Goal: Transaction & Acquisition: Book appointment/travel/reservation

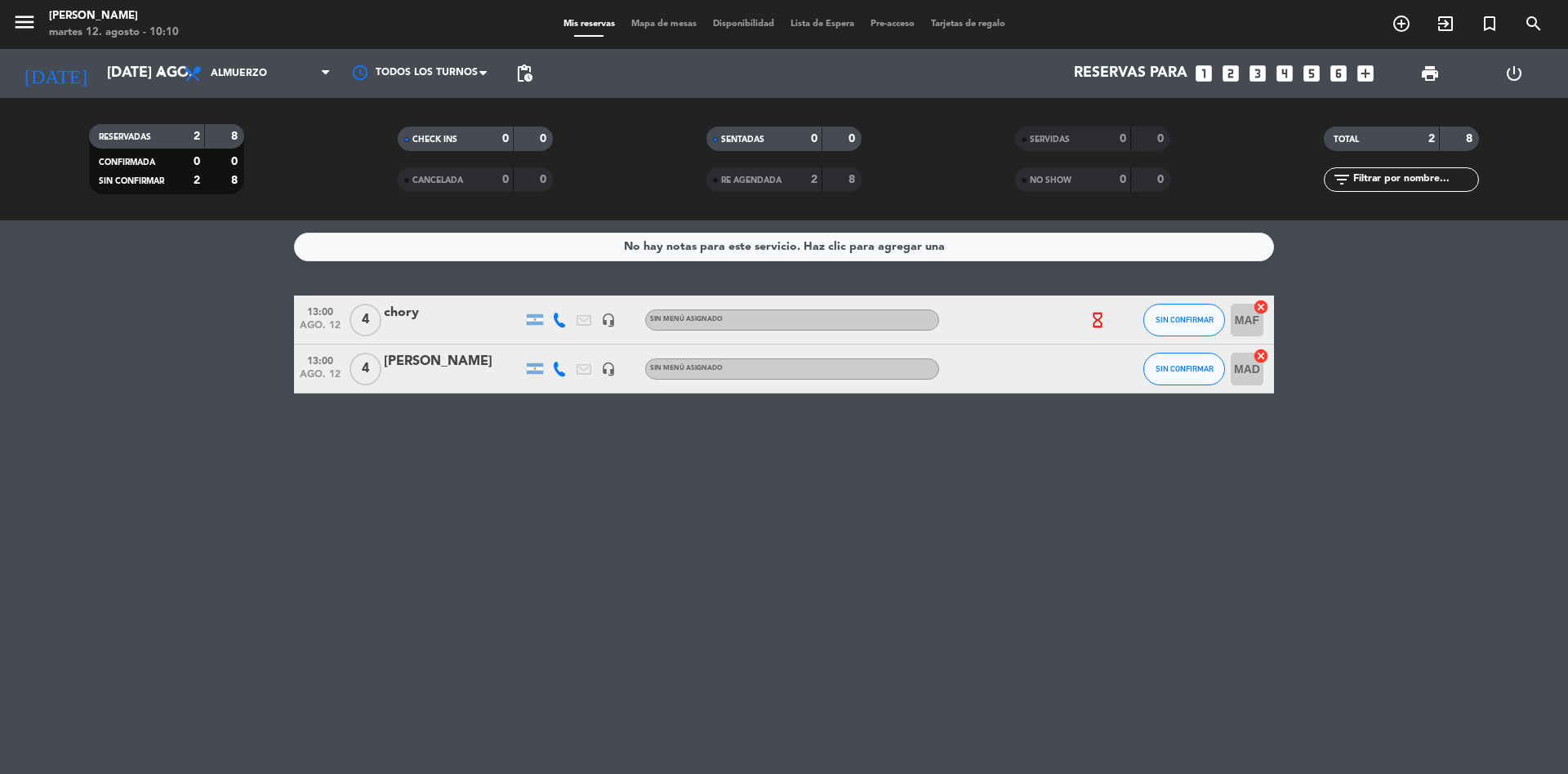
click at [1106, 315] on icon "hourglass_empty" at bounding box center [1098, 320] width 18 height 18
click at [560, 326] on icon at bounding box center [559, 320] width 15 height 15
click at [557, 292] on button "Copiar content_paste" at bounding box center [555, 293] width 50 height 17
click at [1225, 77] on icon "looks_two" at bounding box center [1231, 74] width 22 height 22
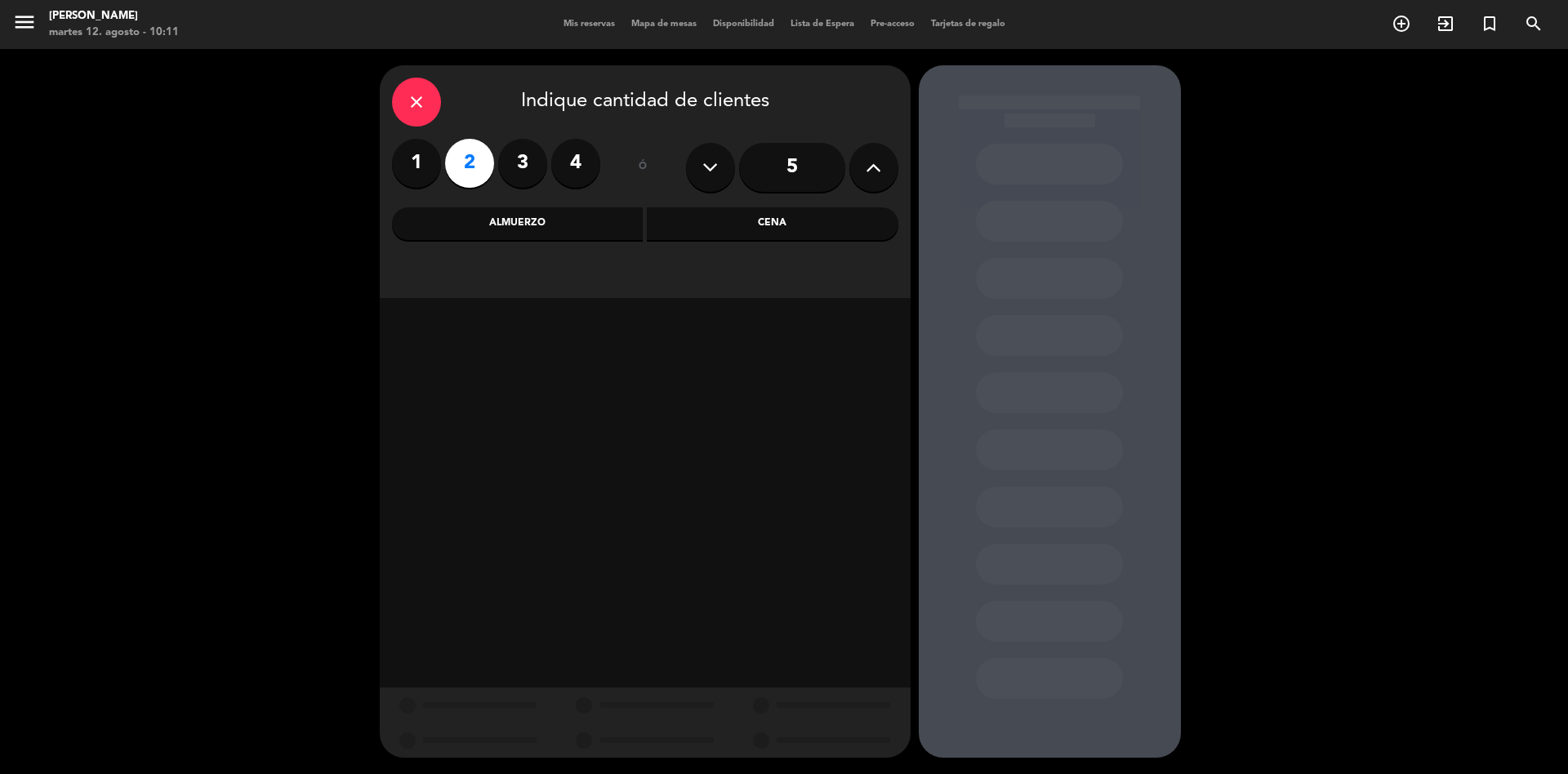
click at [603, 239] on div "Almuerzo" at bounding box center [518, 223] width 252 height 32
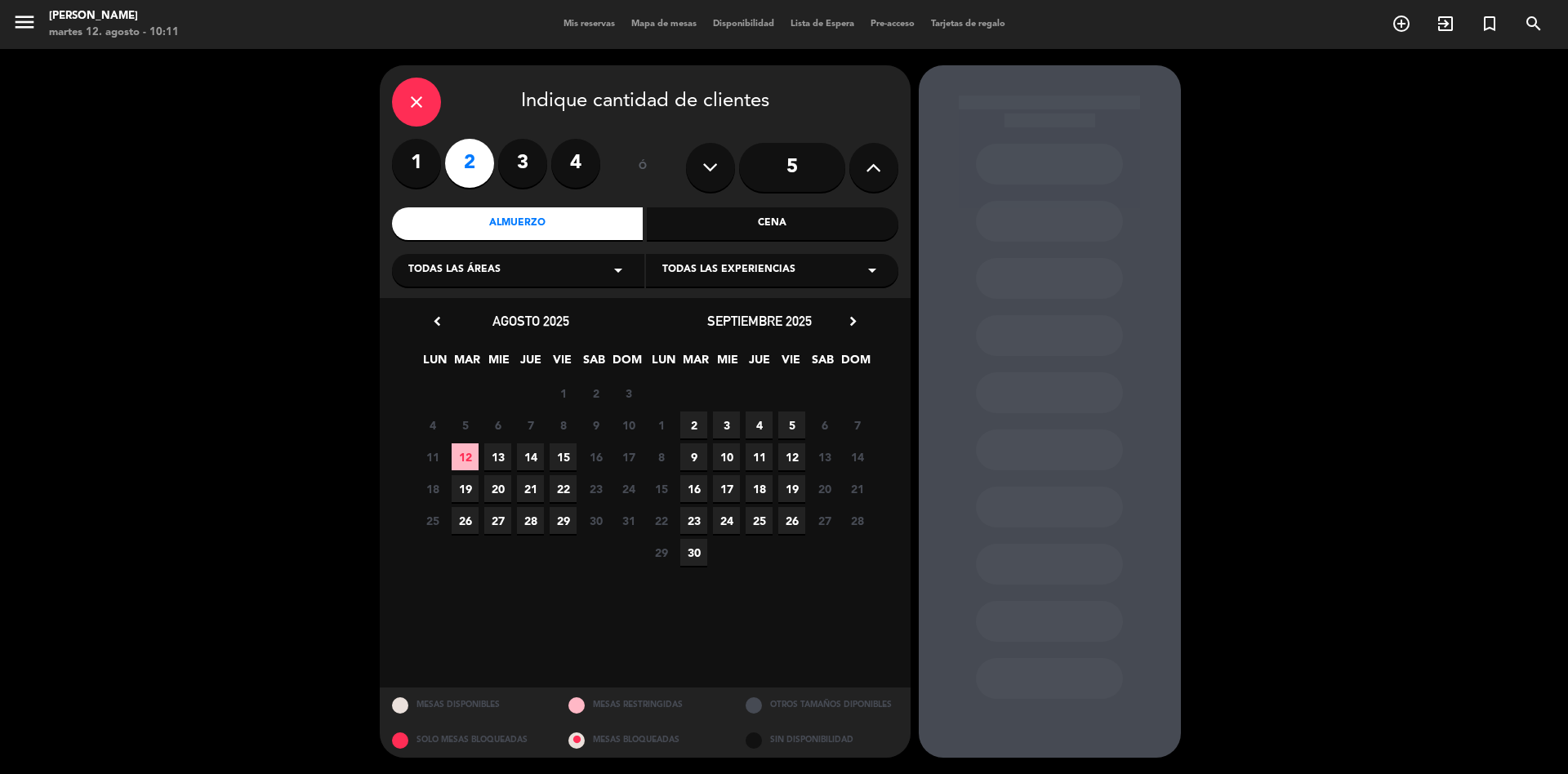
click at [501, 462] on span "13" at bounding box center [497, 457] width 27 height 27
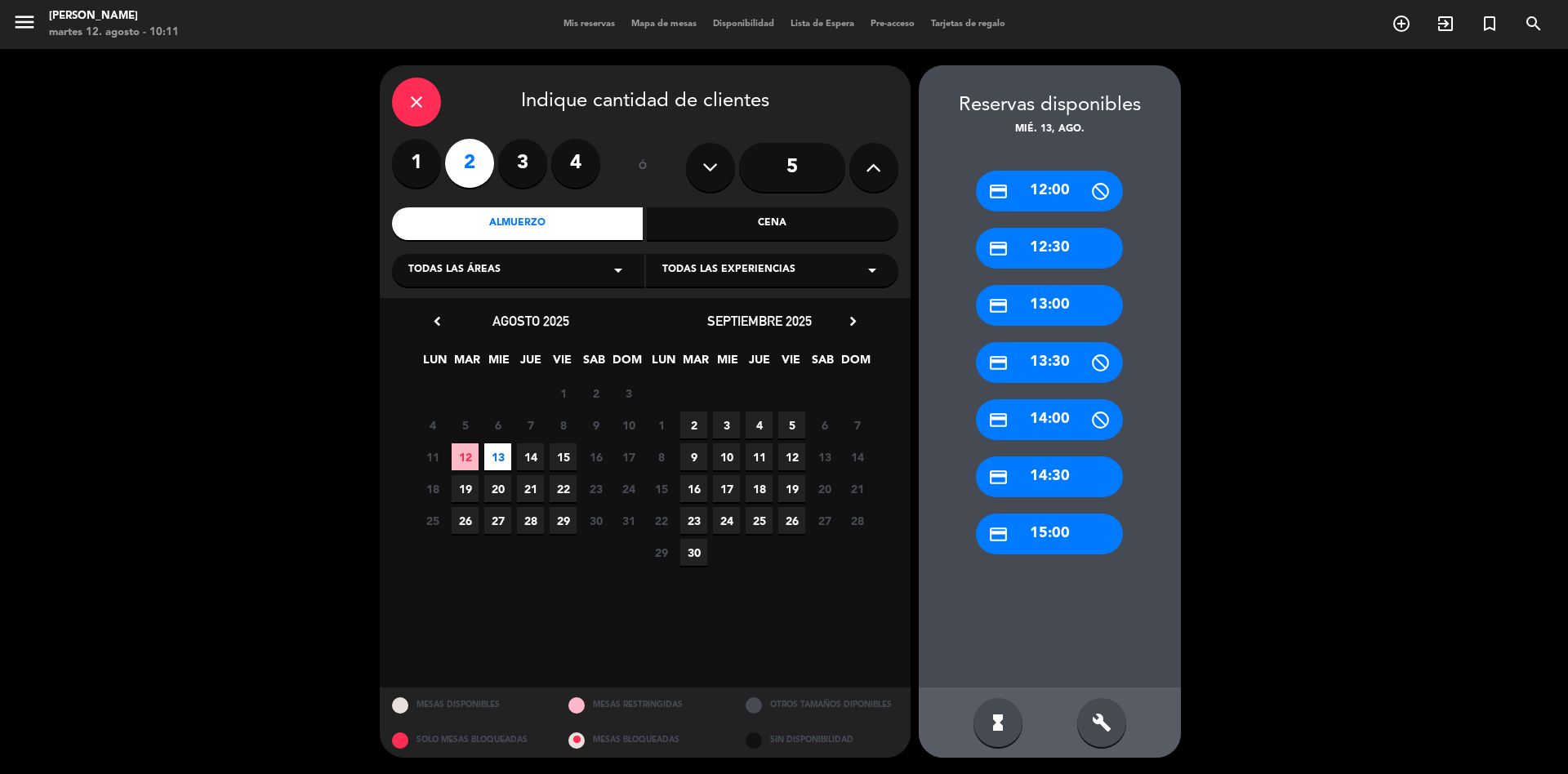
click at [1049, 317] on div "credit_card 13:00" at bounding box center [1049, 305] width 147 height 41
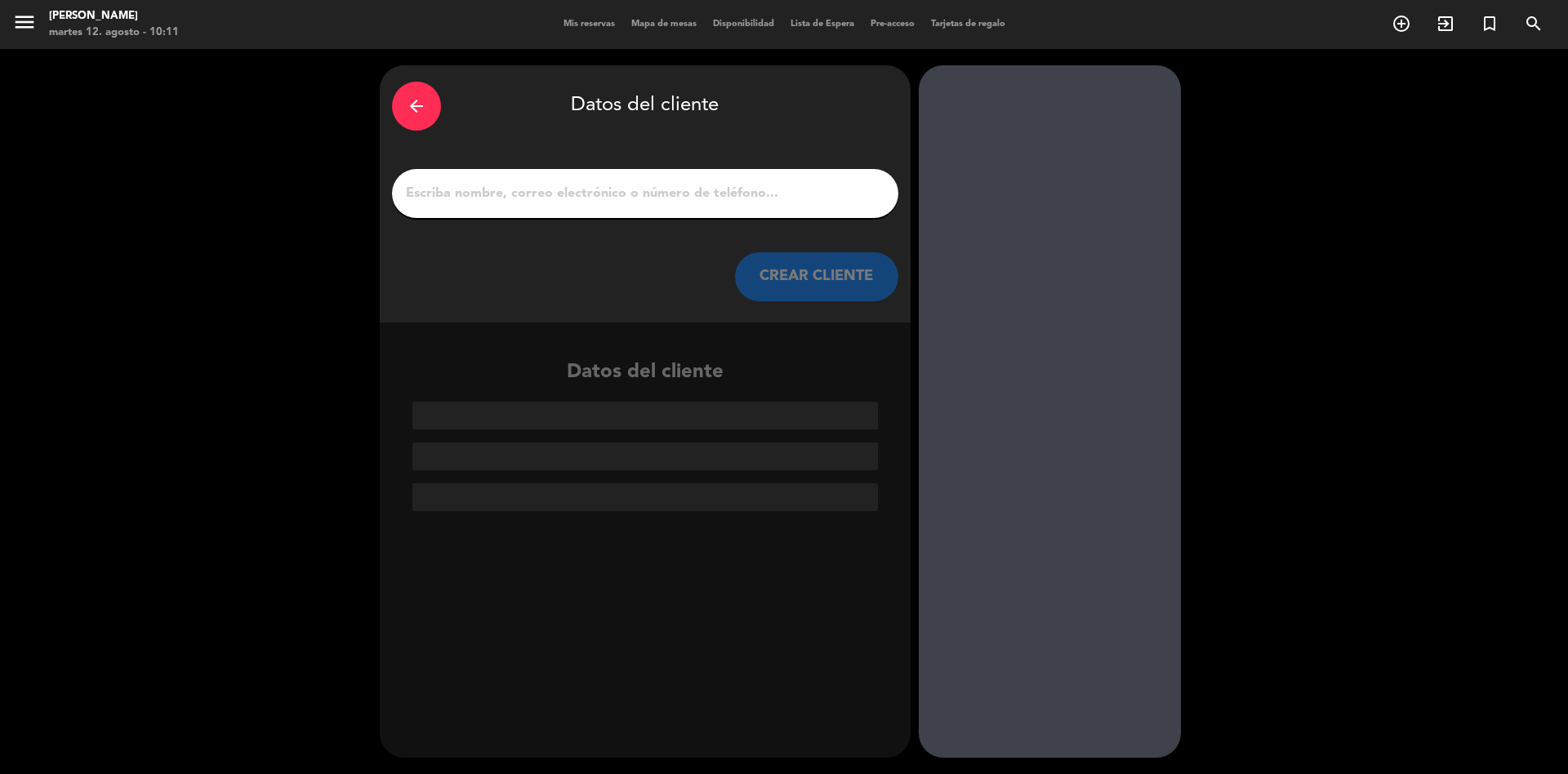
click at [816, 204] on input "1" at bounding box center [645, 194] width 482 height 23
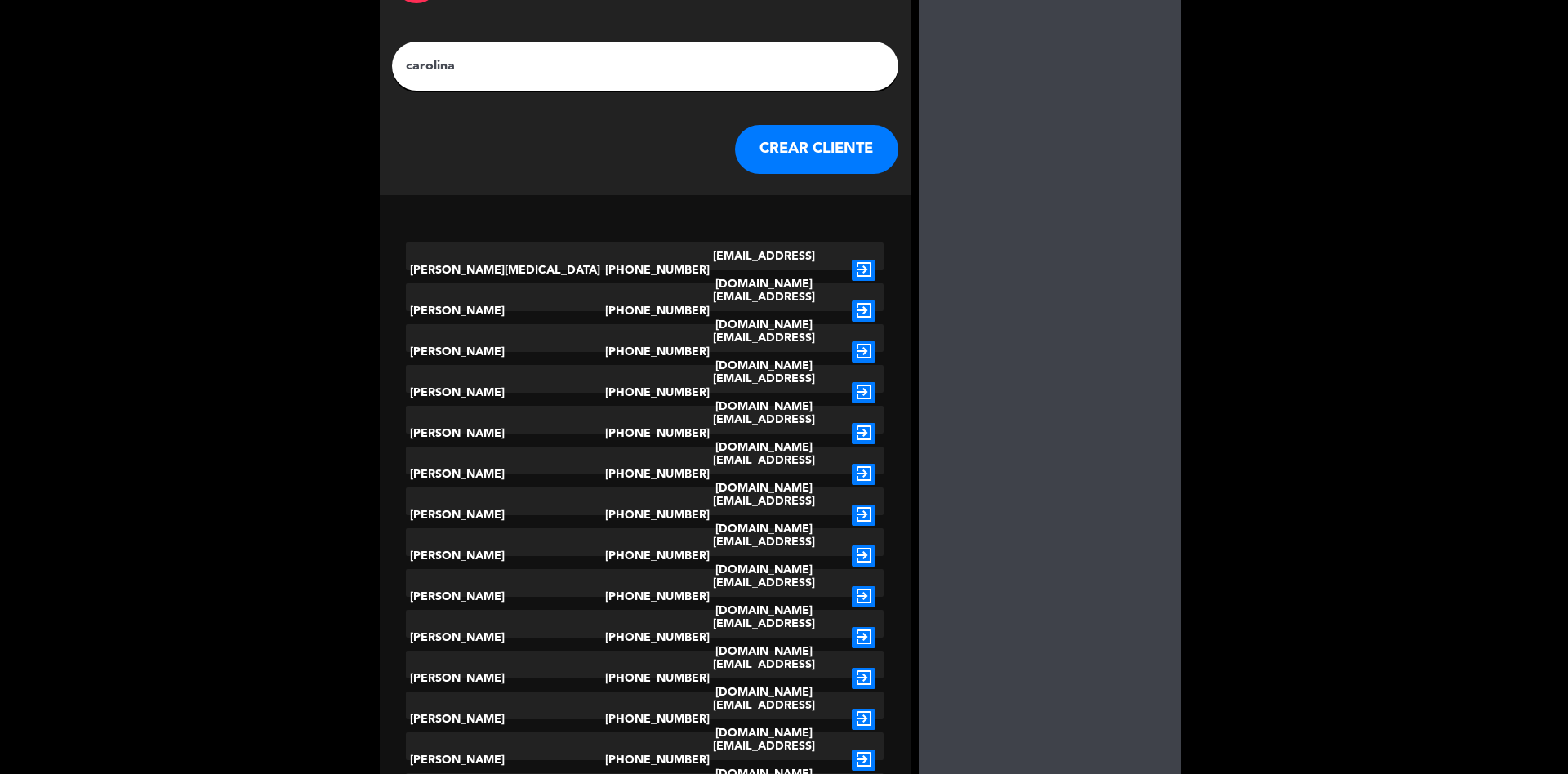
scroll to position [245, 0]
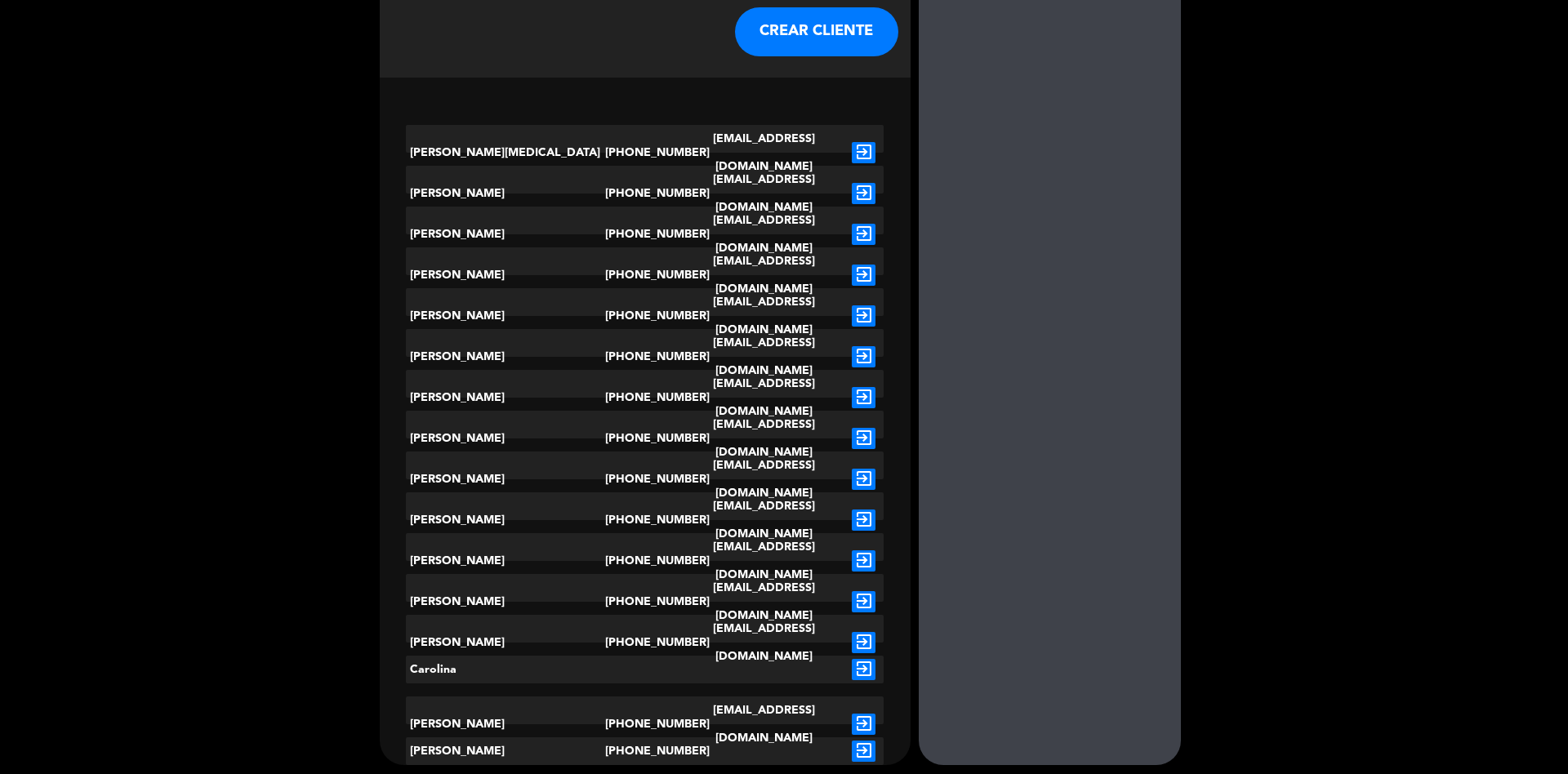
type input "carolina"
click at [876, 714] on icon "exit_to_app" at bounding box center [864, 724] width 24 height 22
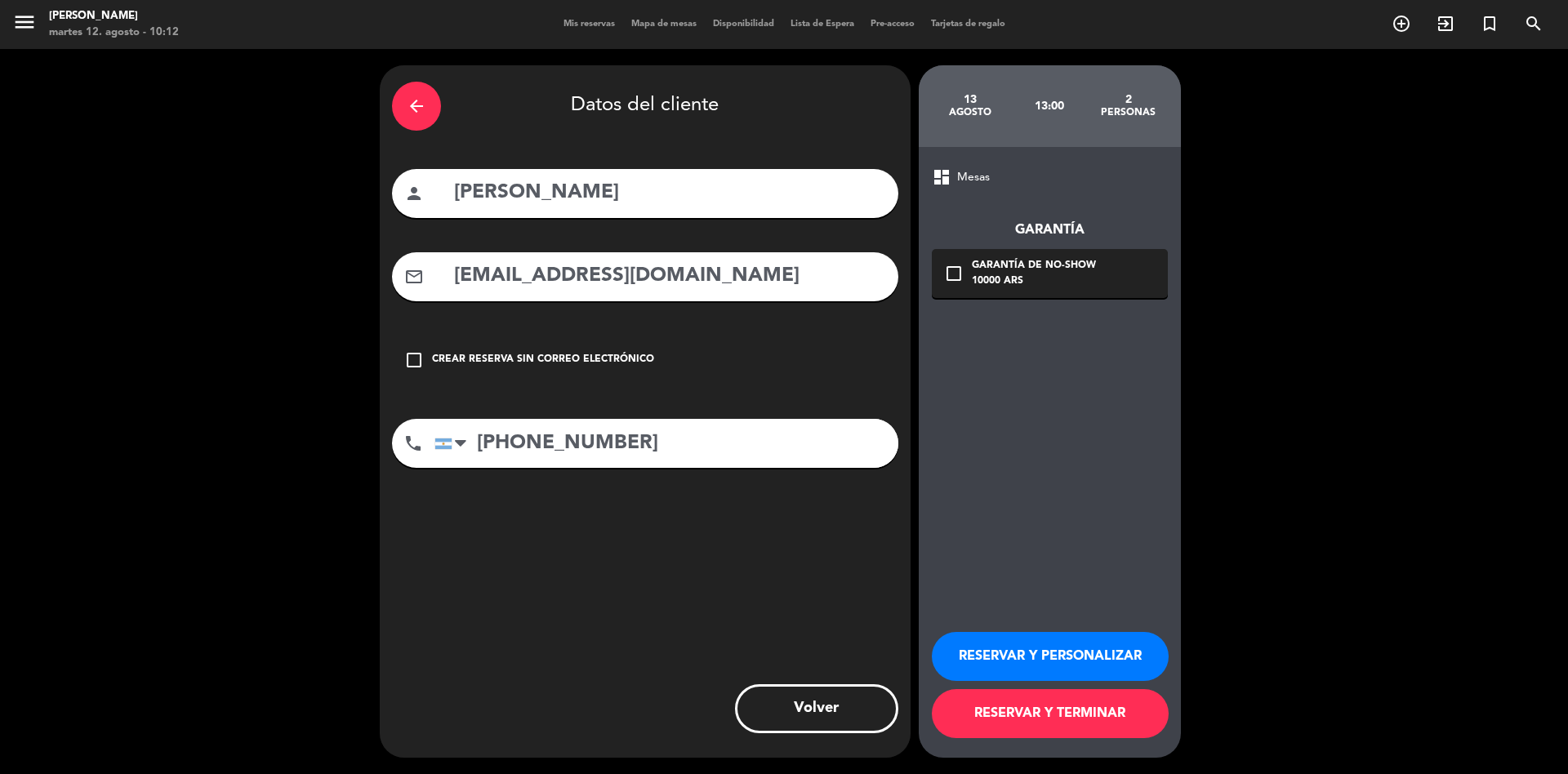
scroll to position [0, 0]
click at [589, 366] on div "Crear reserva sin correo electrónico" at bounding box center [543, 360] width 222 height 17
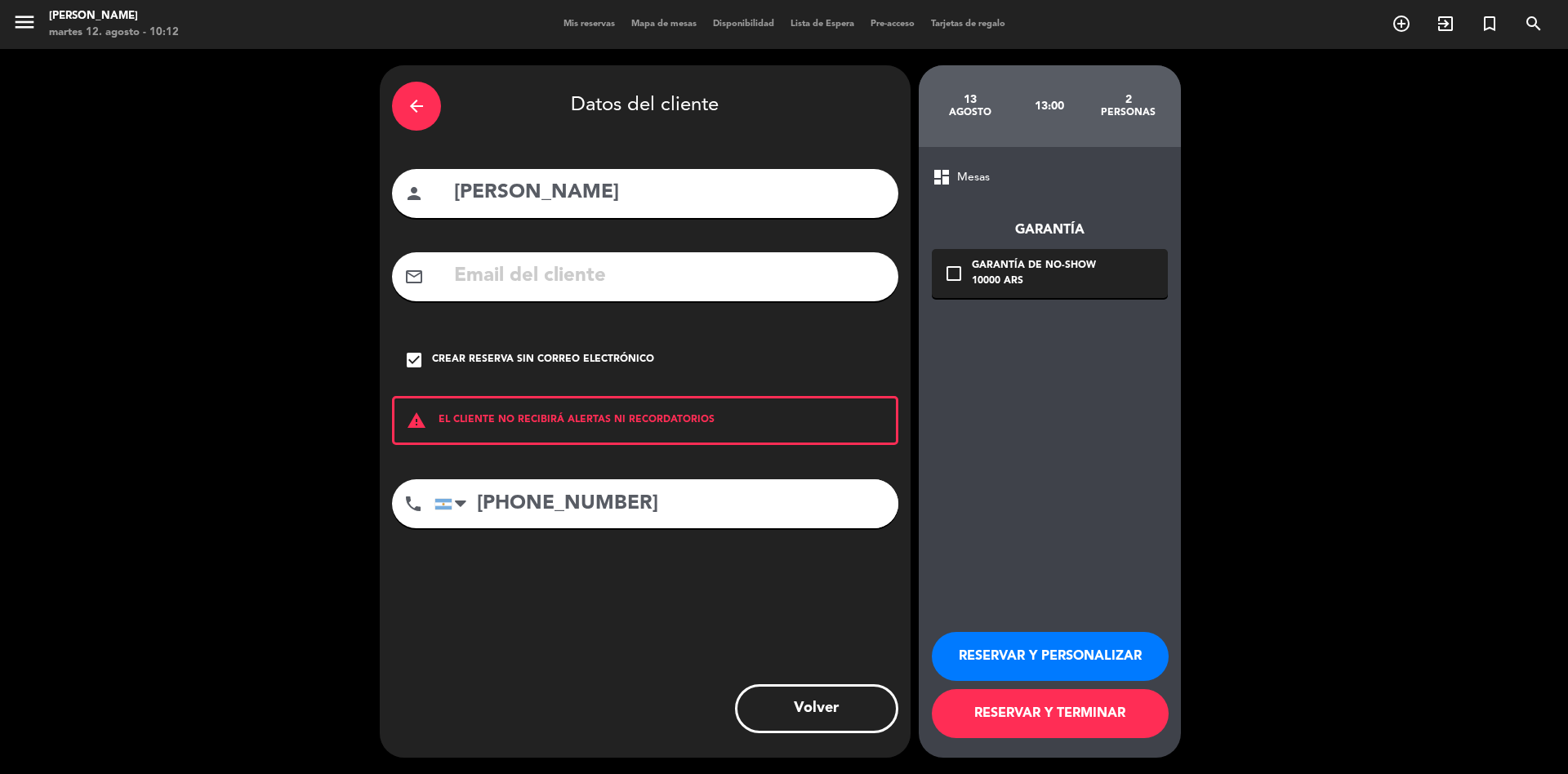
click at [545, 365] on div "Crear reserva sin correo electrónico" at bounding box center [543, 360] width 222 height 17
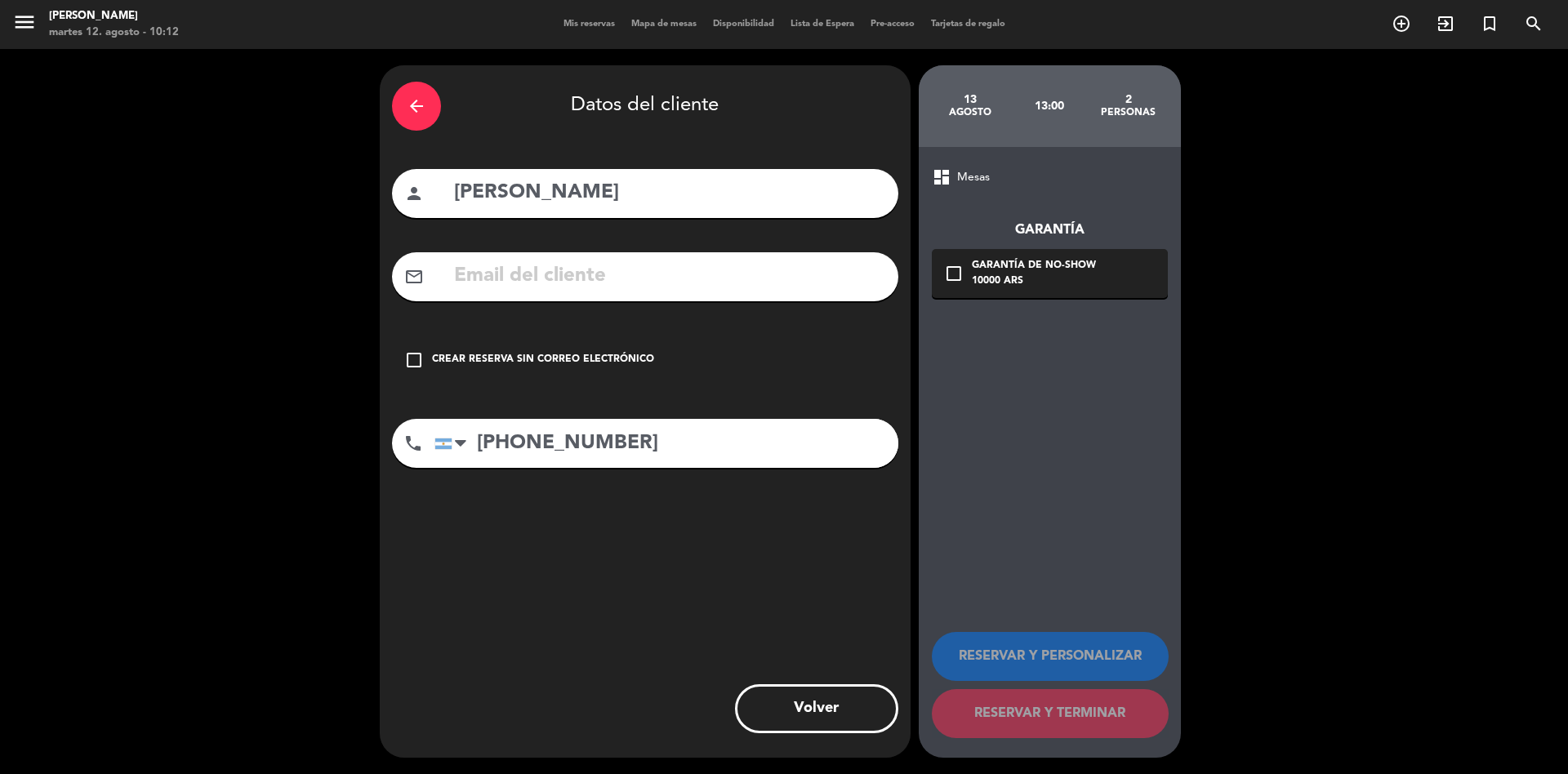
click at [633, 362] on div "Crear reserva sin correo electrónico" at bounding box center [543, 360] width 222 height 17
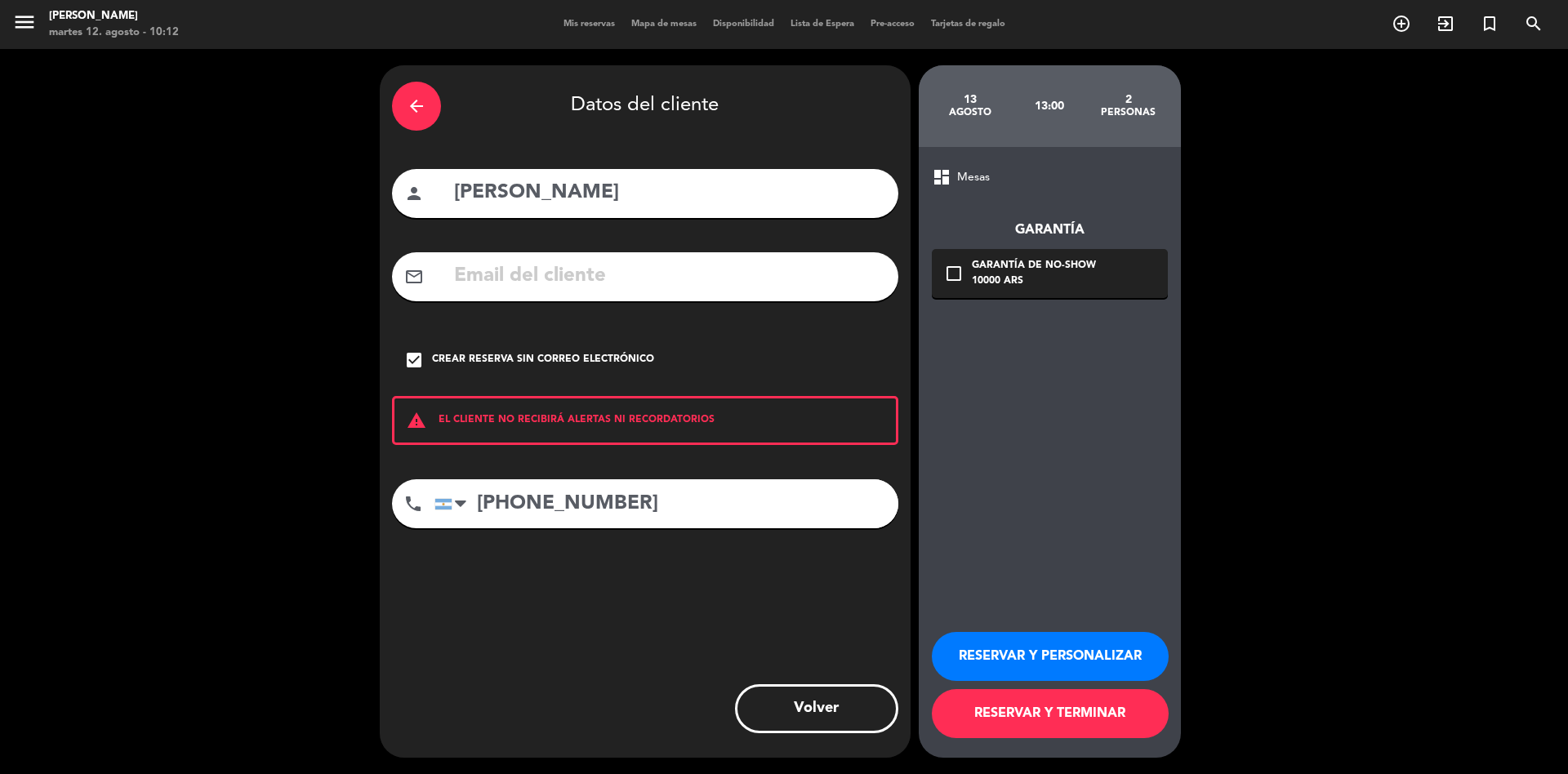
drag, startPoint x: 1030, startPoint y: 714, endPoint x: 1017, endPoint y: 709, distance: 13.9
click at [1028, 713] on button "RESERVAR Y TERMINAR" at bounding box center [1051, 714] width 237 height 49
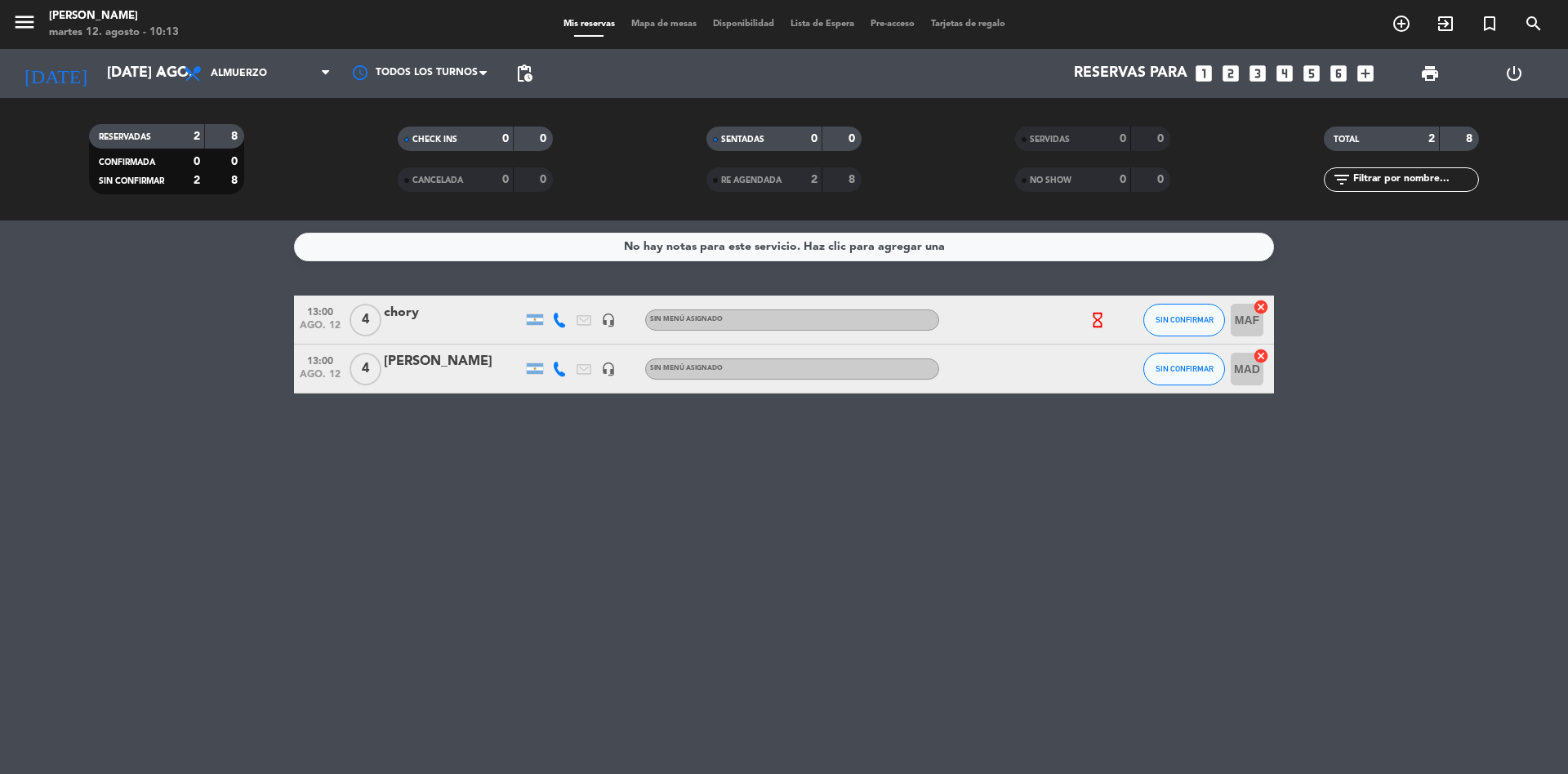
click at [240, 54] on div "Todos los servicios Almuerzo Cena Almuerzo Todos los servicios Almuerzo Cena" at bounding box center [257, 73] width 163 height 49
click at [249, 71] on span "Almuerzo" at bounding box center [239, 74] width 56 height 12
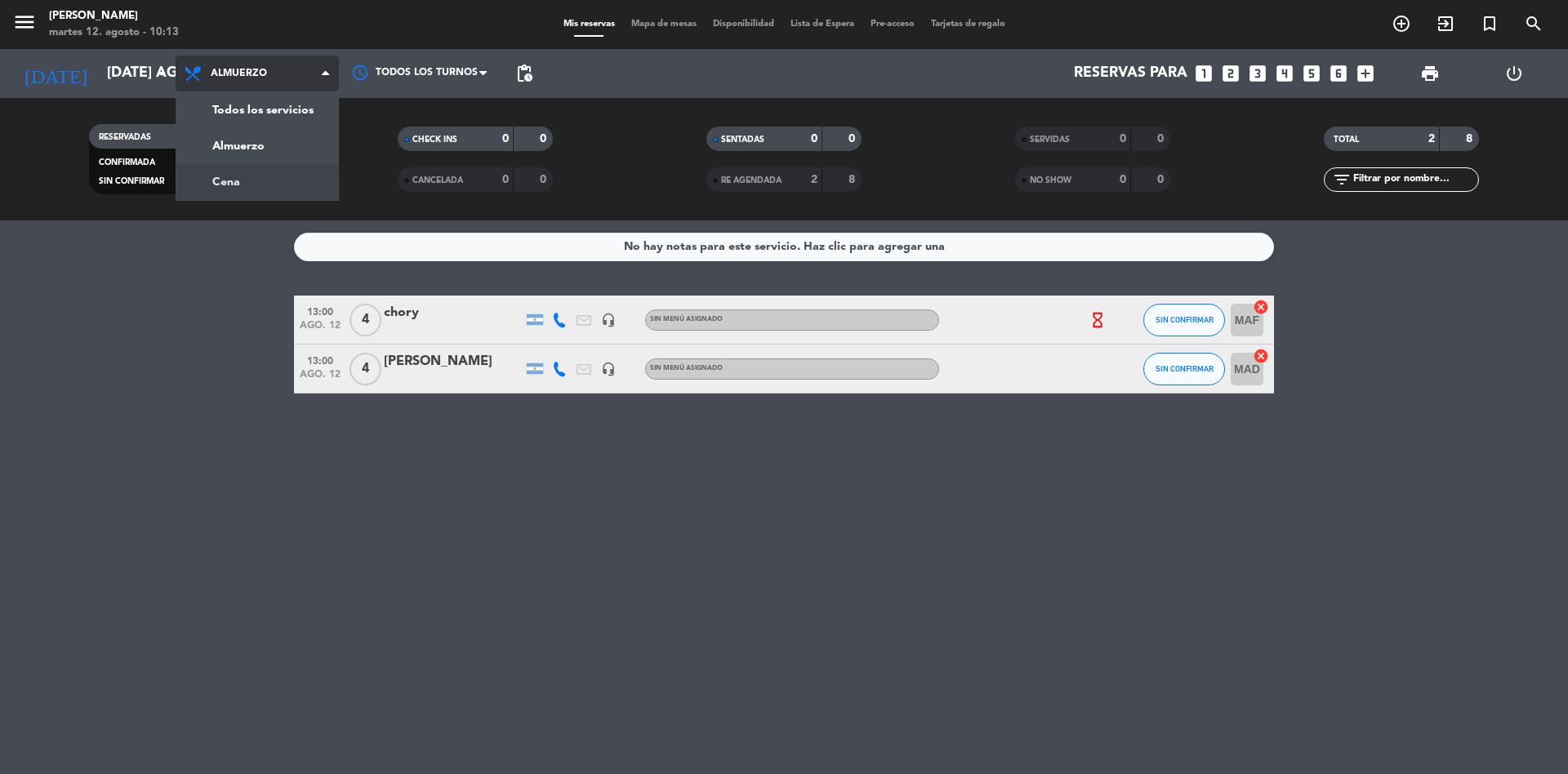
click at [276, 178] on div "menu Chocho Sushi martes 12. agosto - 10:13 Mis reservas Mapa de mesas Disponib…" at bounding box center [784, 110] width 1568 height 220
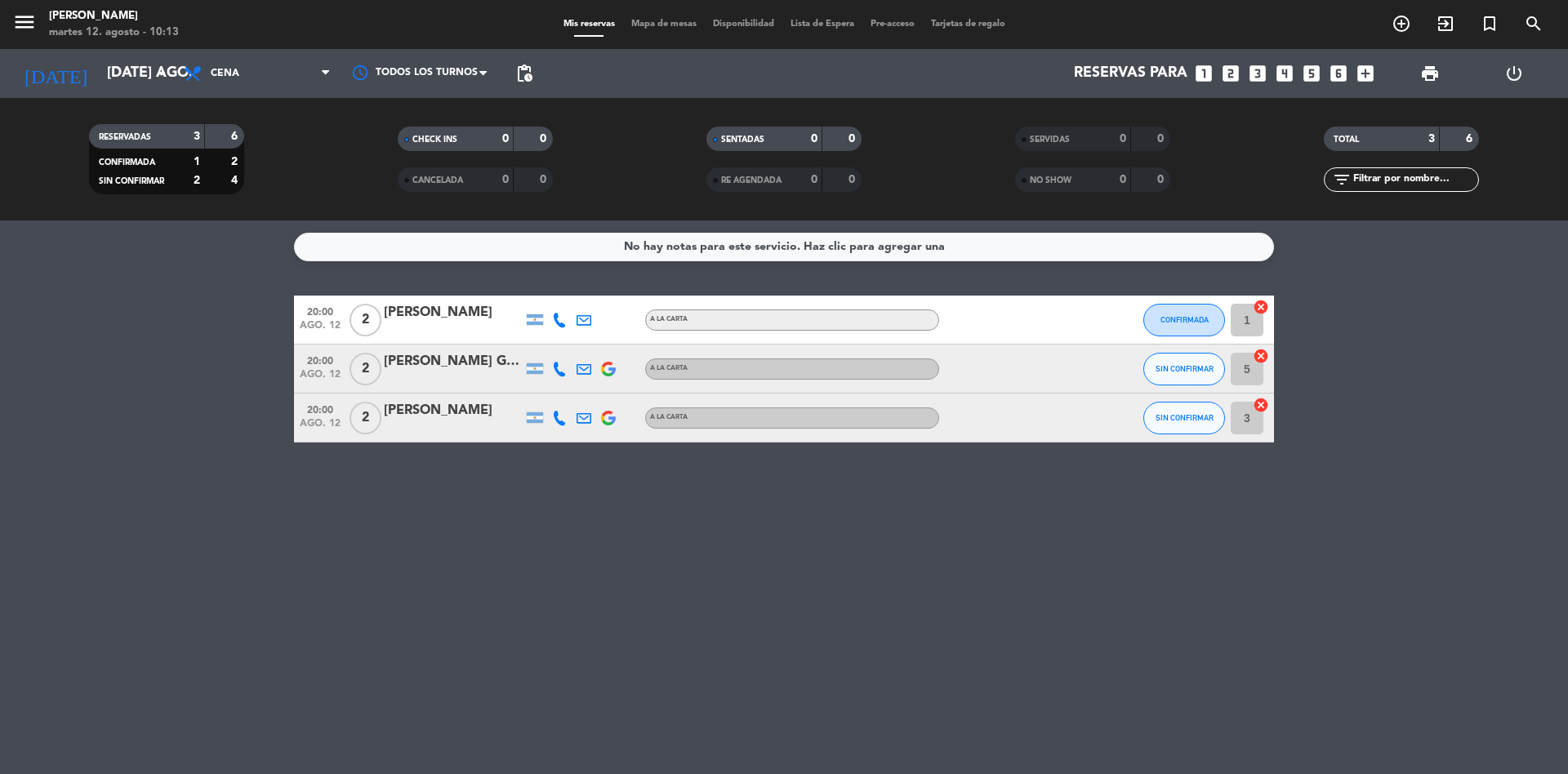
click at [1213, 385] on div "SIN CONFIRMAR" at bounding box center [1184, 369] width 82 height 48
click at [1187, 375] on button "SIN CONFIRMAR" at bounding box center [1184, 369] width 82 height 32
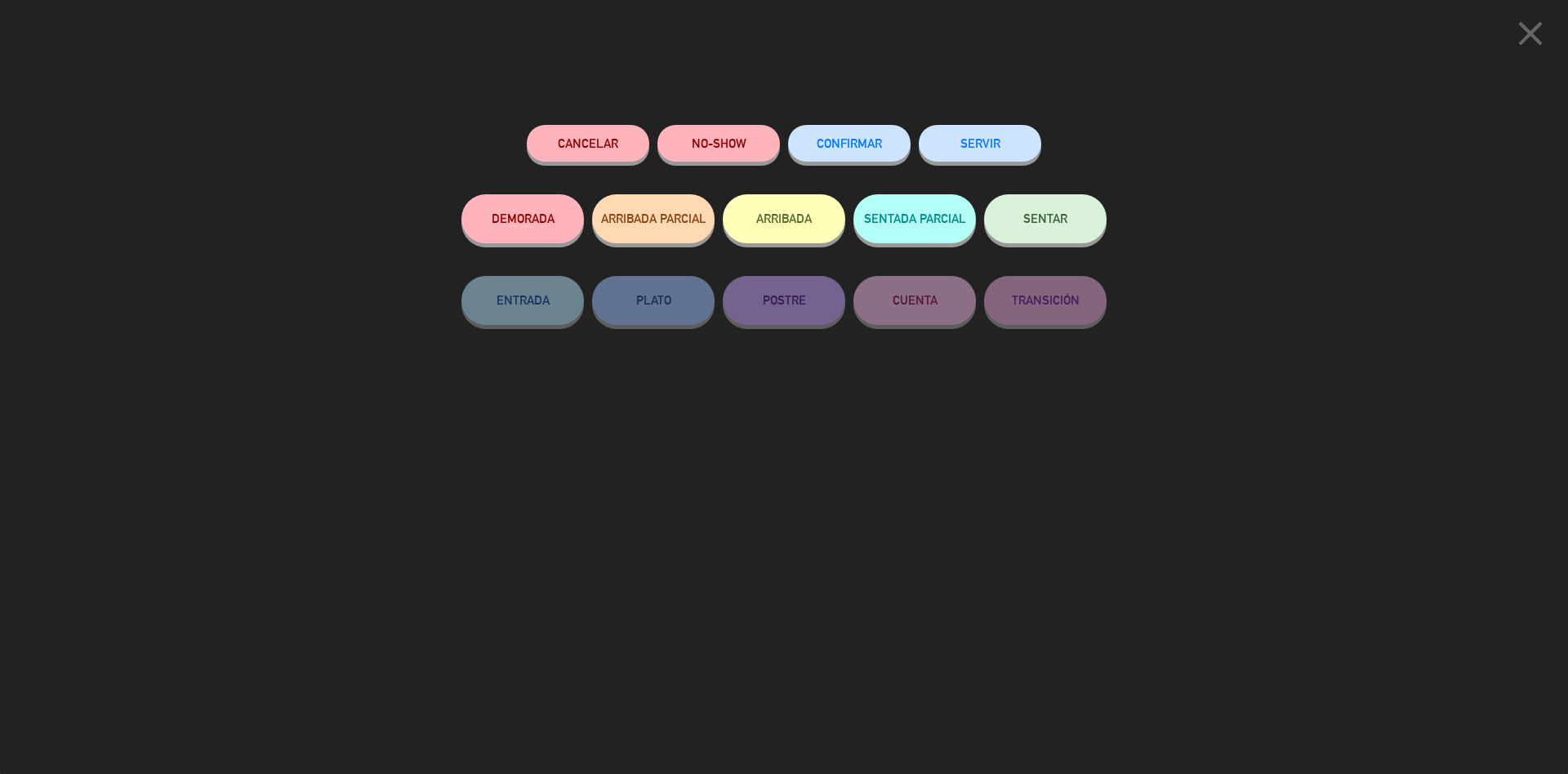
click at [816, 138] on button "CONFIRMAR" at bounding box center [849, 143] width 123 height 36
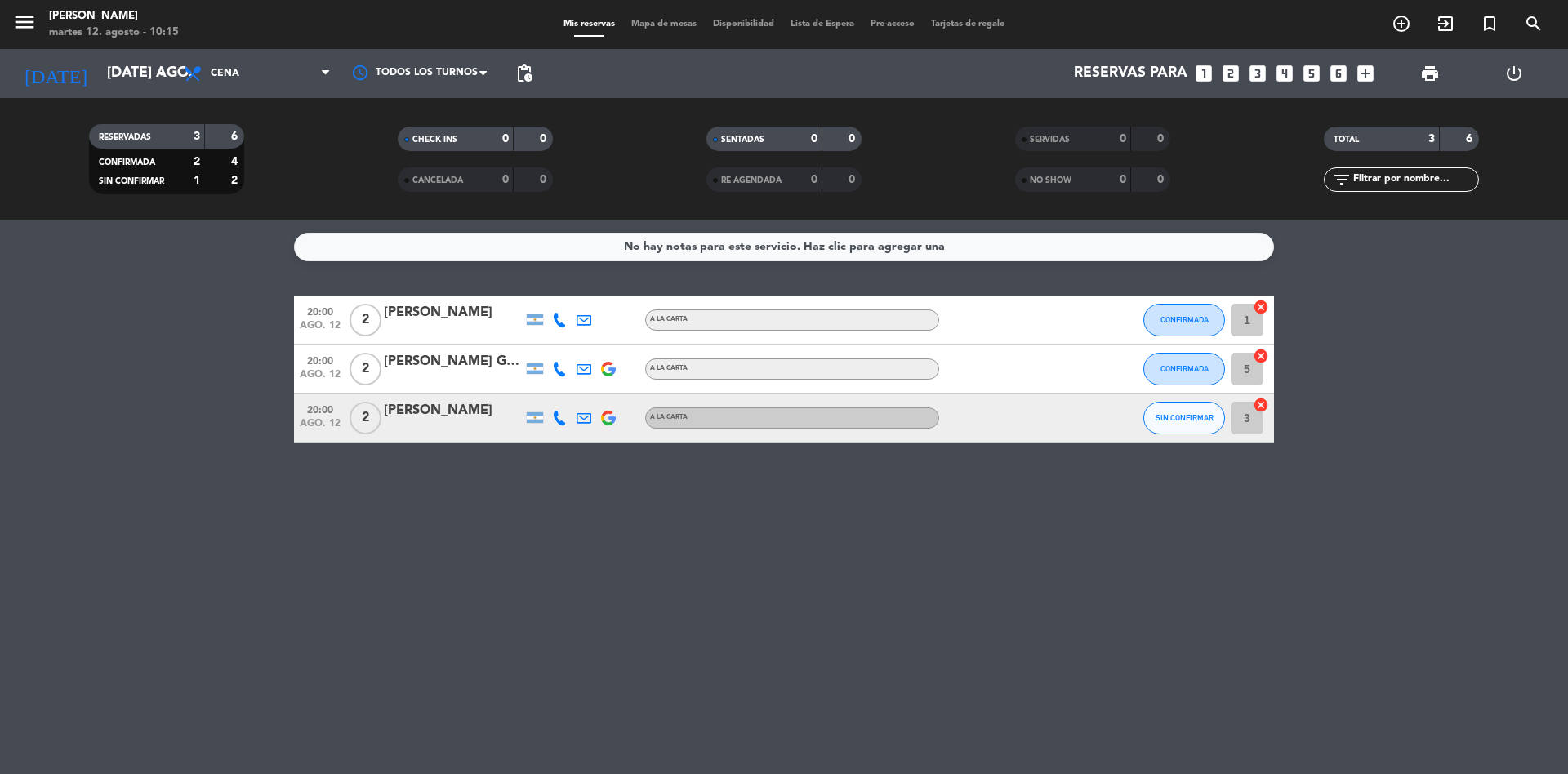
click at [1290, 76] on icon "looks_4" at bounding box center [1285, 74] width 22 height 22
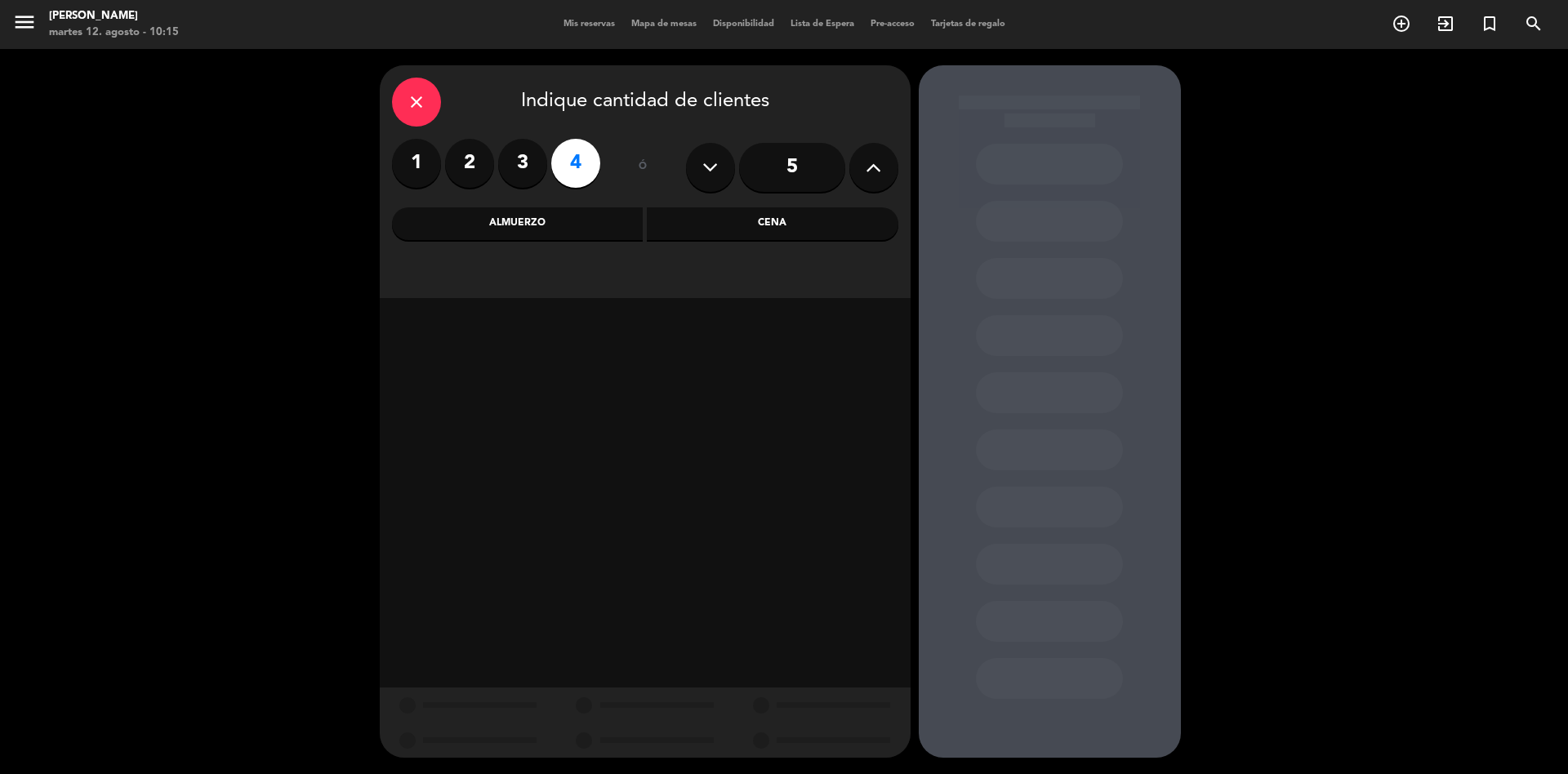
click at [613, 215] on div "Almuerzo" at bounding box center [518, 223] width 252 height 32
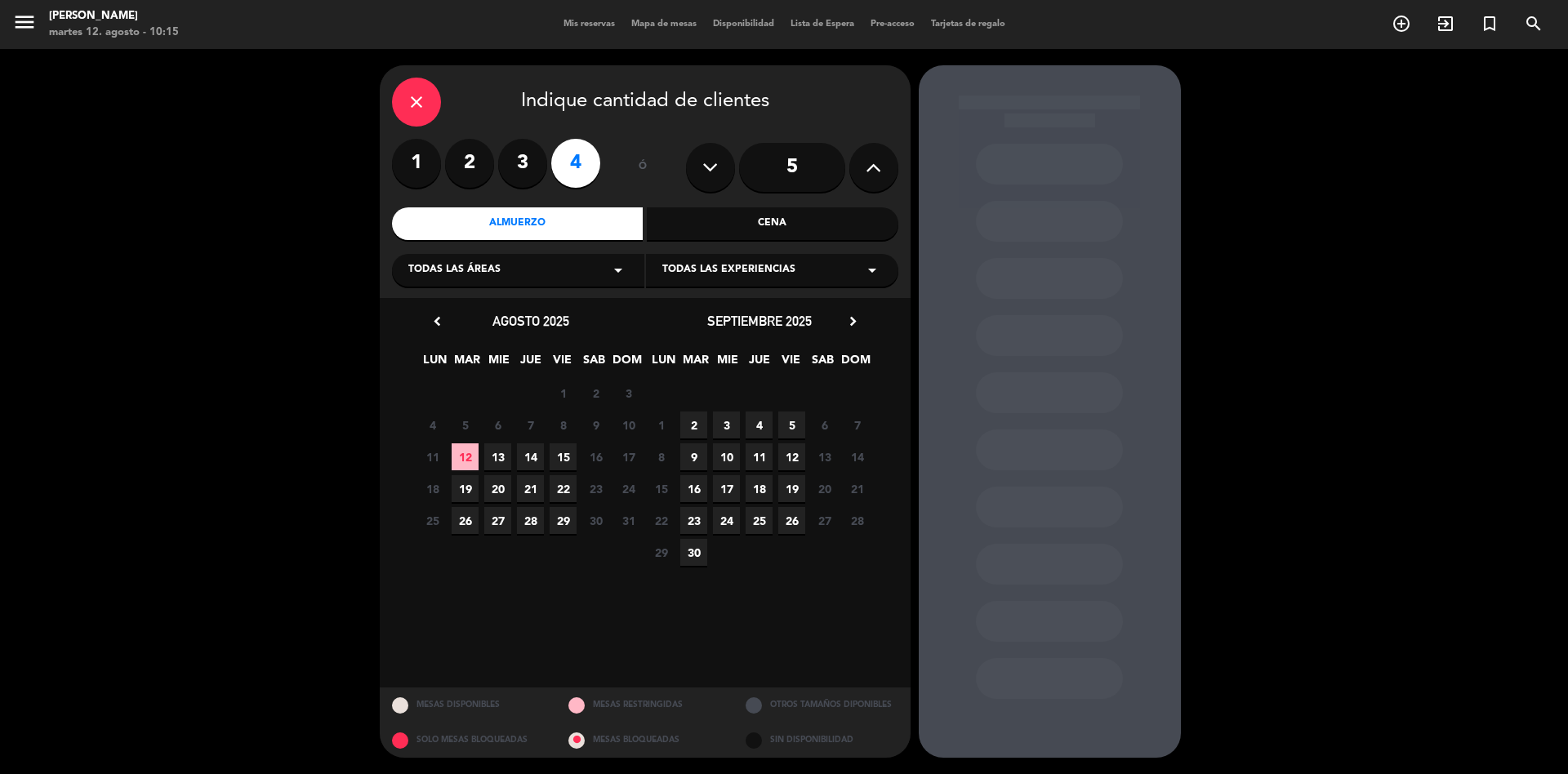
click at [760, 431] on span "4" at bounding box center [759, 425] width 27 height 27
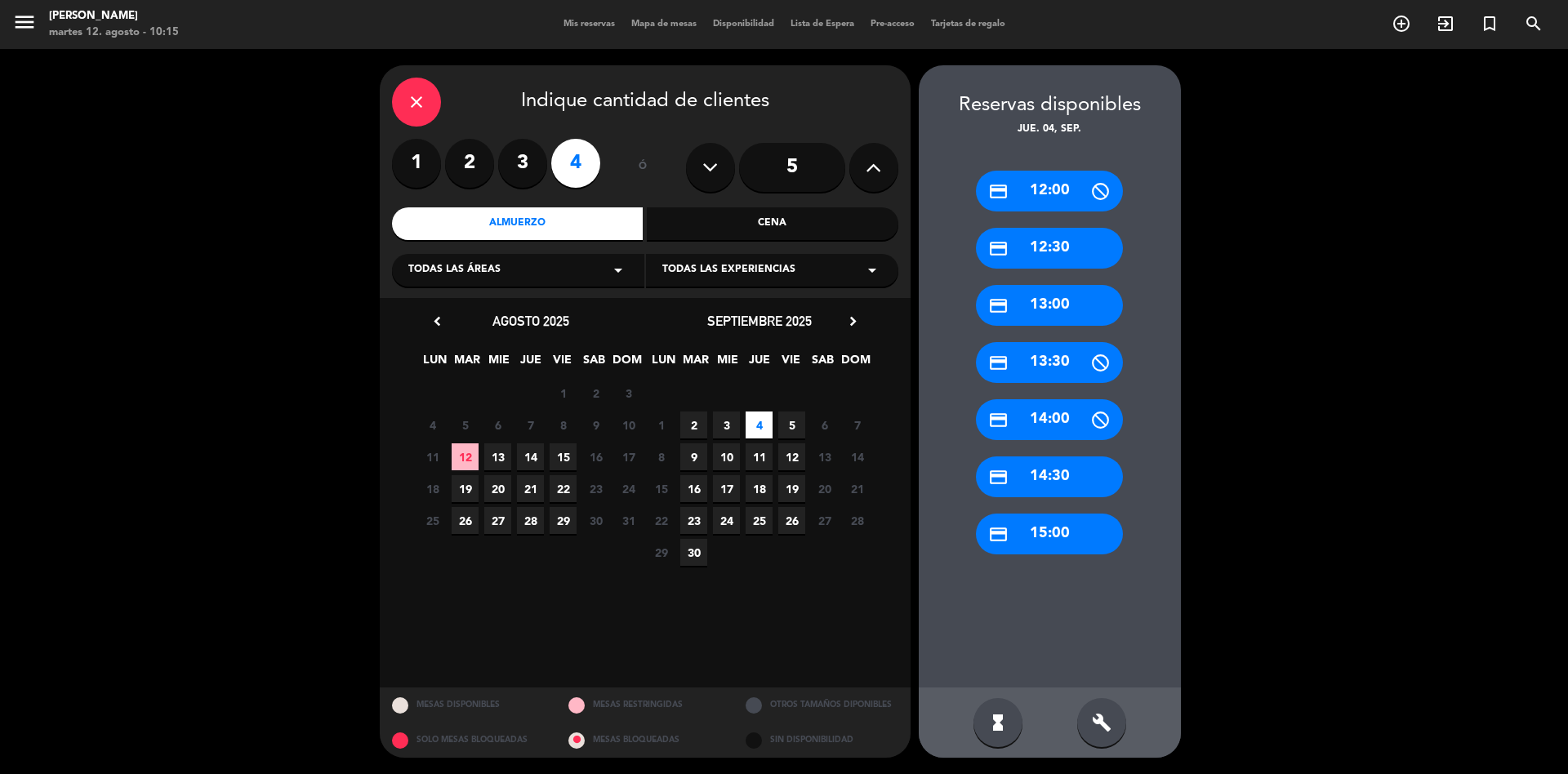
click at [1064, 290] on div "credit_card 13:00" at bounding box center [1049, 305] width 147 height 41
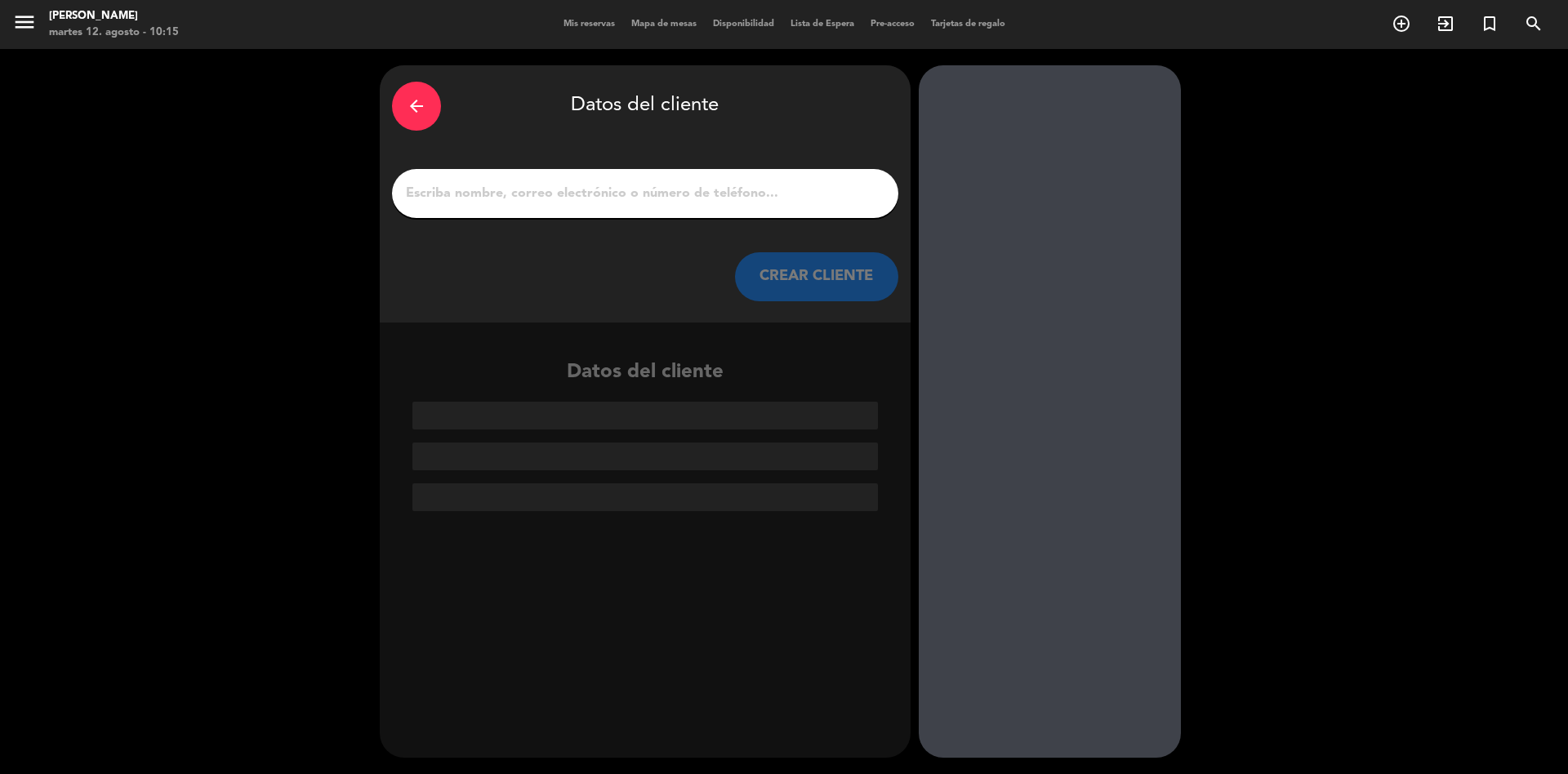
click at [754, 196] on input "1" at bounding box center [645, 194] width 482 height 23
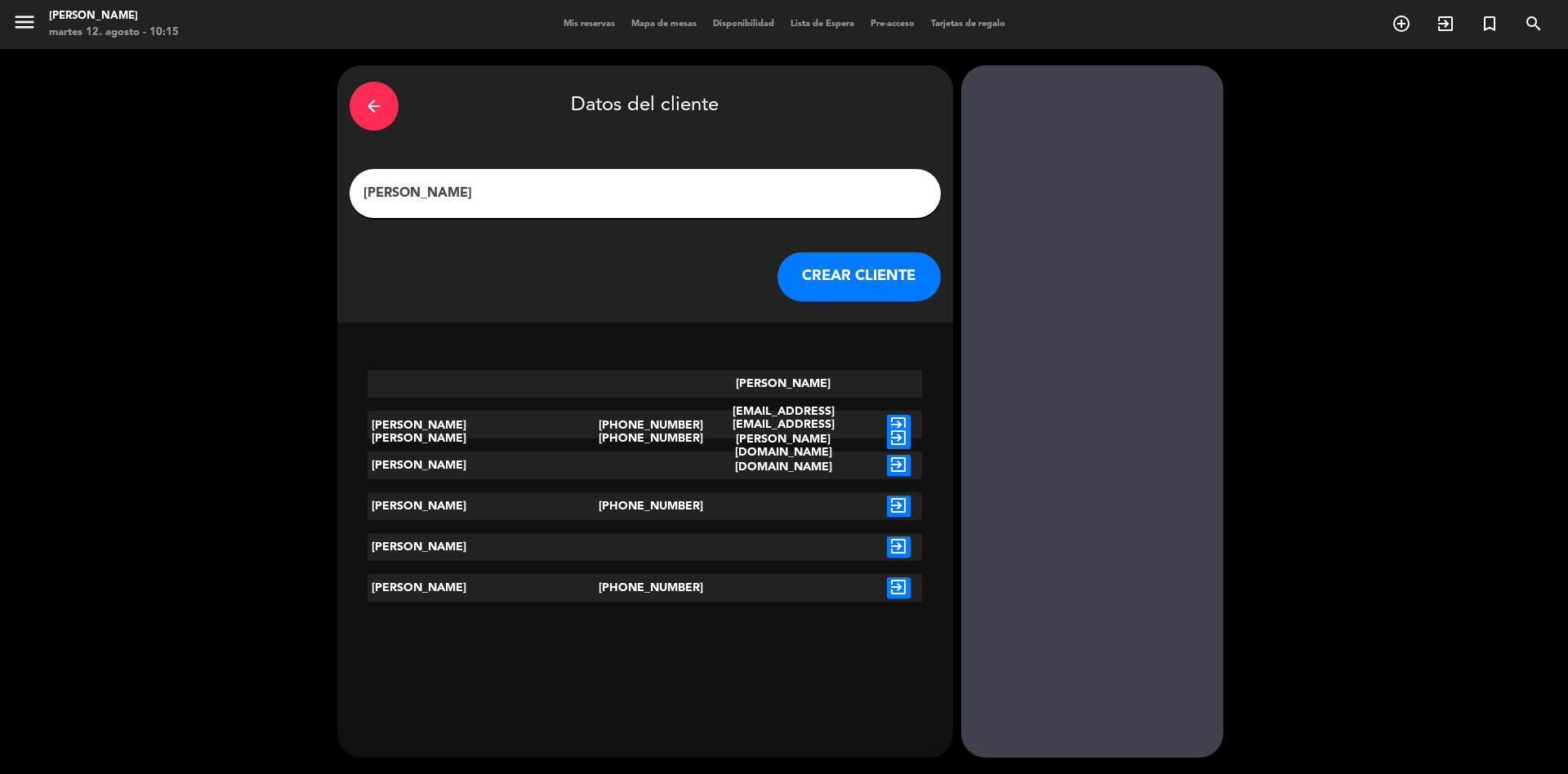
type input "[PERSON_NAME]"
click at [887, 415] on icon "exit_to_app" at bounding box center [898, 426] width 24 height 22
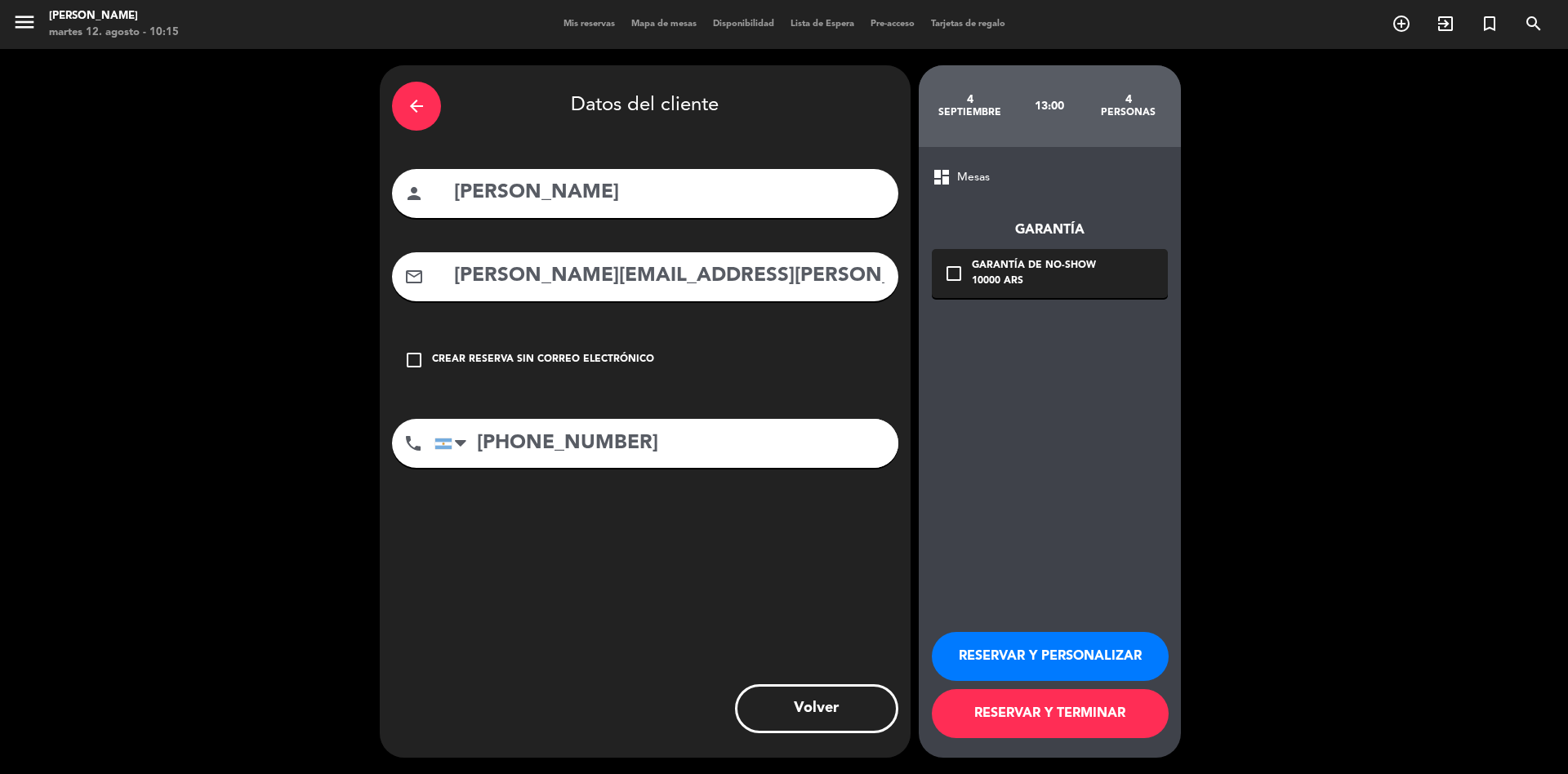
click at [1004, 712] on button "RESERVAR Y TERMINAR" at bounding box center [1051, 714] width 237 height 49
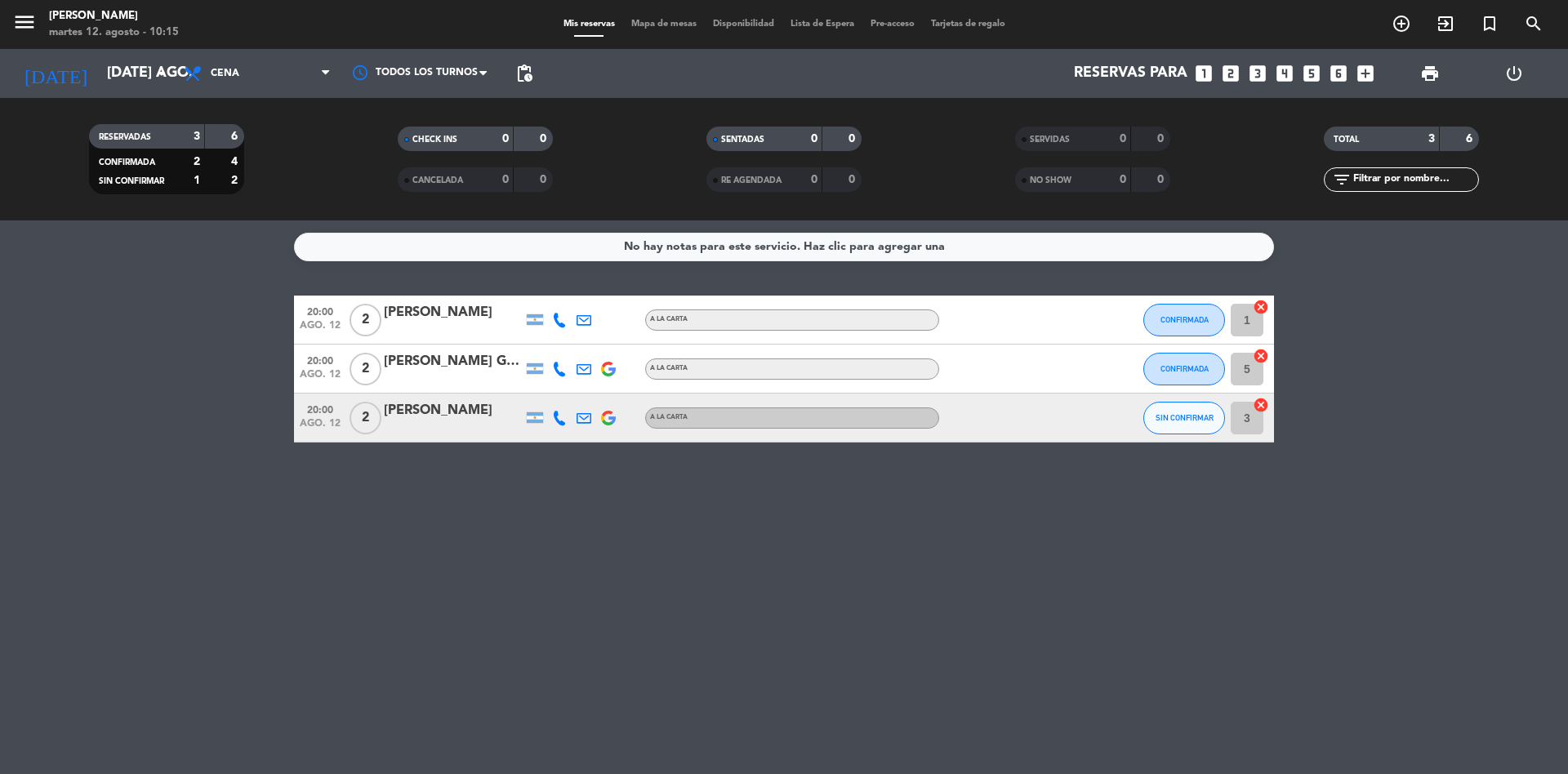
click at [1290, 66] on icon "looks_4" at bounding box center [1285, 74] width 22 height 22
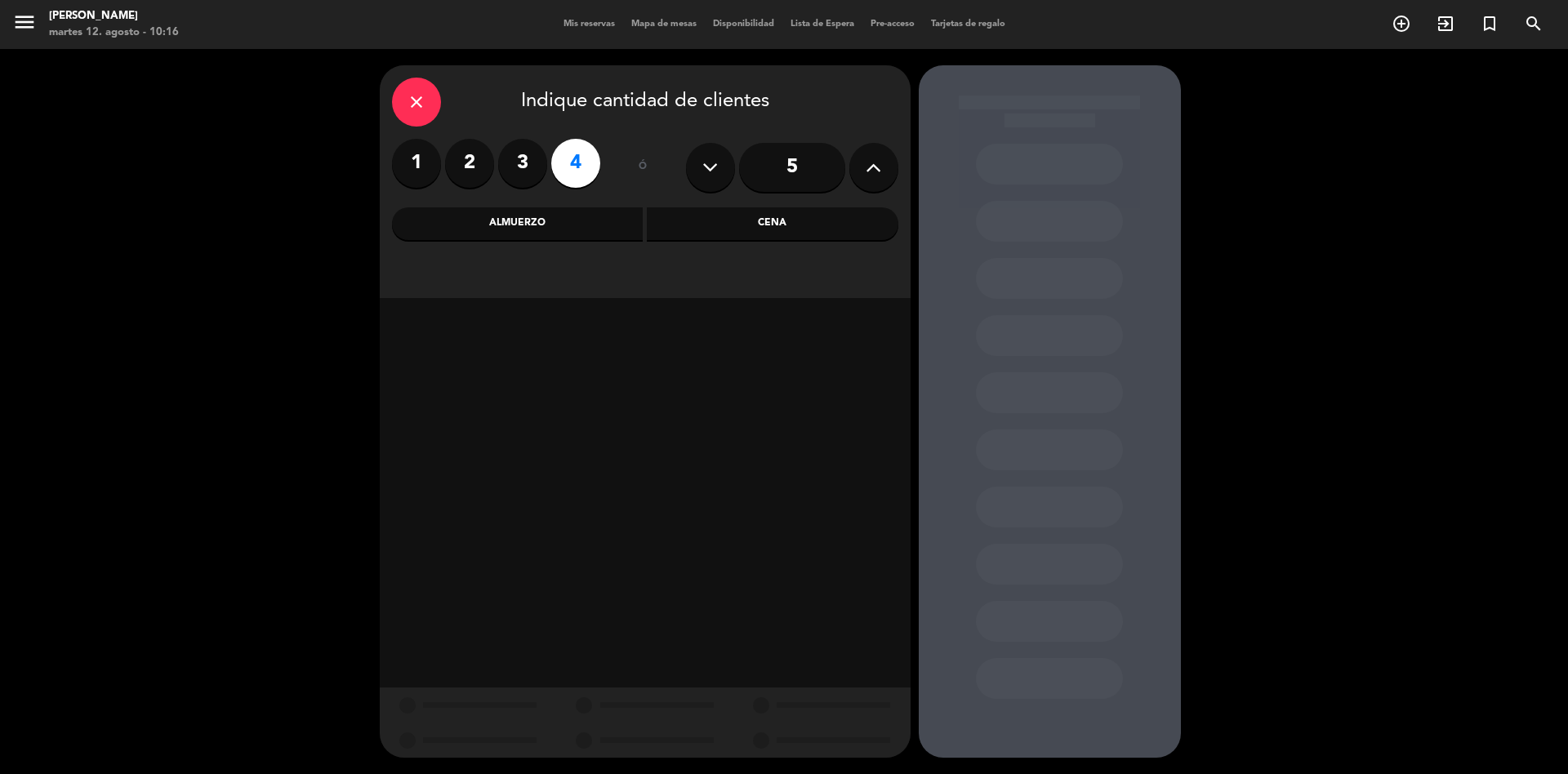
click at [552, 213] on div "Almuerzo" at bounding box center [518, 223] width 252 height 32
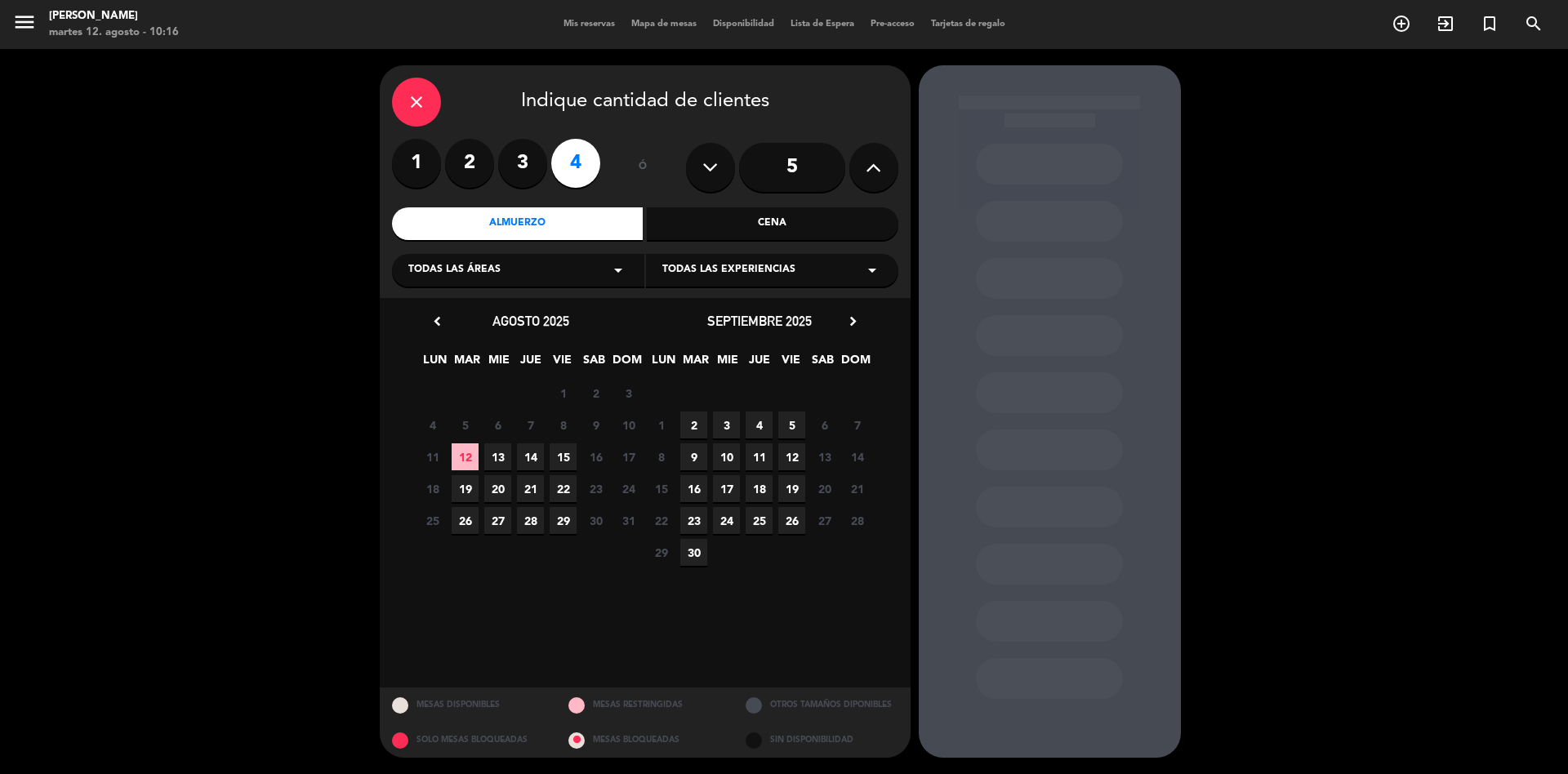
click at [755, 428] on span "4" at bounding box center [759, 425] width 27 height 27
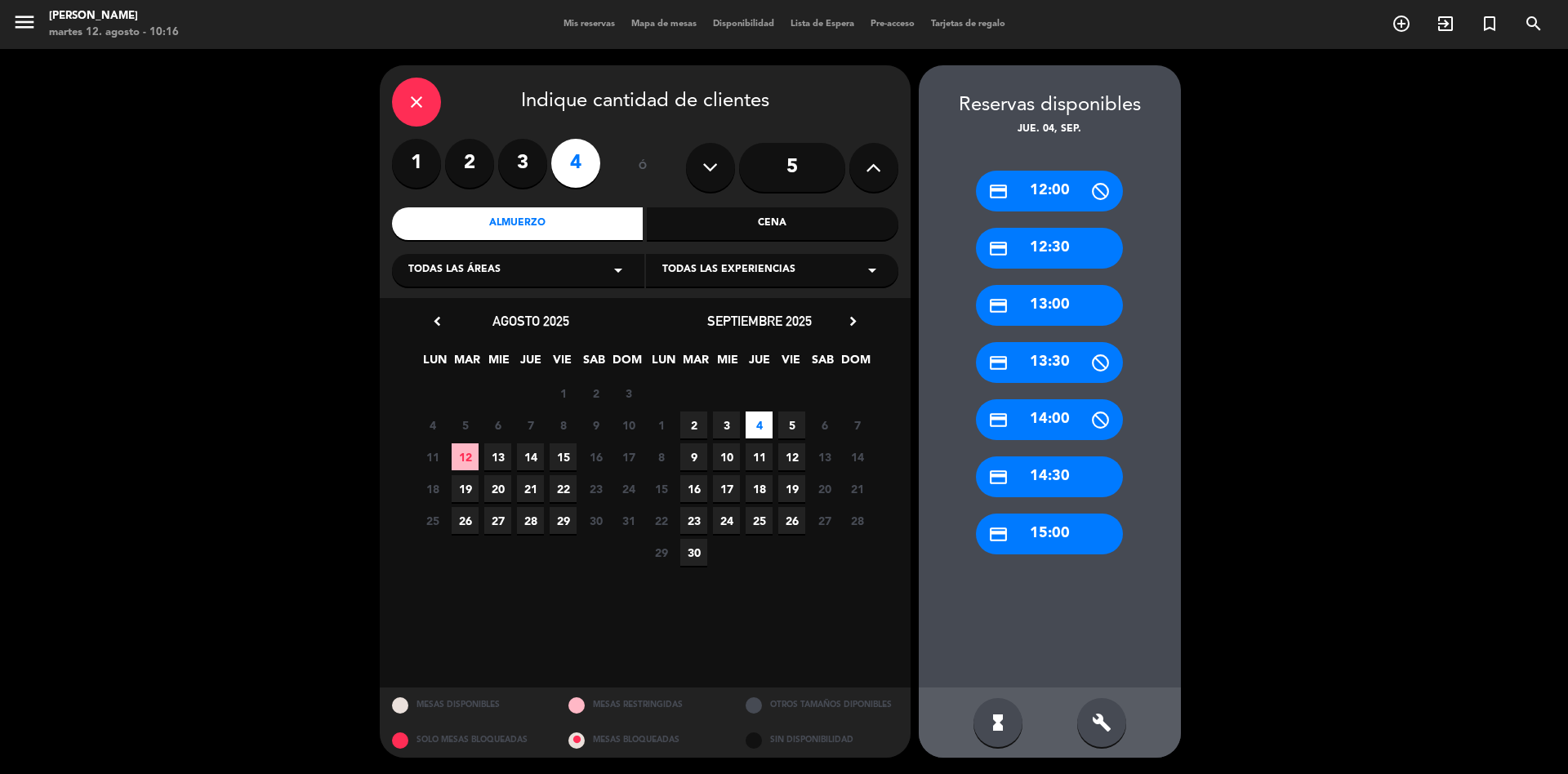
click at [1099, 310] on div "credit_card 13:00" at bounding box center [1049, 305] width 147 height 41
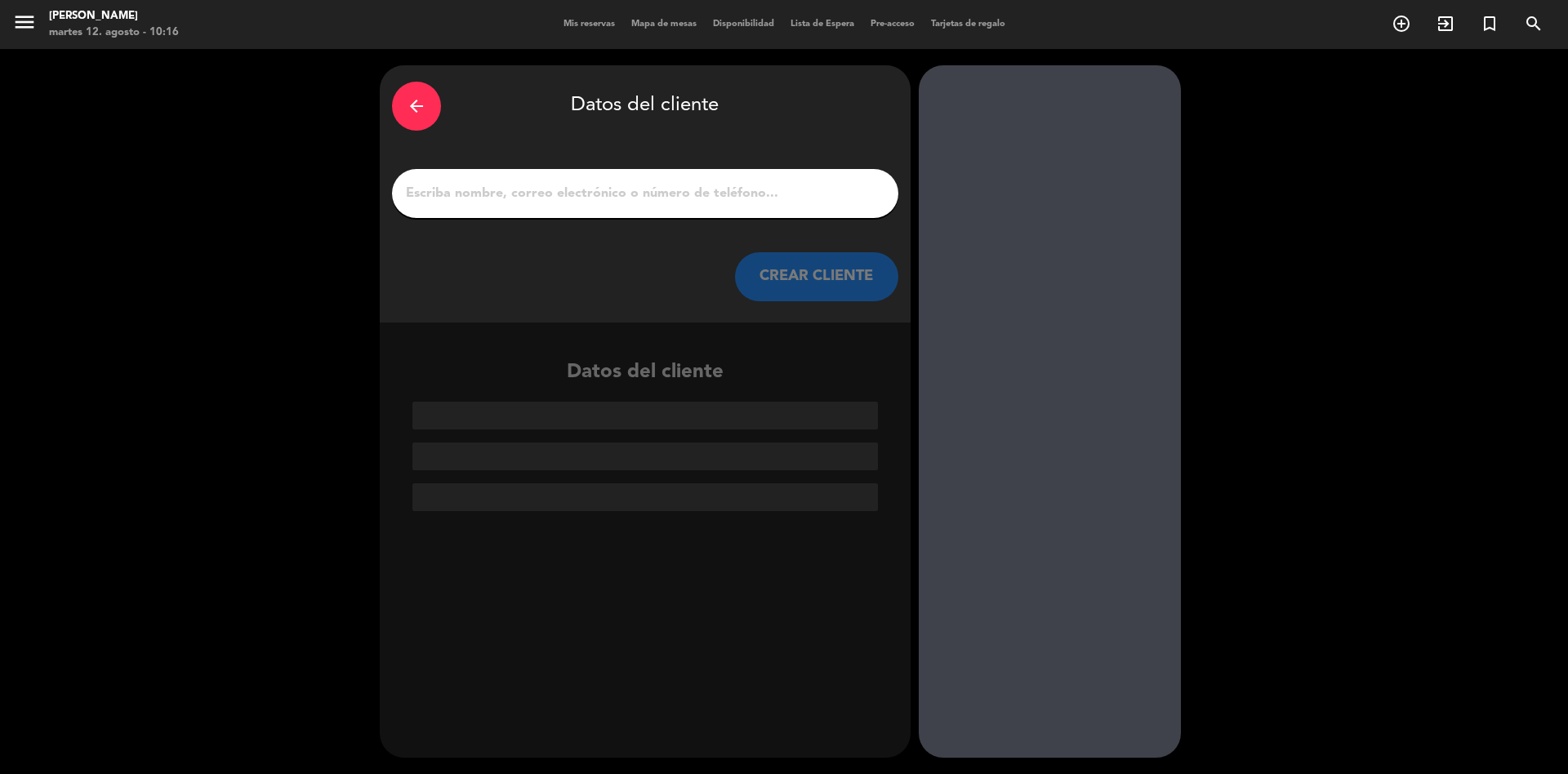
click at [733, 189] on input "1" at bounding box center [645, 194] width 482 height 23
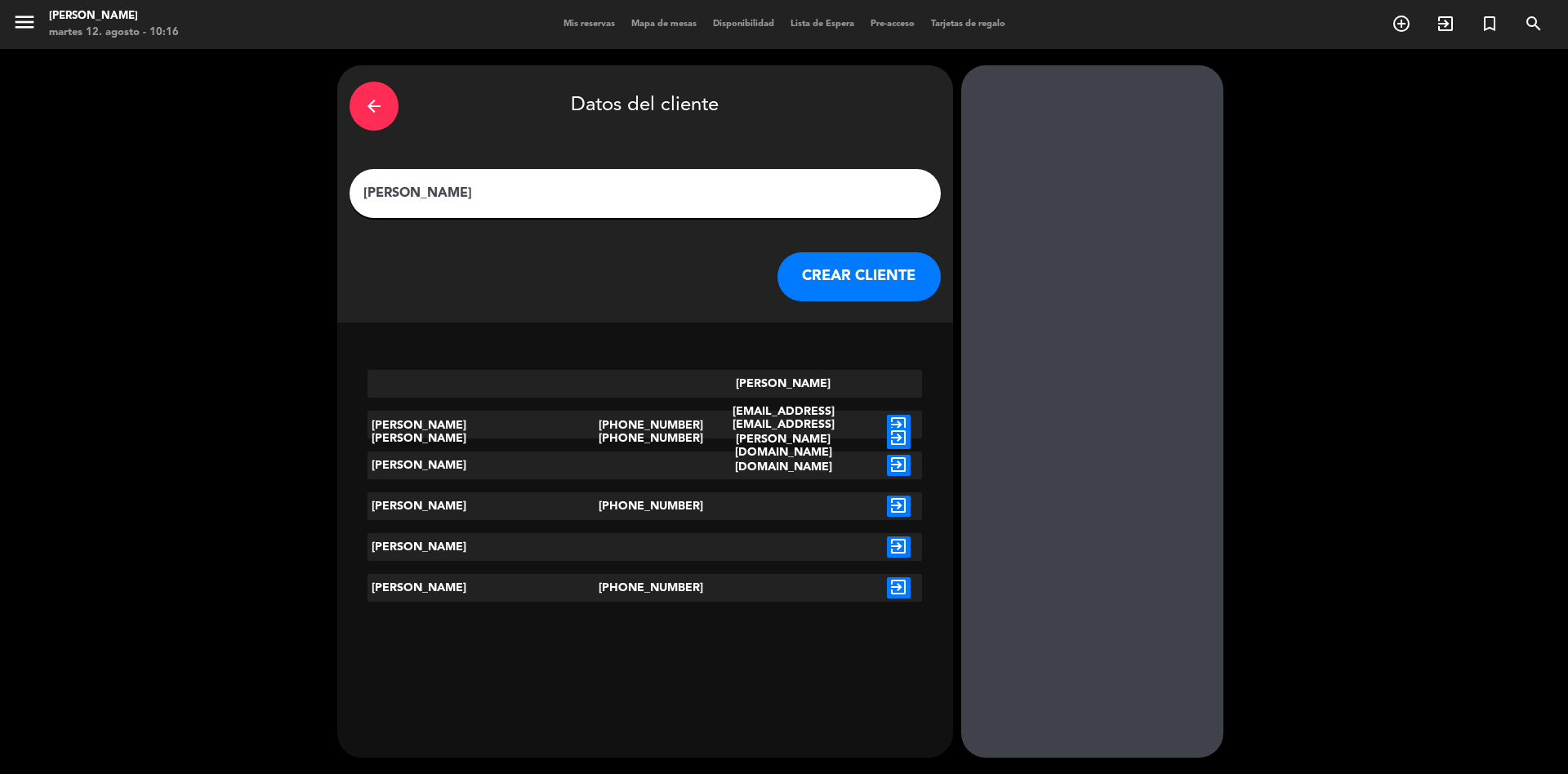
type input "[PERSON_NAME]"
click at [887, 428] on icon "exit_to_app" at bounding box center [898, 438] width 24 height 22
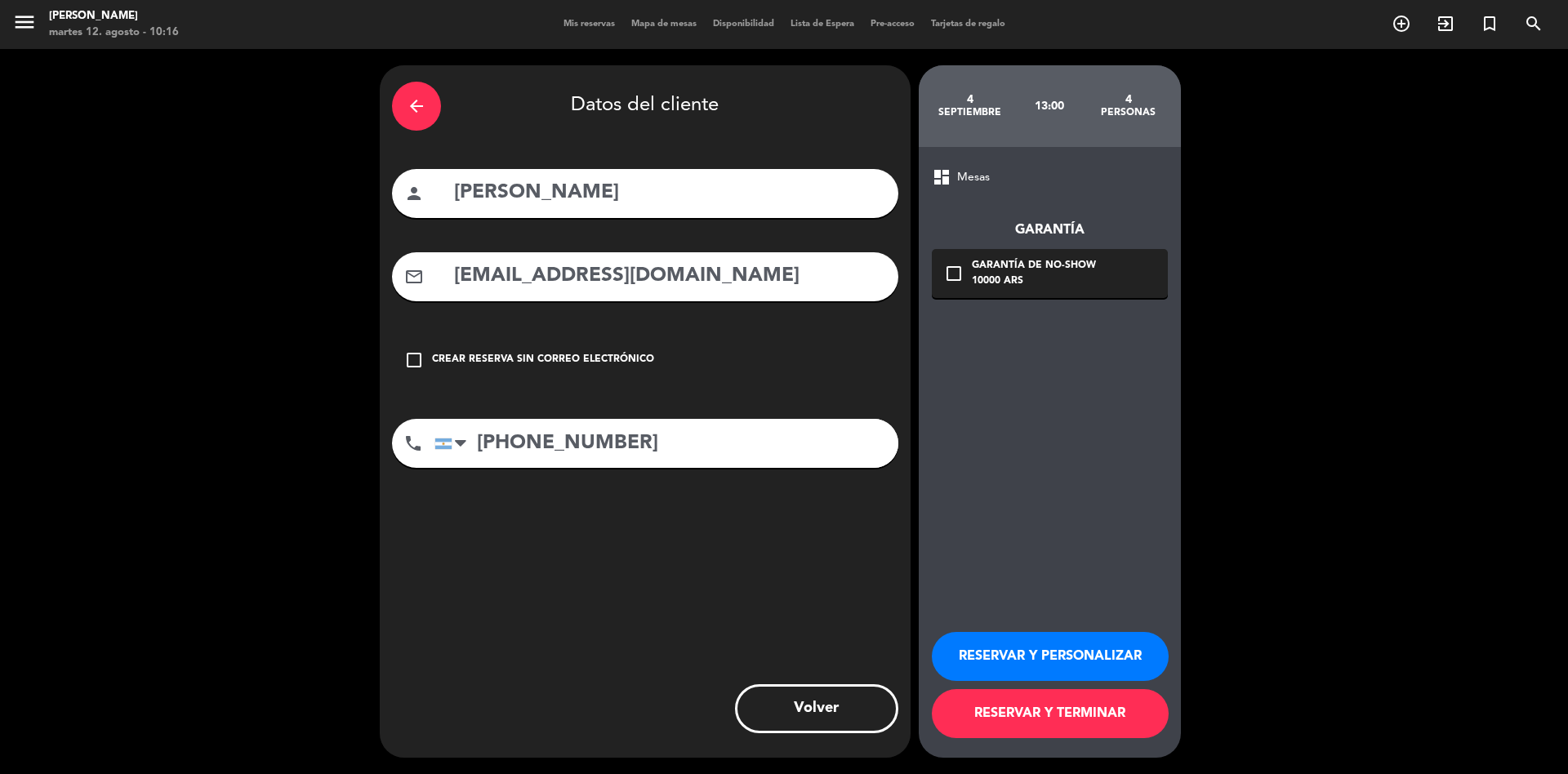
click at [1083, 723] on button "RESERVAR Y TERMINAR" at bounding box center [1051, 714] width 237 height 49
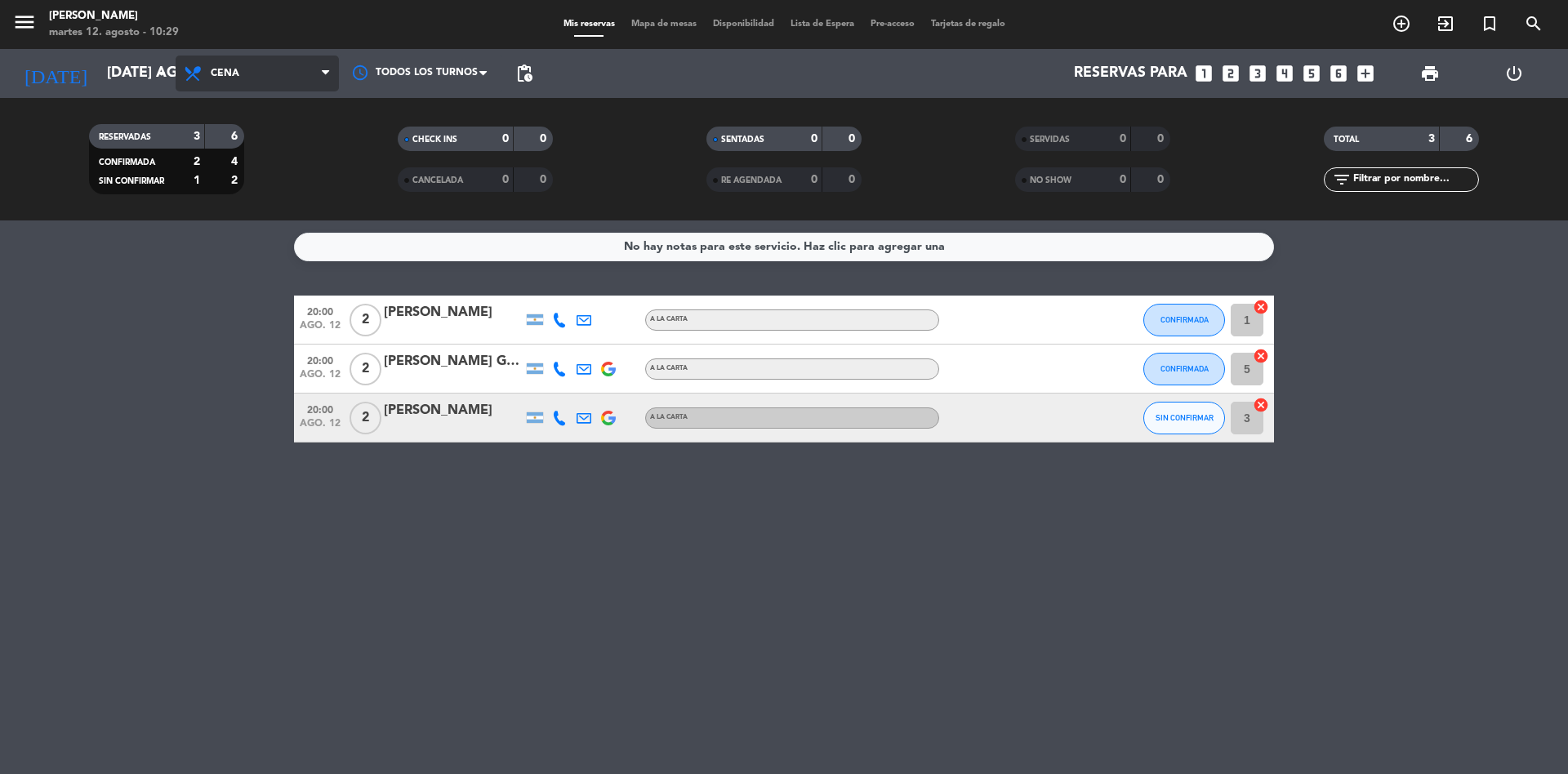
click at [277, 77] on span "Cena" at bounding box center [257, 73] width 163 height 36
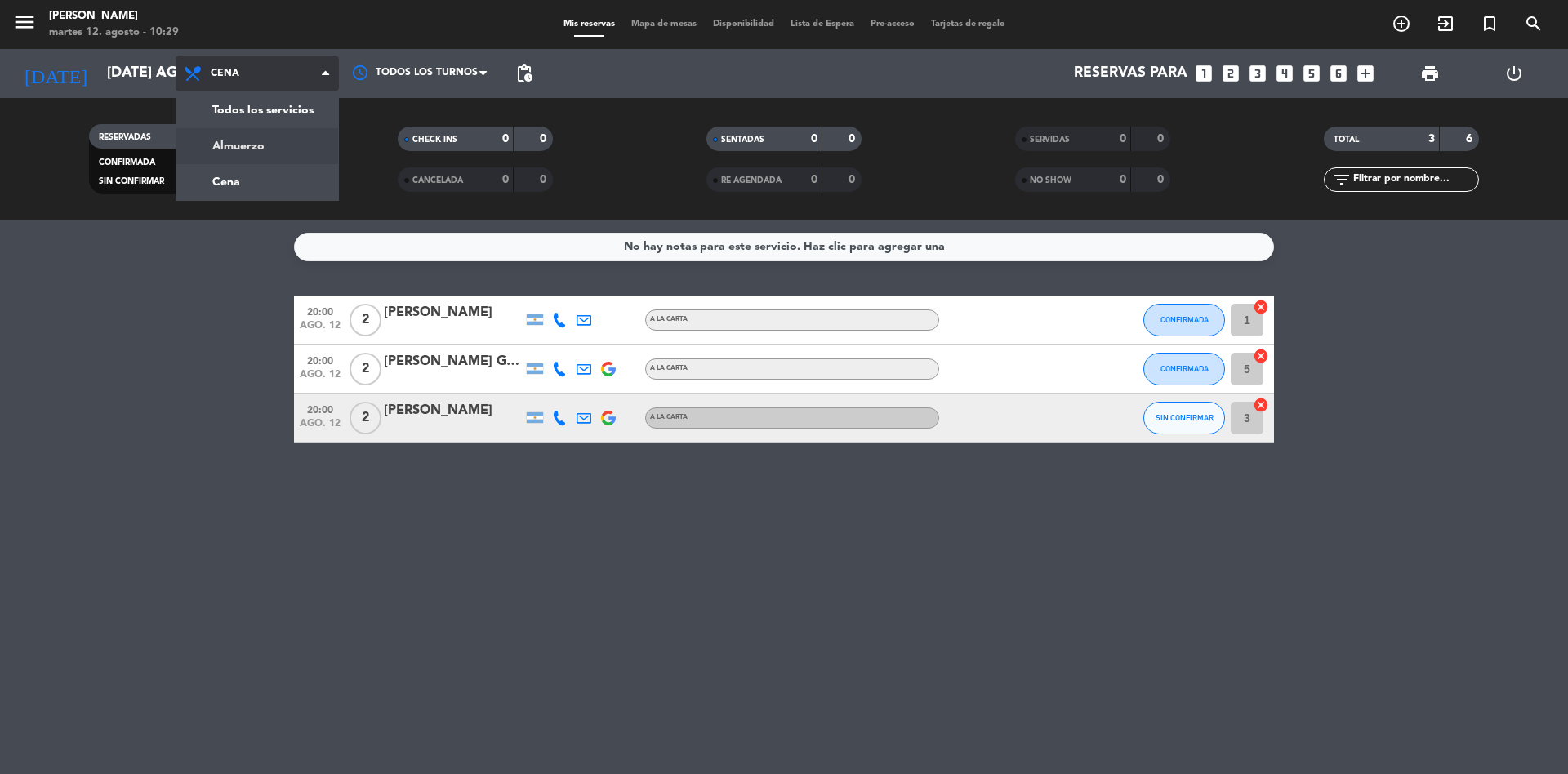
click at [271, 148] on div "menu Chocho Sushi martes 12. agosto - 10:29 Mis reservas Mapa de mesas Disponib…" at bounding box center [784, 110] width 1568 height 220
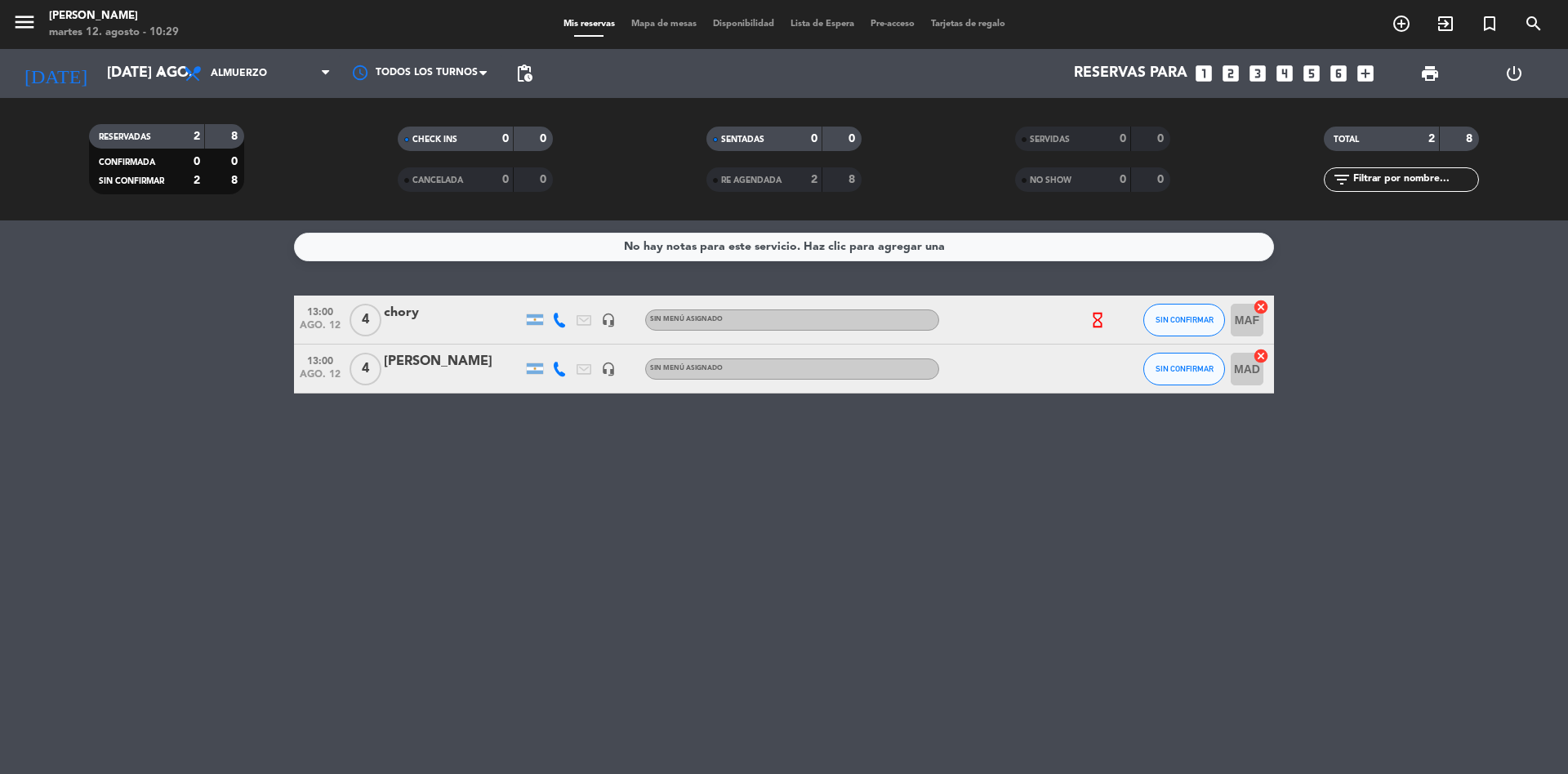
click at [557, 368] on icon at bounding box center [559, 370] width 15 height 15
click at [568, 346] on span "content_paste" at bounding box center [573, 341] width 12 height 12
click at [421, 309] on div "chory" at bounding box center [453, 313] width 139 height 22
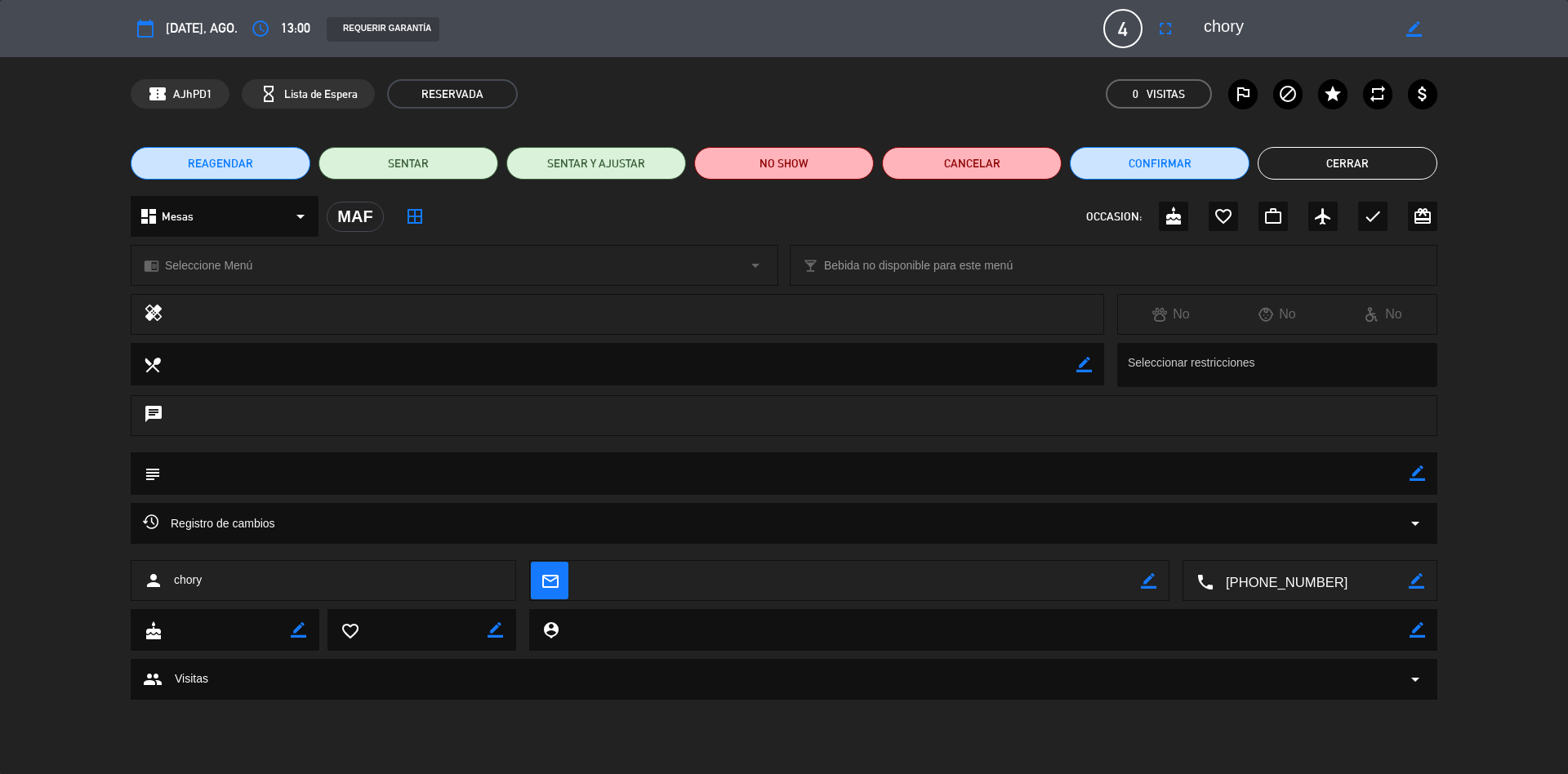
click at [1336, 148] on button "Cerrar" at bounding box center [1348, 162] width 180 height 32
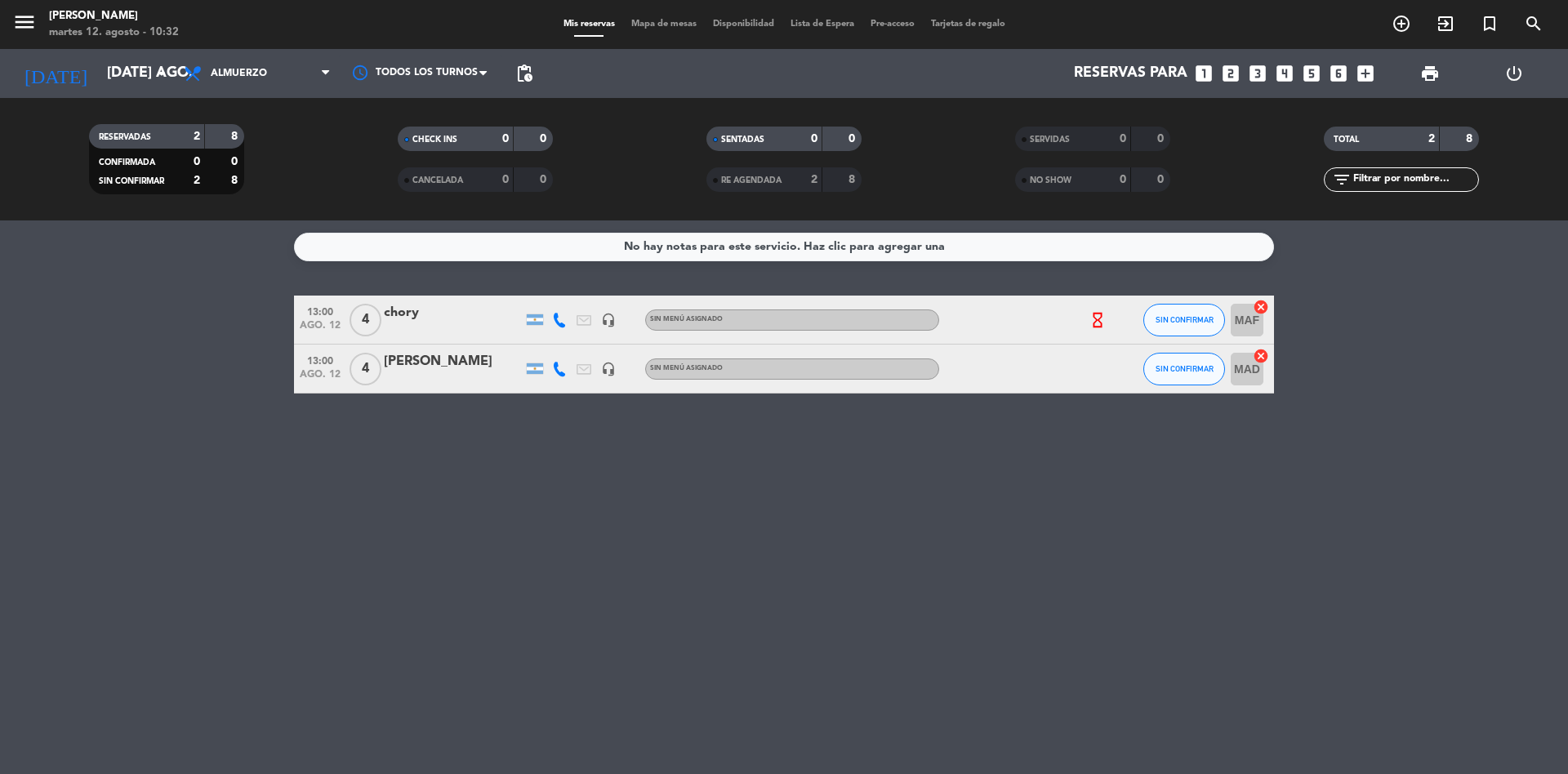
click at [564, 312] on icon at bounding box center [559, 320] width 15 height 15
click at [568, 297] on span "content_paste" at bounding box center [573, 293] width 12 height 12
click at [701, 501] on div "No hay notas para este servicio. Haz clic para agregar una 13:00 ago. 12 4 chor…" at bounding box center [784, 497] width 1568 height 554
click at [1166, 315] on span "SIN CONFIRMAR" at bounding box center [1185, 319] width 58 height 9
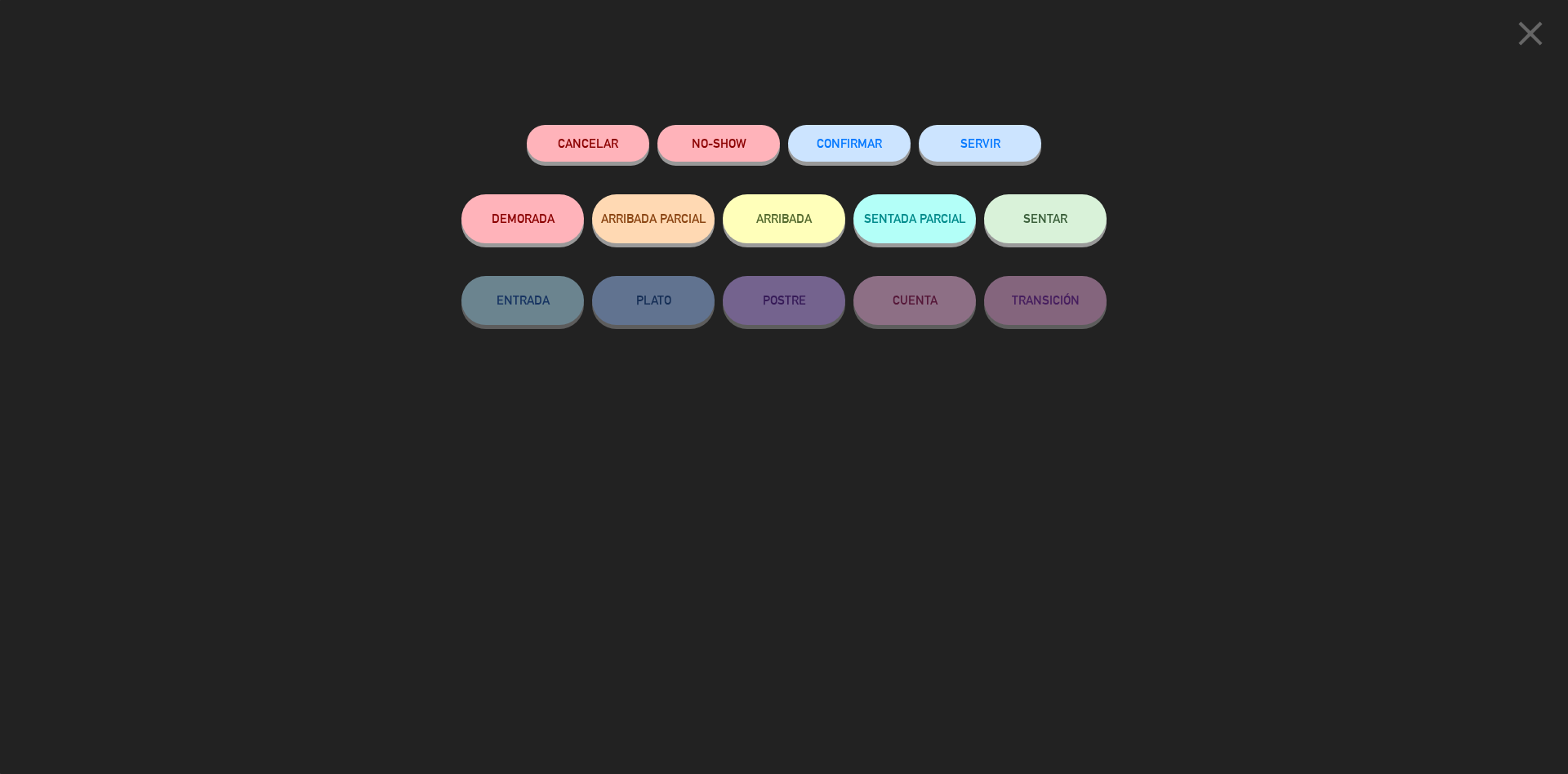
click at [863, 156] on button "CONFIRMAR" at bounding box center [849, 143] width 123 height 36
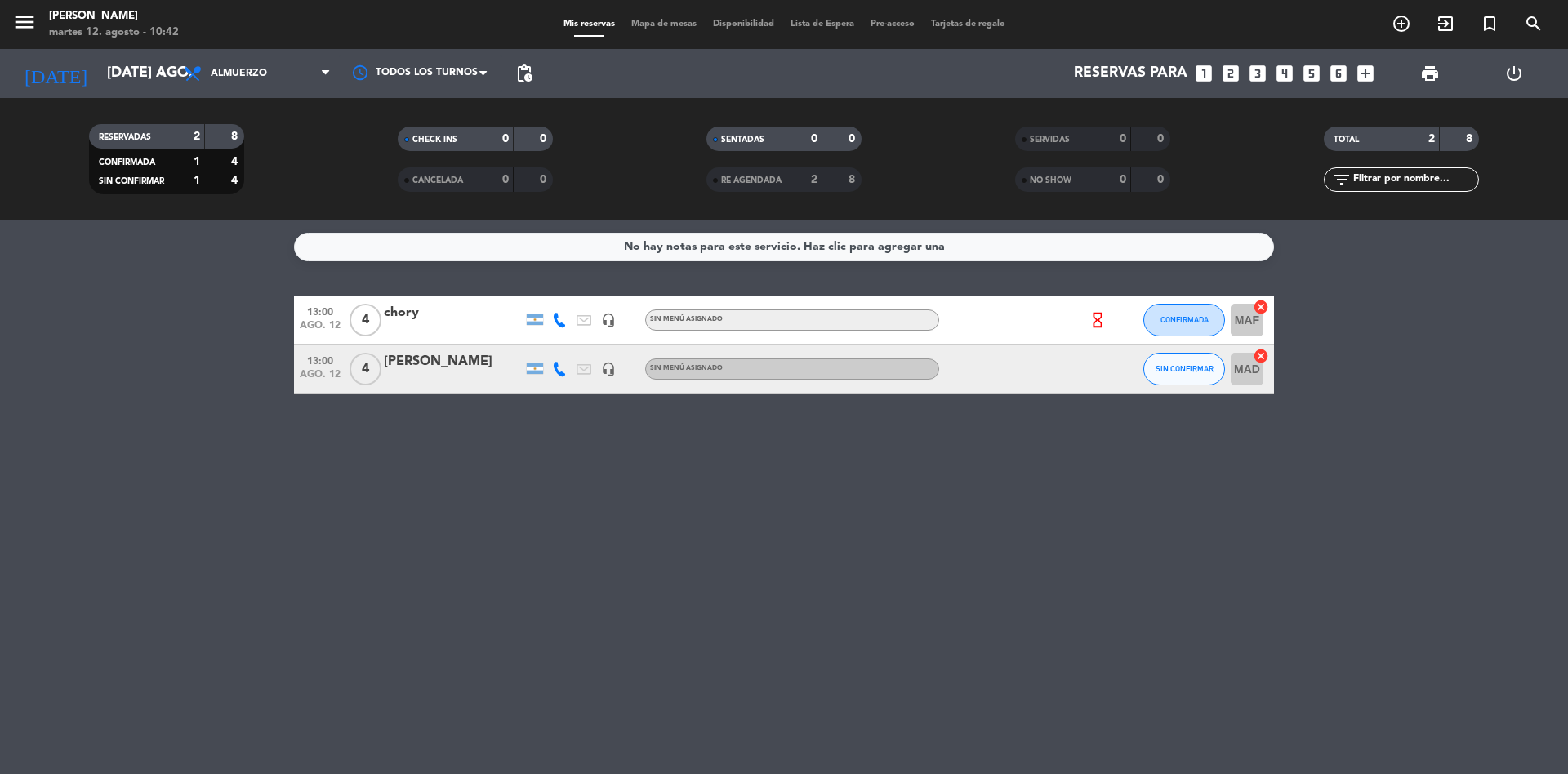
click at [562, 383] on div at bounding box center [559, 369] width 25 height 48
click at [559, 362] on icon at bounding box center [559, 370] width 15 height 15
click at [589, 402] on div "No hay notas para este servicio. Haz clic para agregar una 13:00 ago. 12 4 chor…" at bounding box center [784, 497] width 1568 height 554
click at [569, 532] on div "No hay notas para este servicio. Haz clic para agregar una 13:00 ago. 12 4 chor…" at bounding box center [784, 497] width 1568 height 554
click at [127, 70] on input "[DATE] ago." at bounding box center [193, 73] width 190 height 32
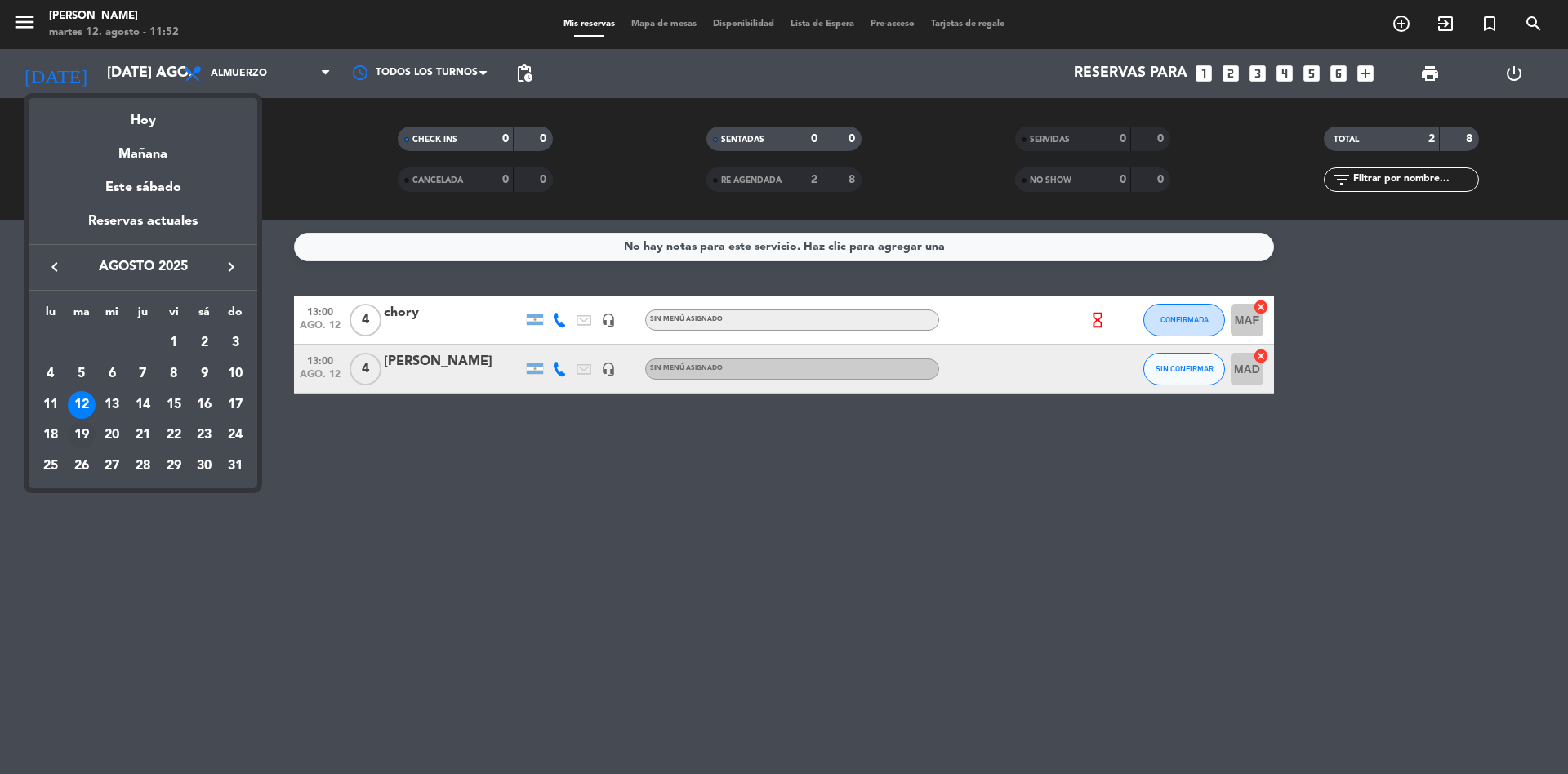
click at [81, 427] on div "19" at bounding box center [82, 436] width 28 height 28
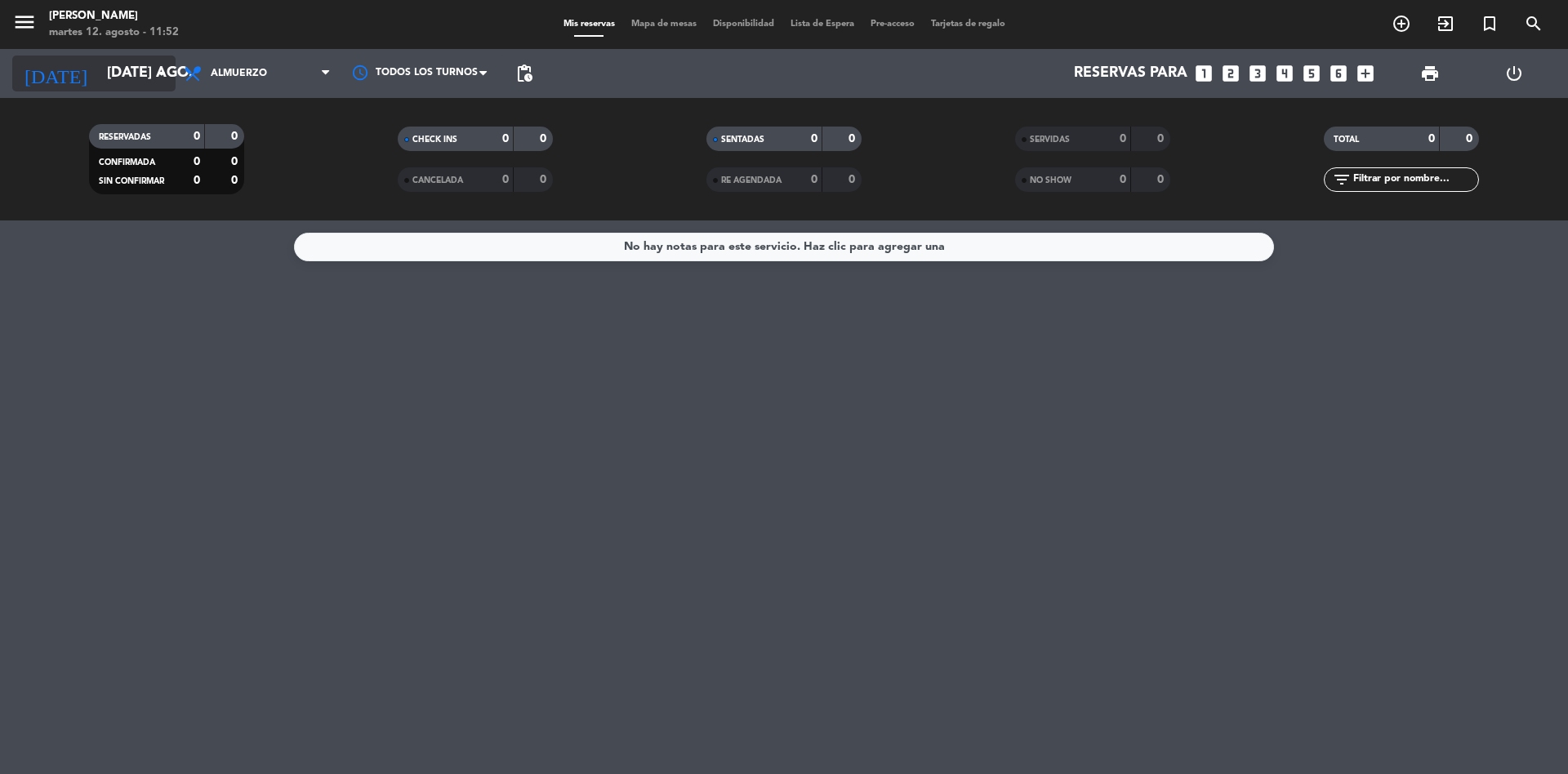
click at [135, 83] on input "[DATE] ago." at bounding box center [193, 73] width 190 height 32
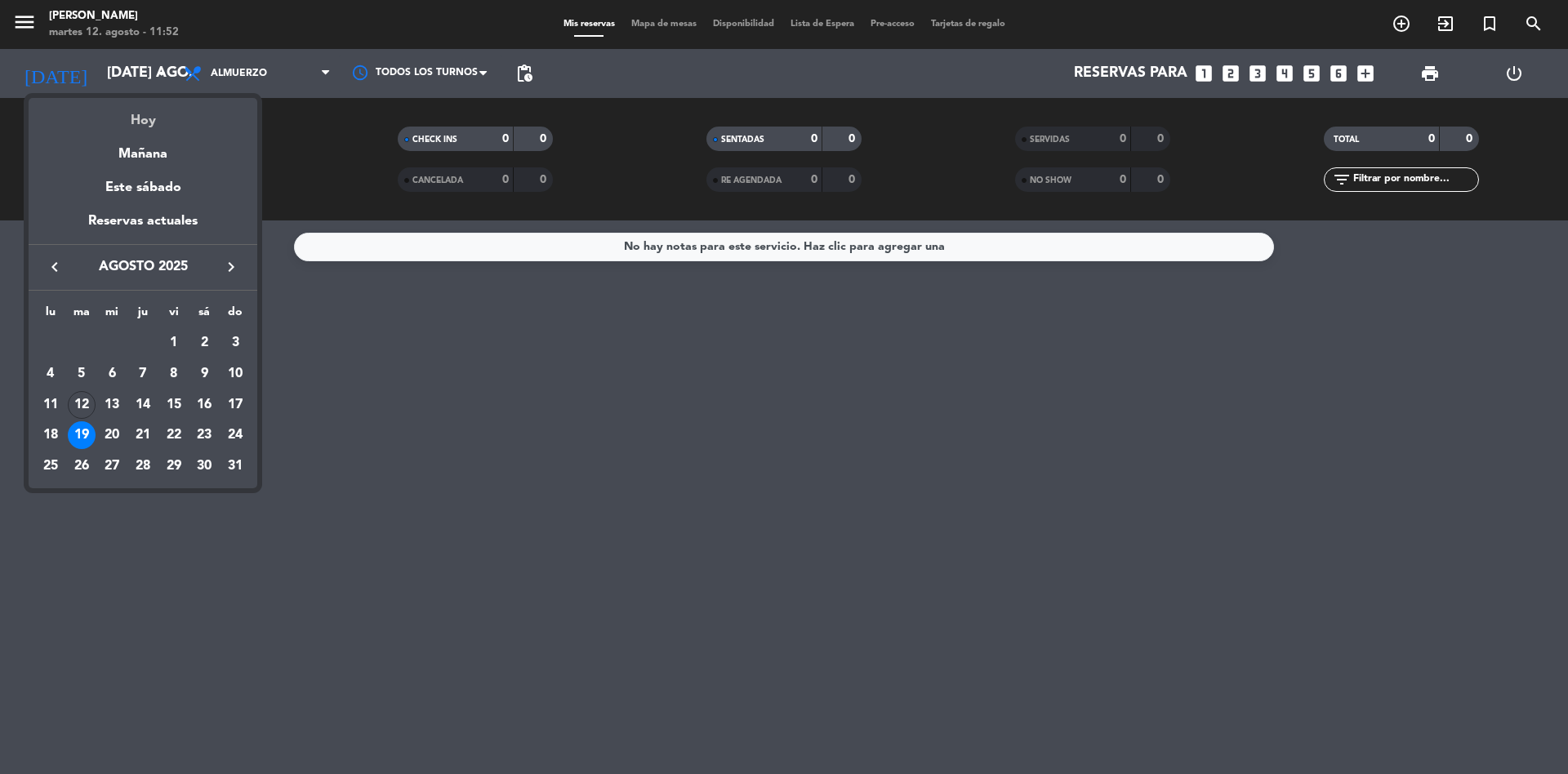
click at [151, 129] on div "Hoy" at bounding box center [143, 114] width 229 height 33
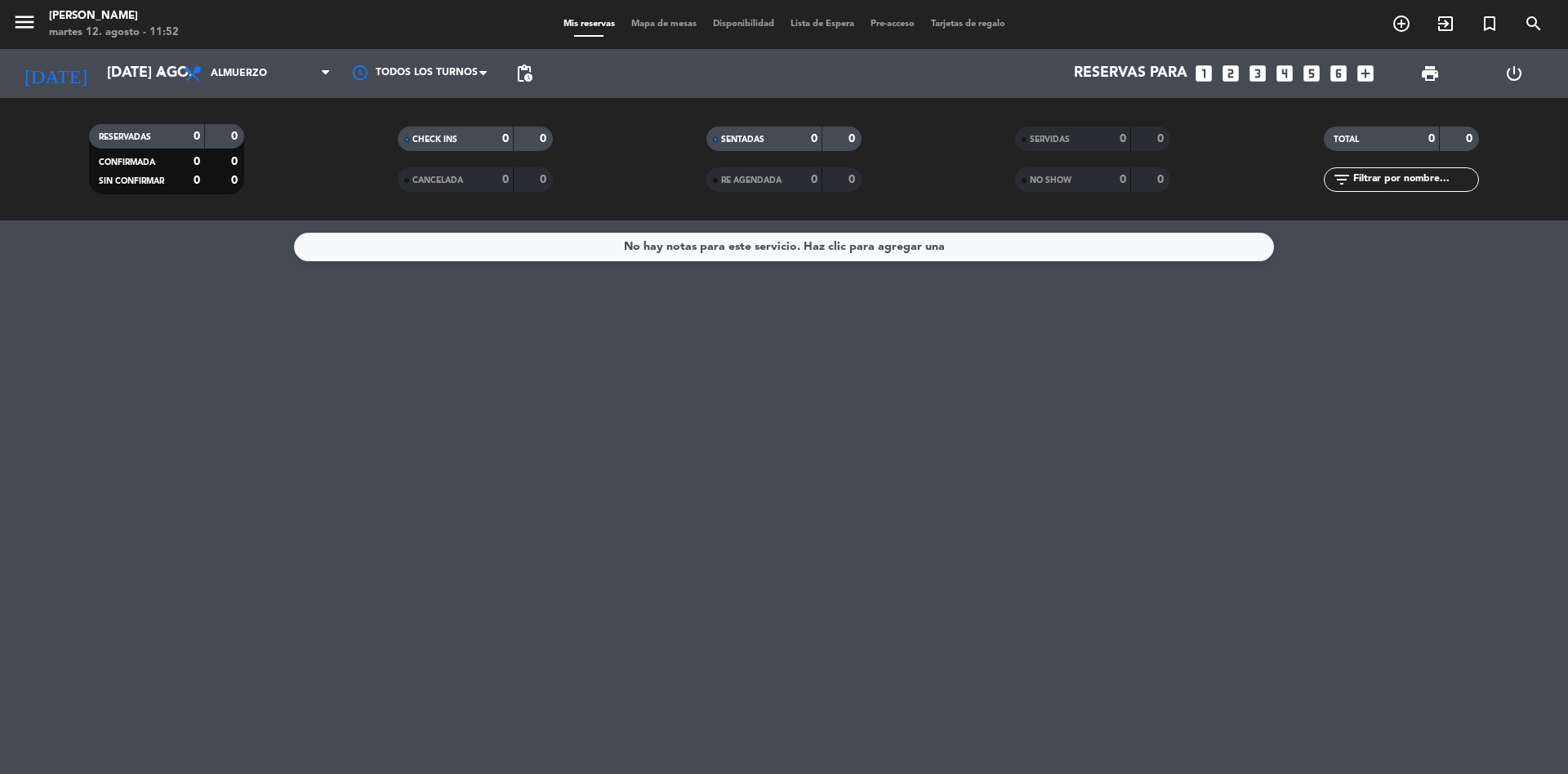
type input "[DATE] ago."
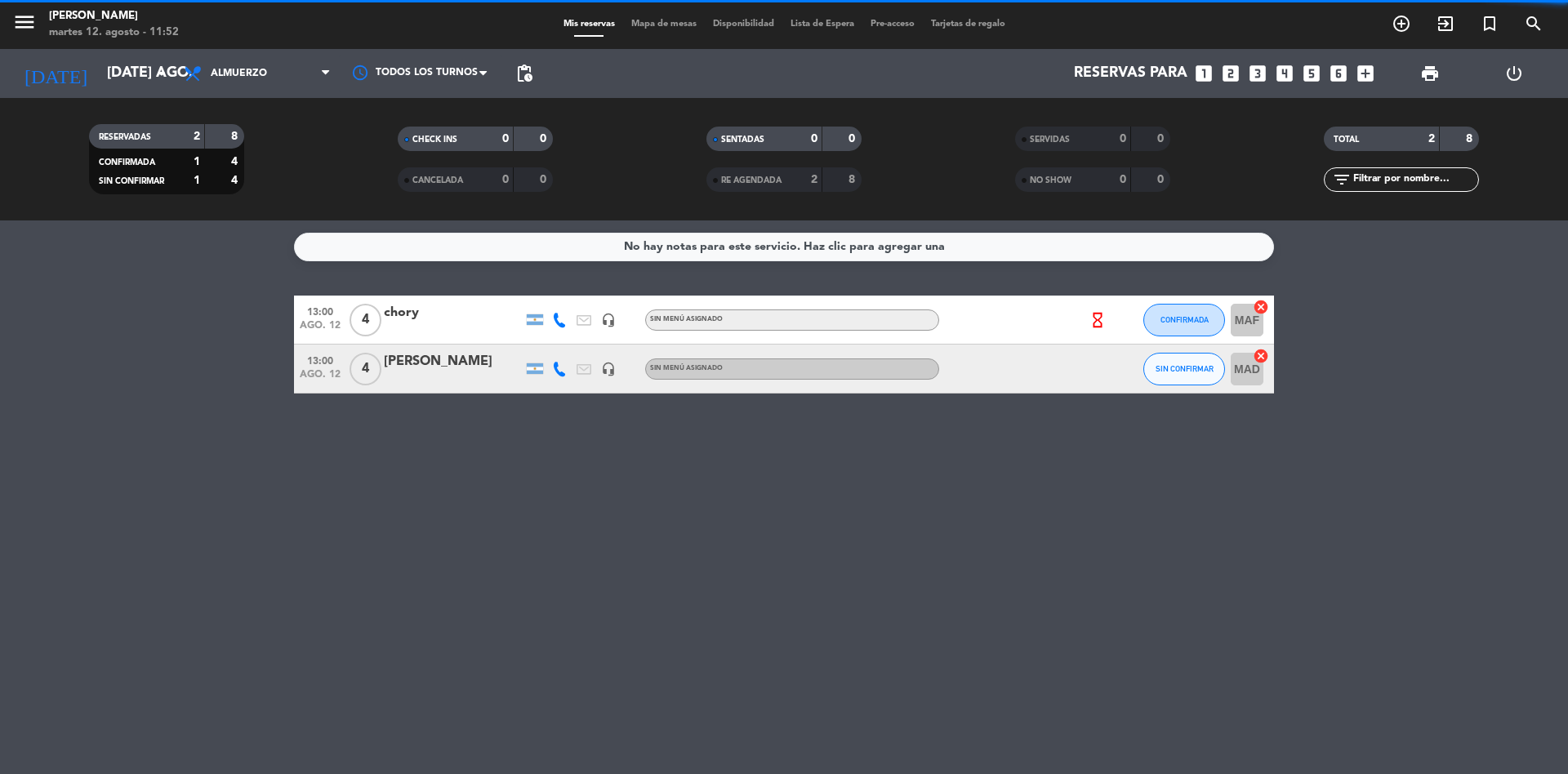
click at [240, 72] on span "Almuerzo" at bounding box center [239, 74] width 56 height 12
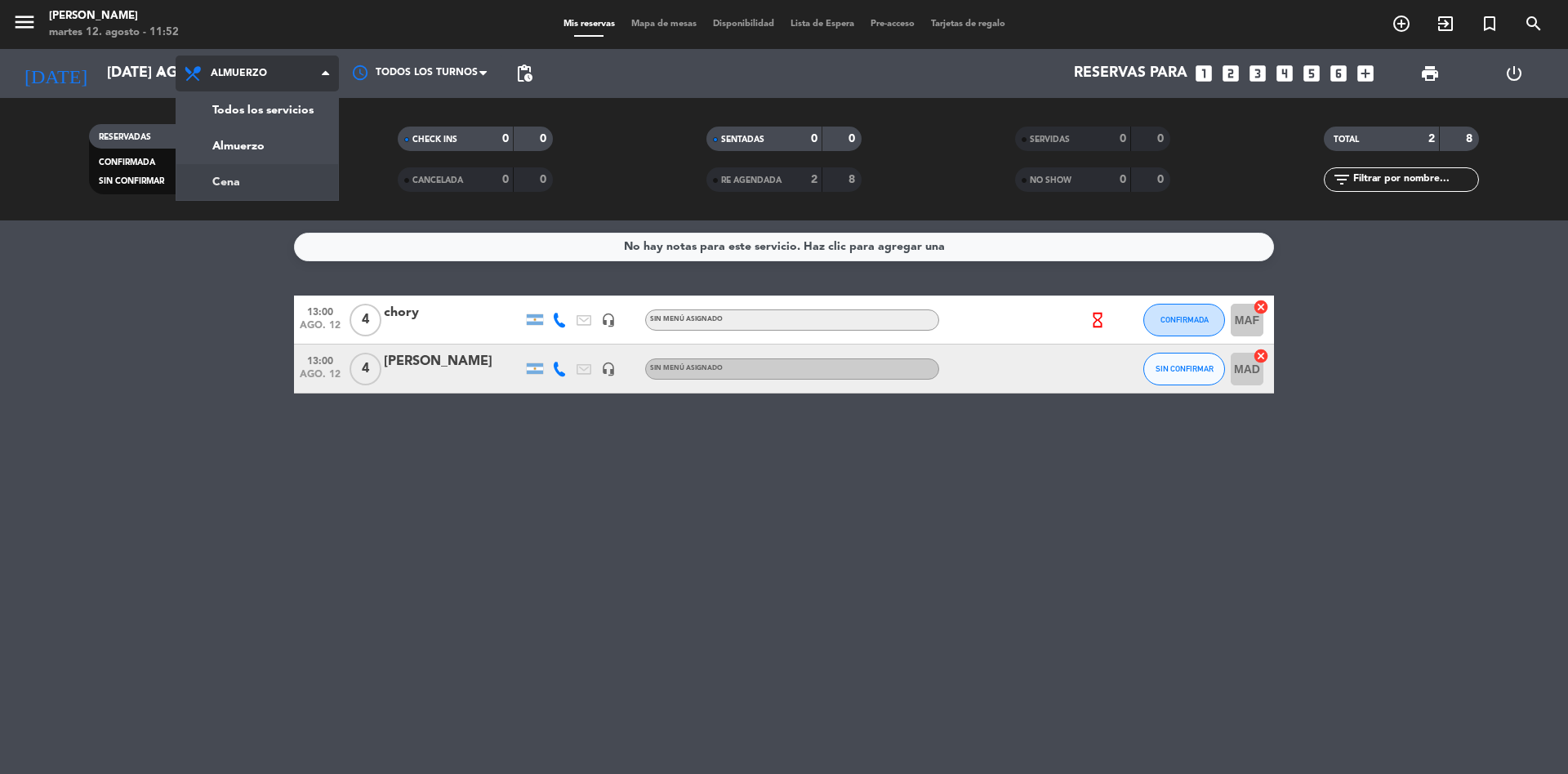
click at [256, 181] on div "menu Chocho Sushi martes 12. agosto - 11:52 Mis reservas Mapa de mesas Disponib…" at bounding box center [784, 110] width 1568 height 220
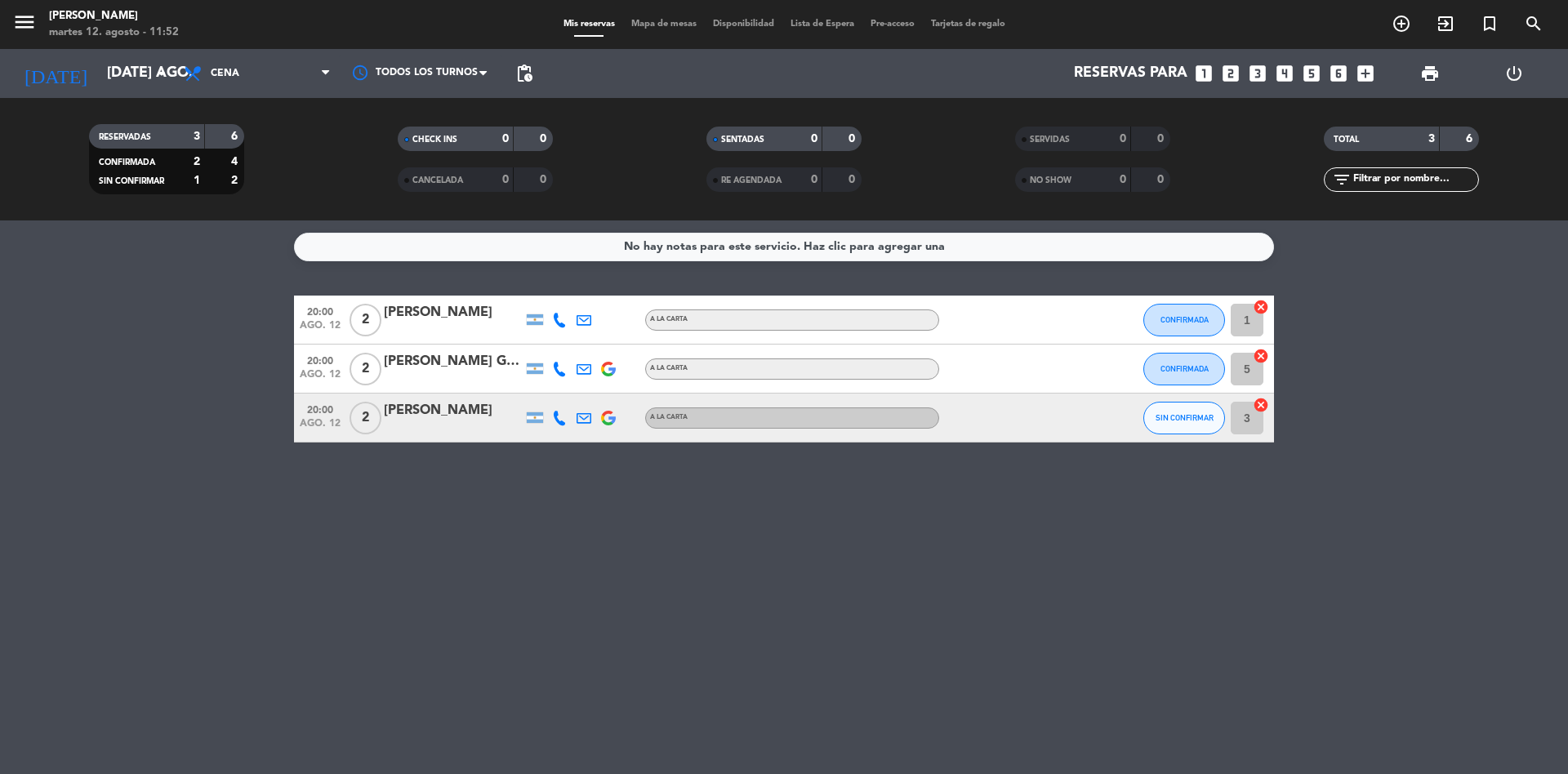
click at [1228, 70] on icon "looks_two" at bounding box center [1231, 74] width 22 height 22
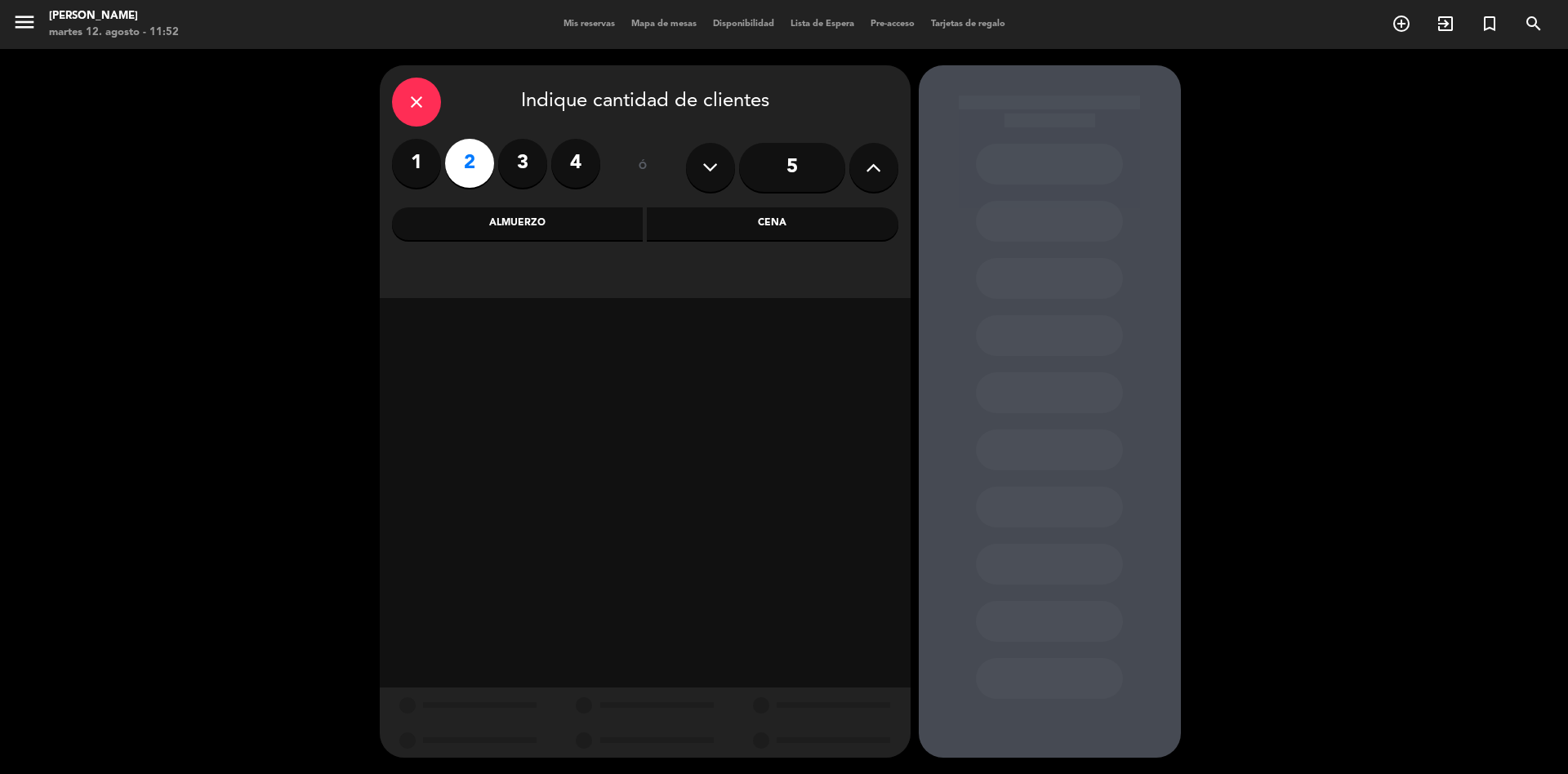
click at [774, 219] on div "Cena" at bounding box center [773, 223] width 252 height 32
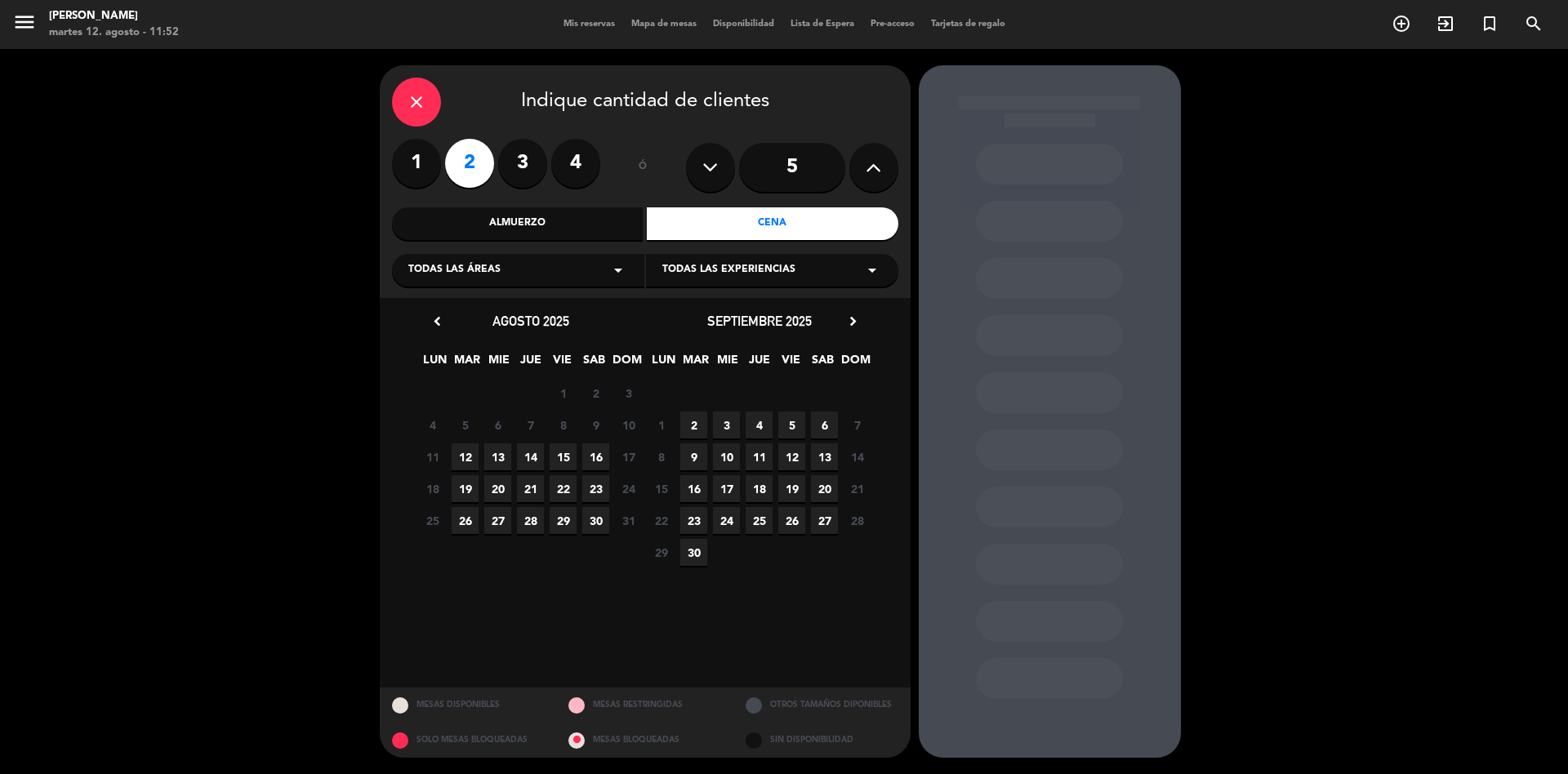
click at [462, 463] on span "12" at bounding box center [465, 457] width 27 height 27
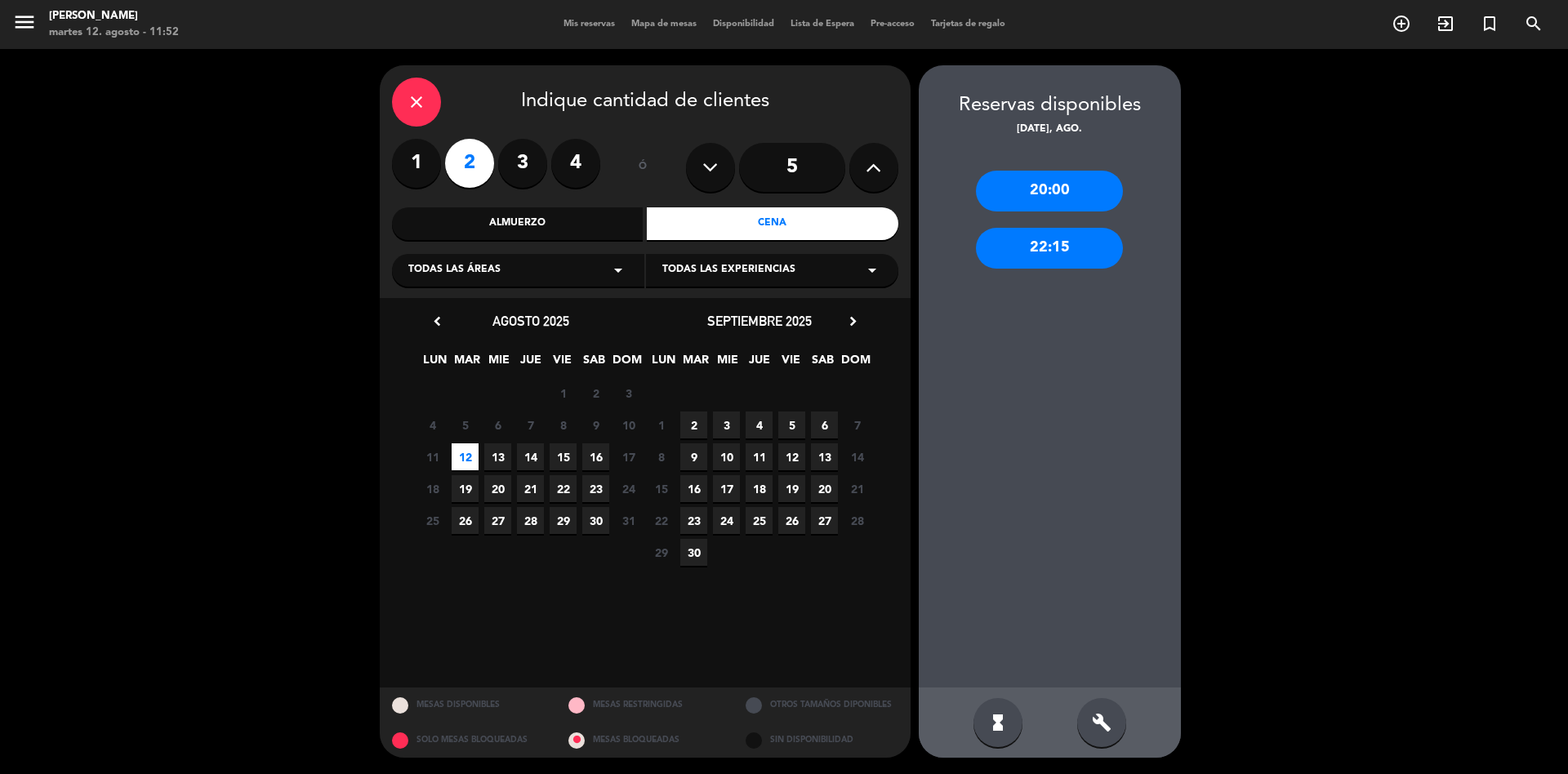
click at [1062, 184] on div "20:00" at bounding box center [1049, 191] width 147 height 41
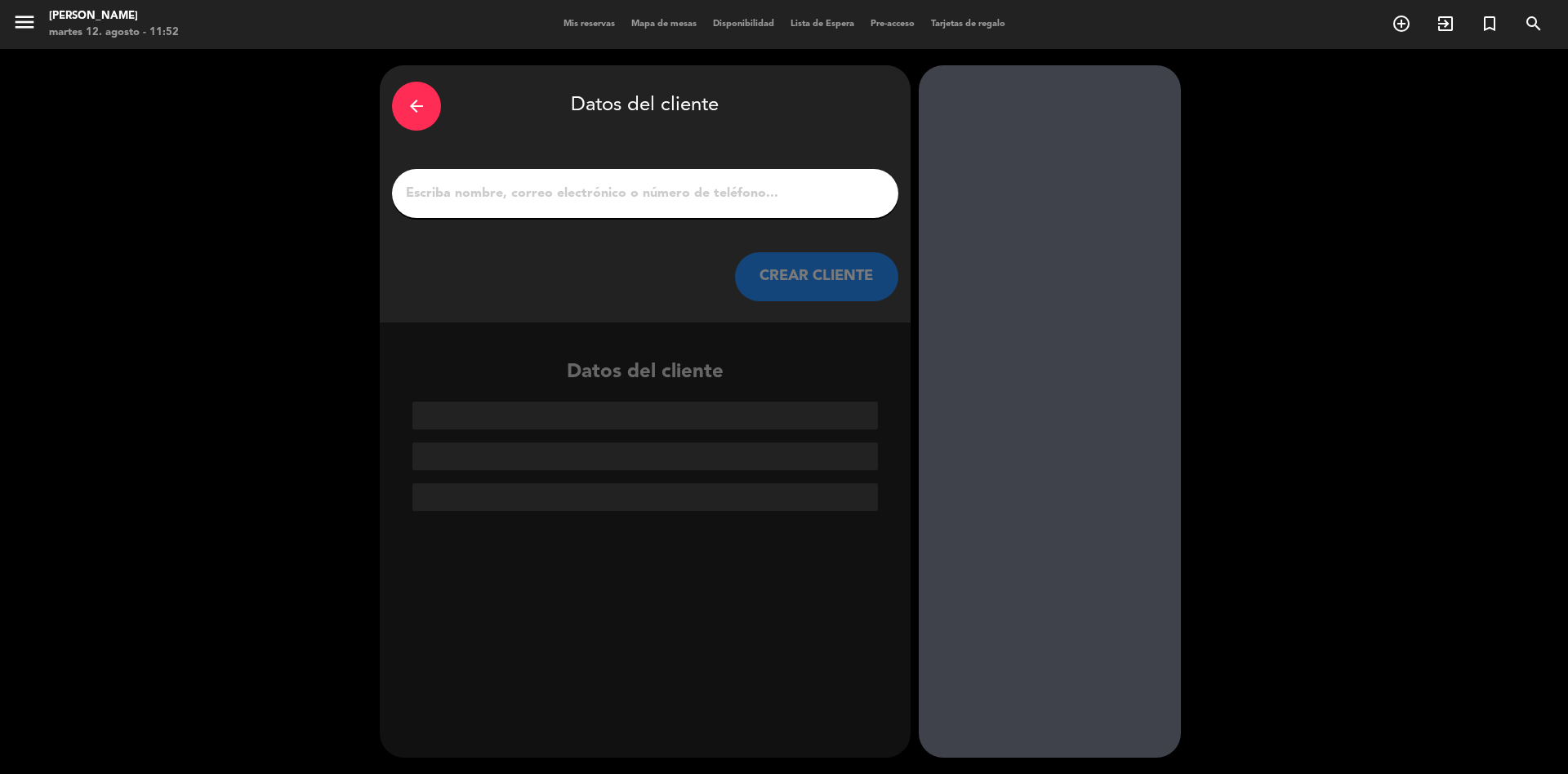
click at [593, 196] on input "1" at bounding box center [645, 194] width 482 height 23
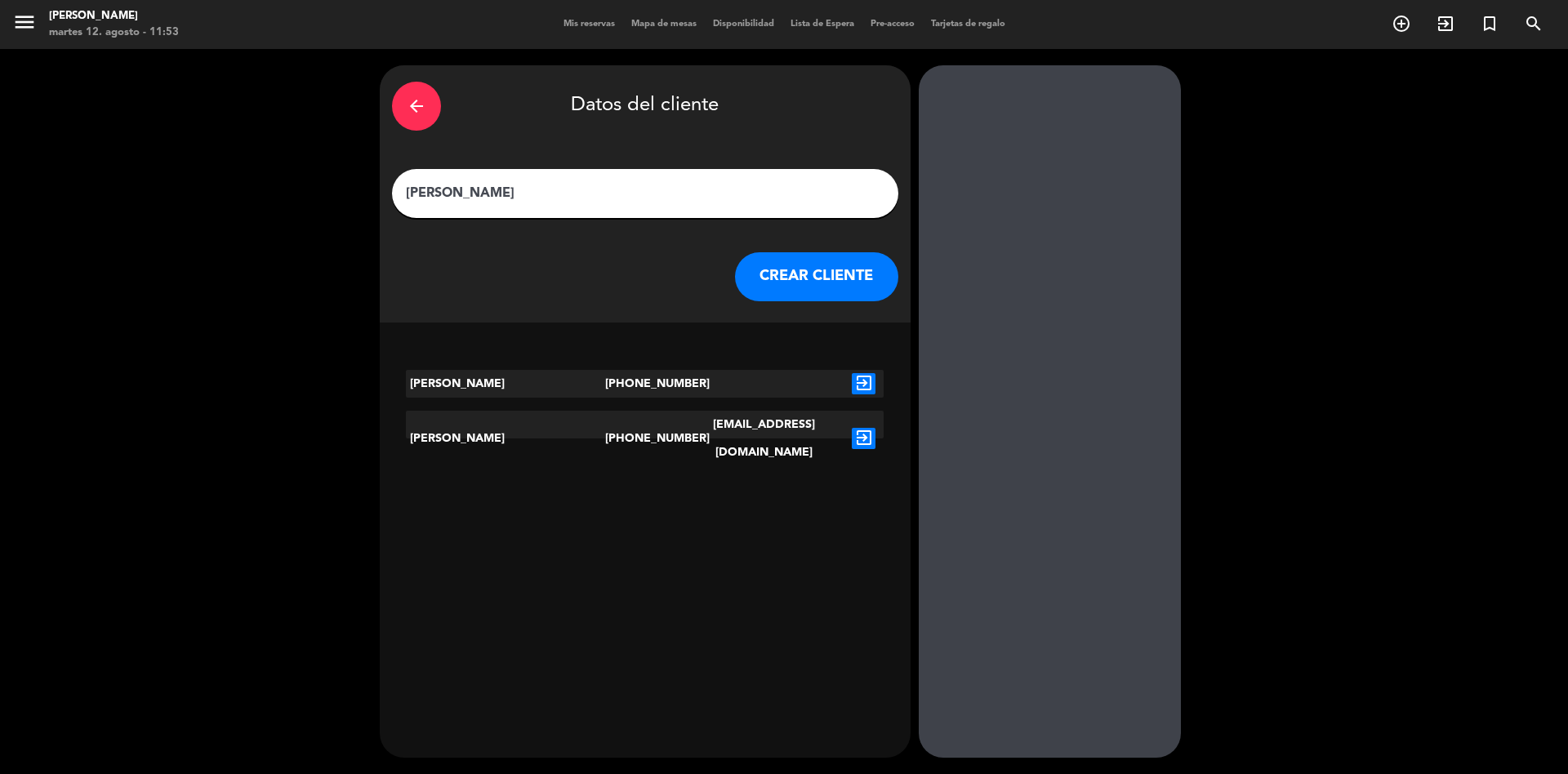
type input "[PERSON_NAME]"
click at [864, 428] on icon "exit_to_app" at bounding box center [864, 438] width 24 height 22
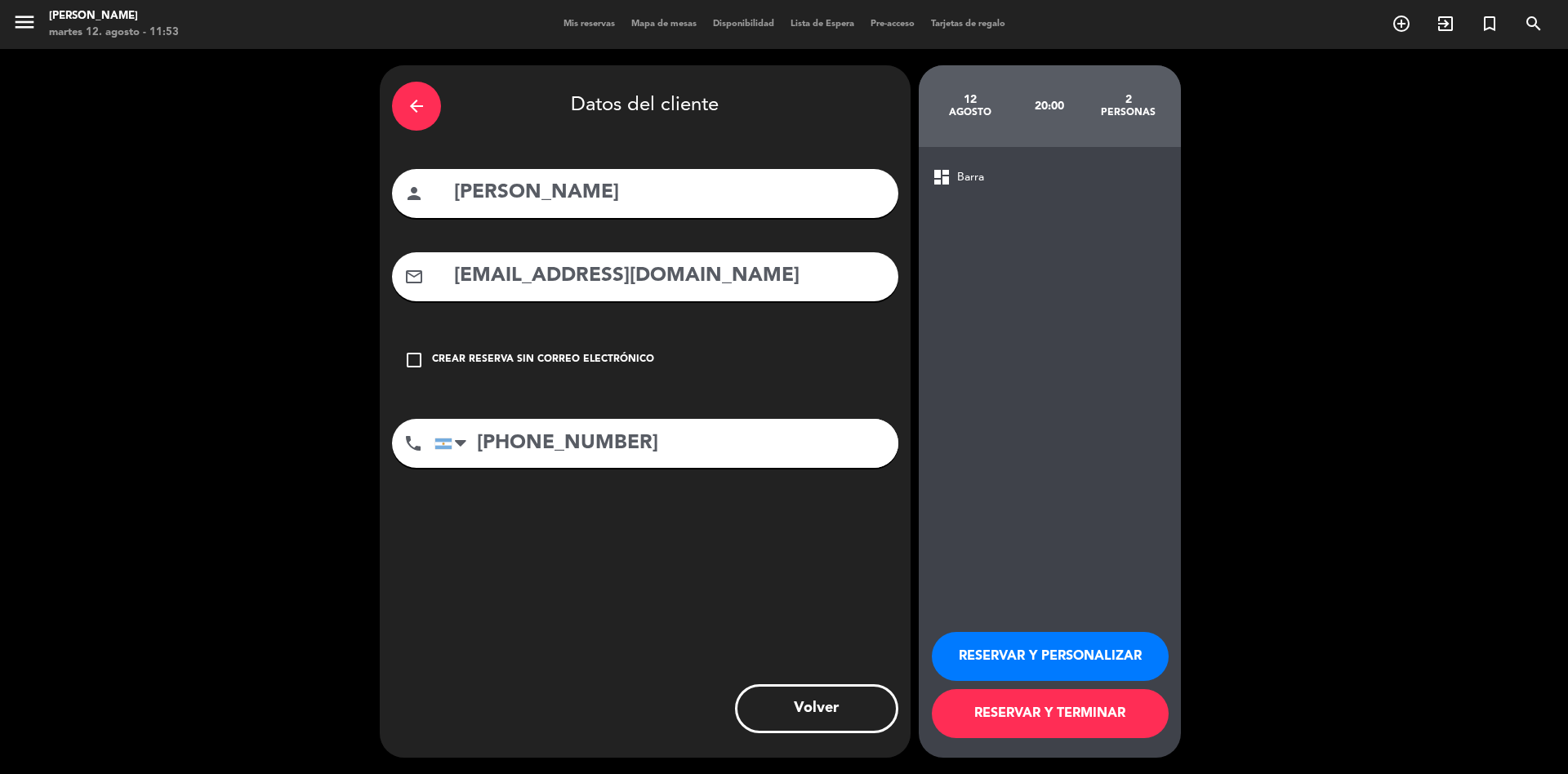
click at [997, 718] on button "RESERVAR Y TERMINAR" at bounding box center [1051, 714] width 237 height 49
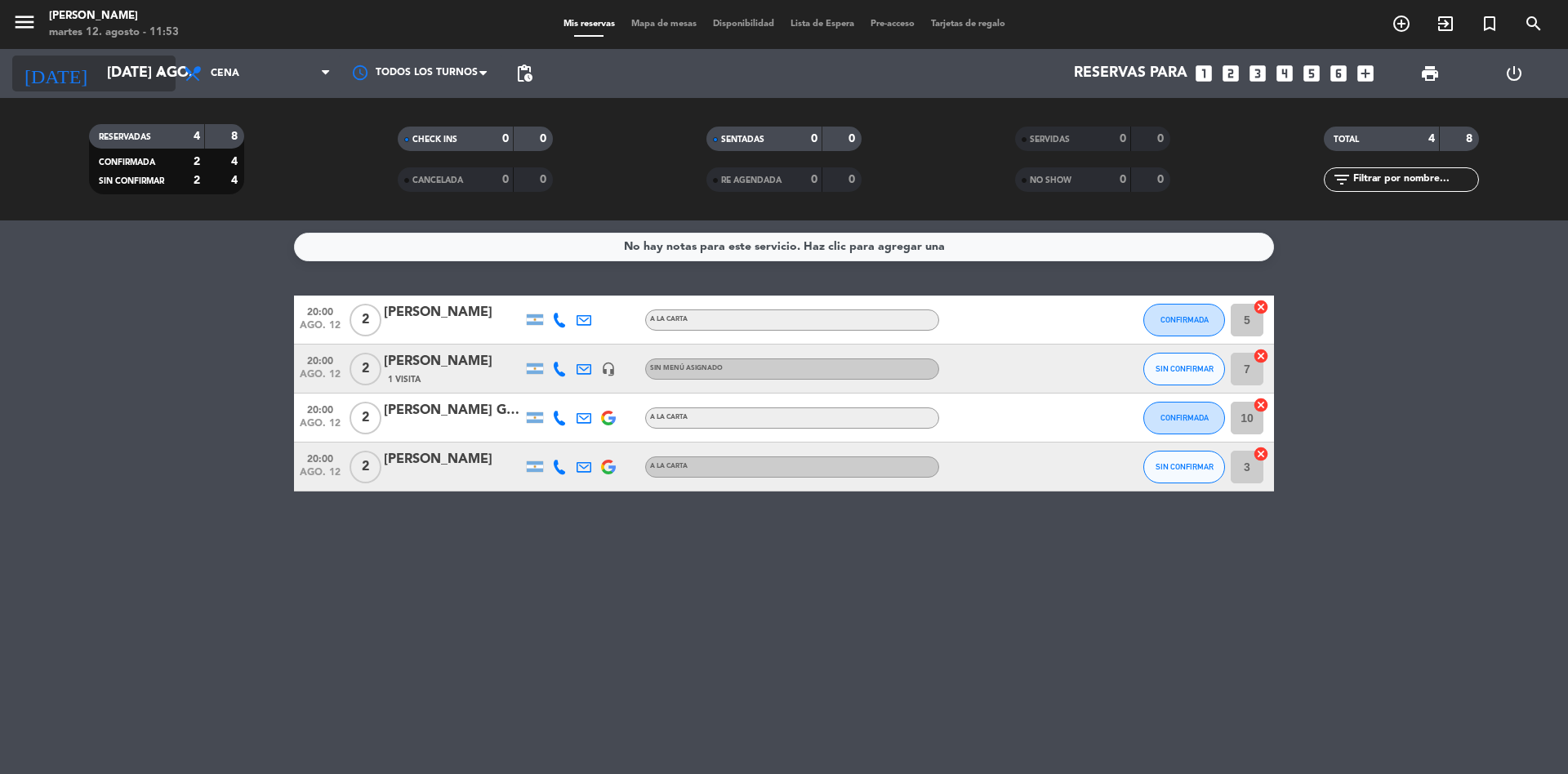
click at [108, 79] on input "[DATE] ago." at bounding box center [193, 73] width 190 height 32
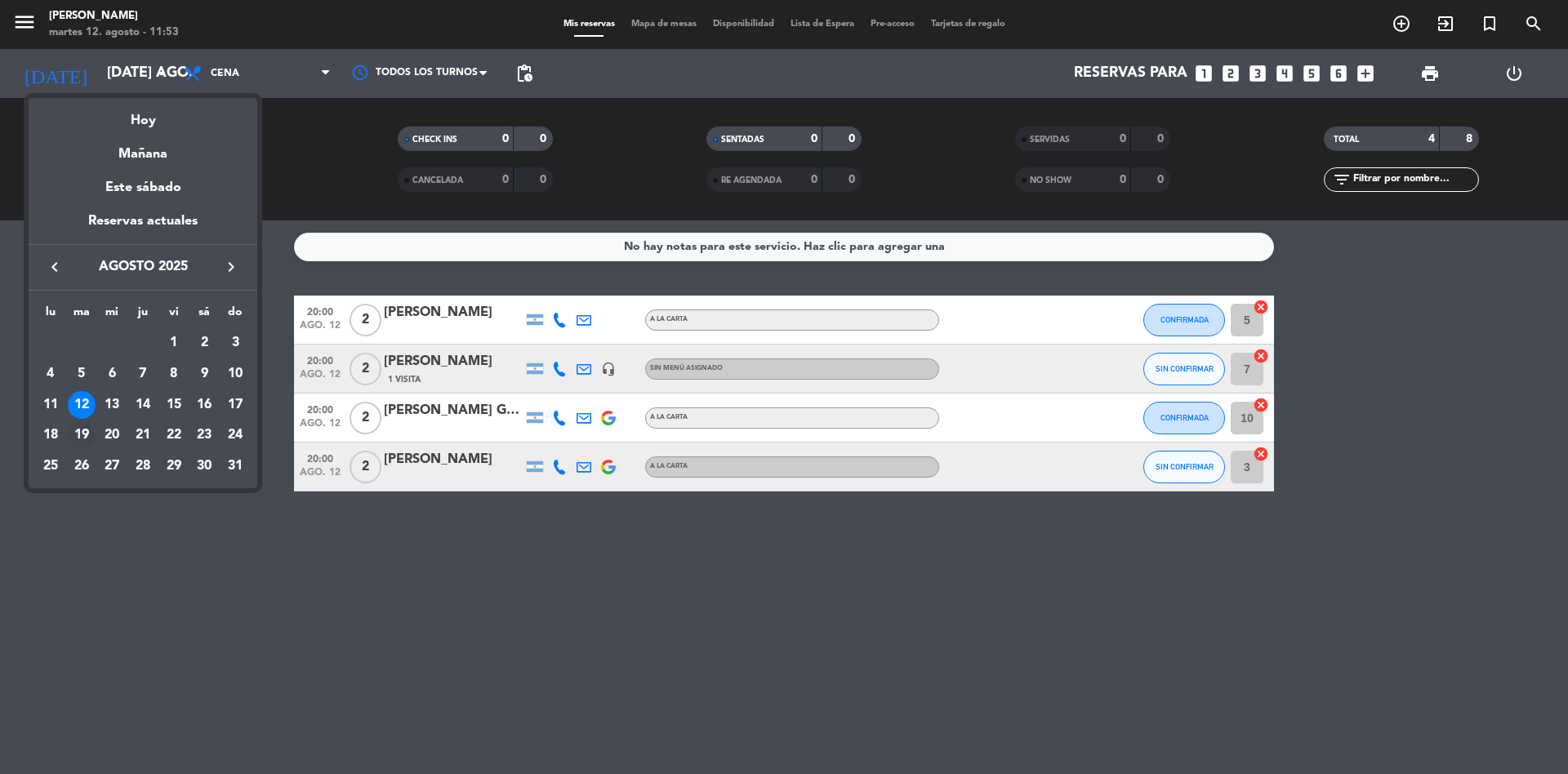
click at [74, 432] on div "19" at bounding box center [82, 436] width 28 height 28
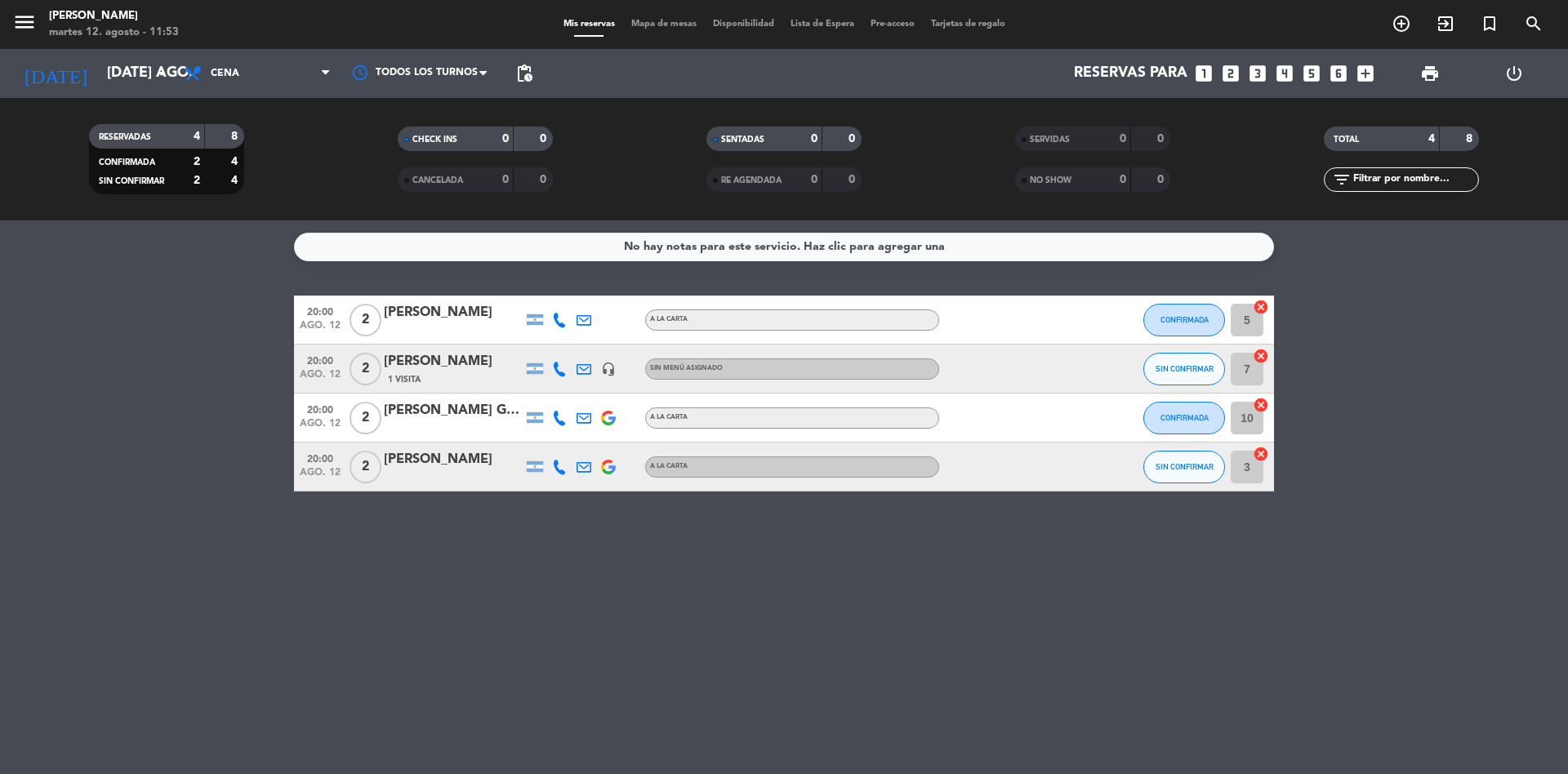
type input "[DATE] ago."
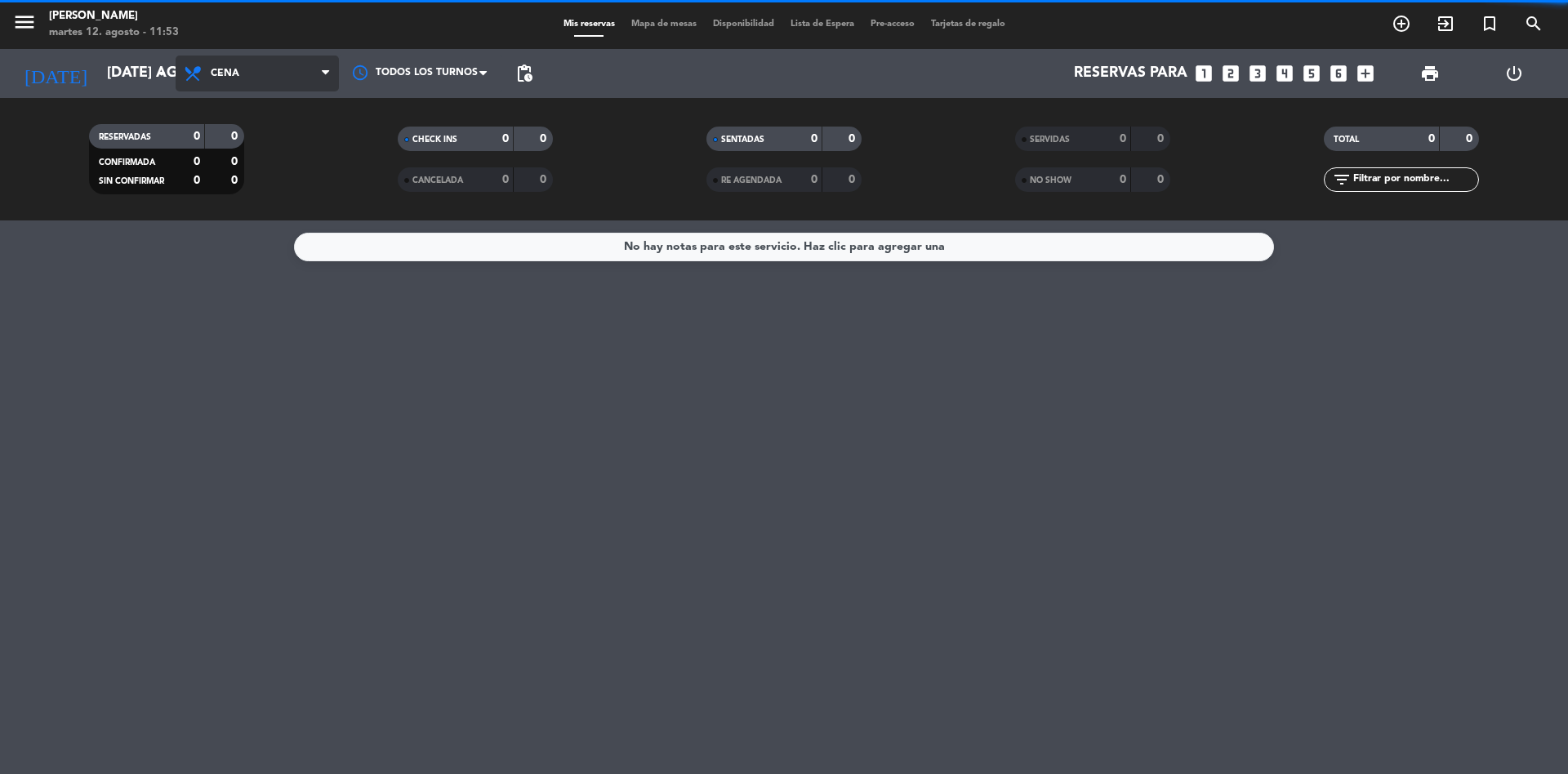
click at [246, 70] on span "Cena" at bounding box center [257, 73] width 163 height 36
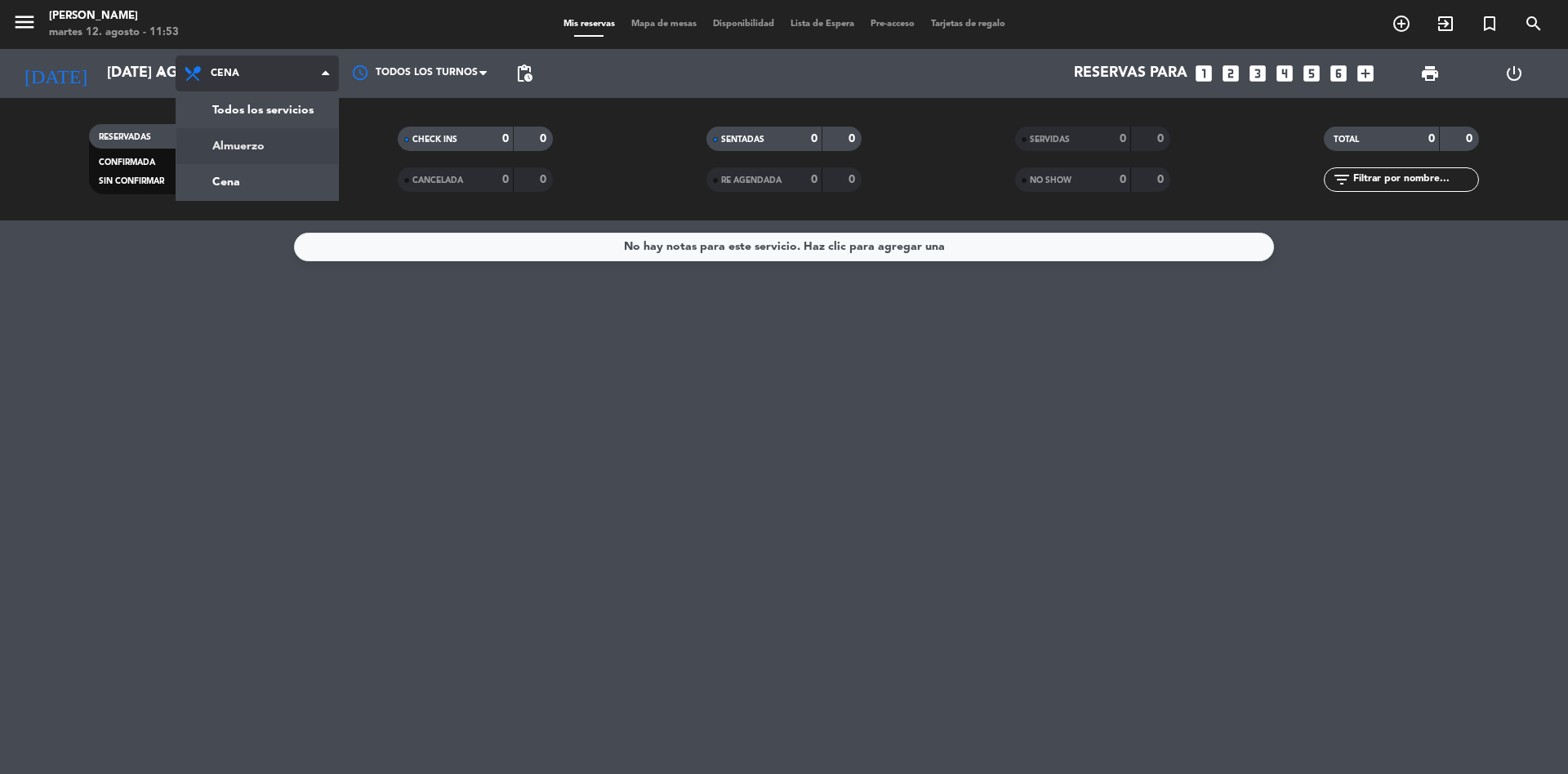
click at [248, 132] on div "menu Chocho Sushi martes 12. agosto - 11:53 Mis reservas Mapa de mesas Disponib…" at bounding box center [784, 110] width 1568 height 220
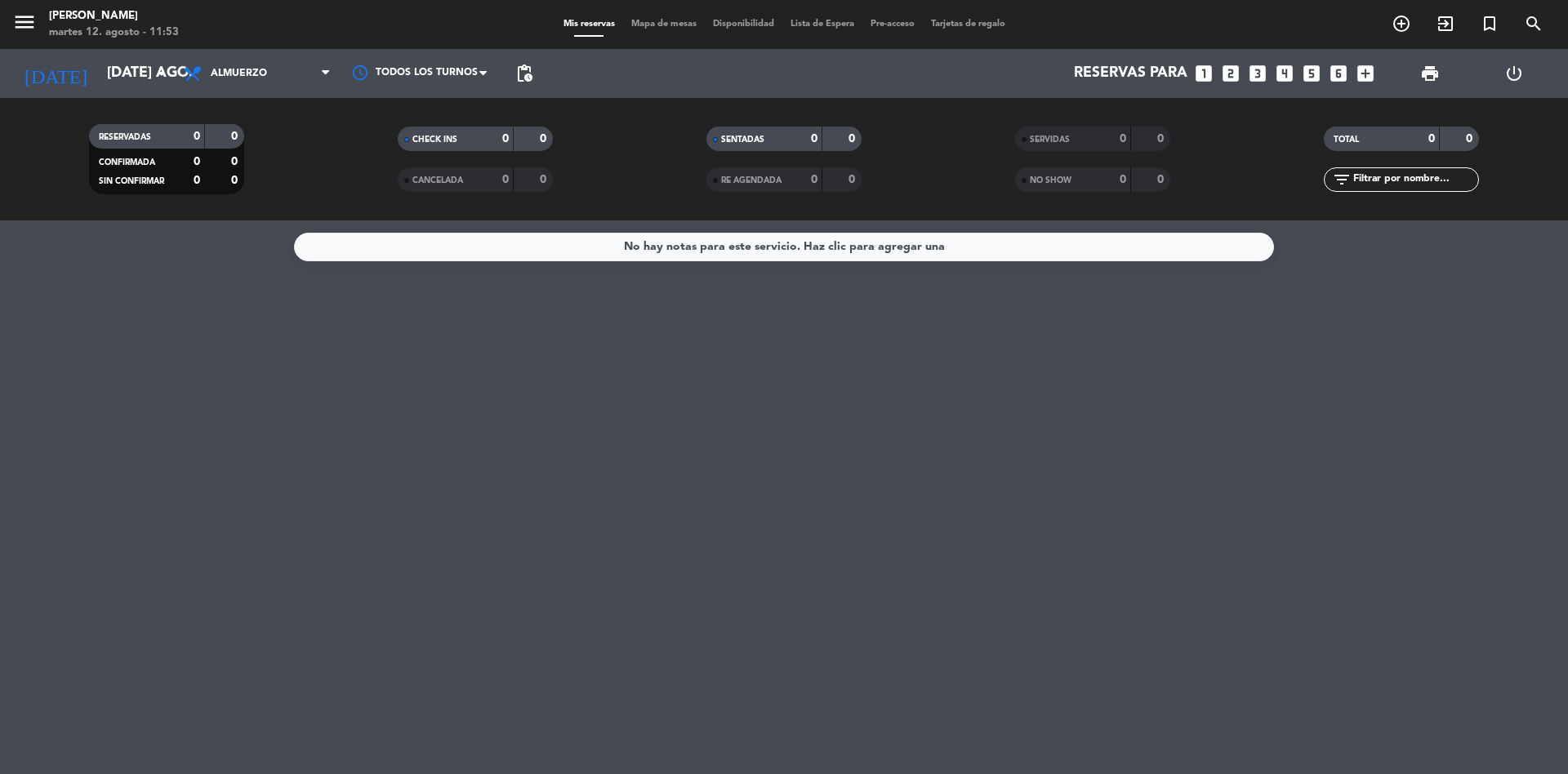
click at [1254, 69] on icon "looks_3" at bounding box center [1258, 74] width 22 height 22
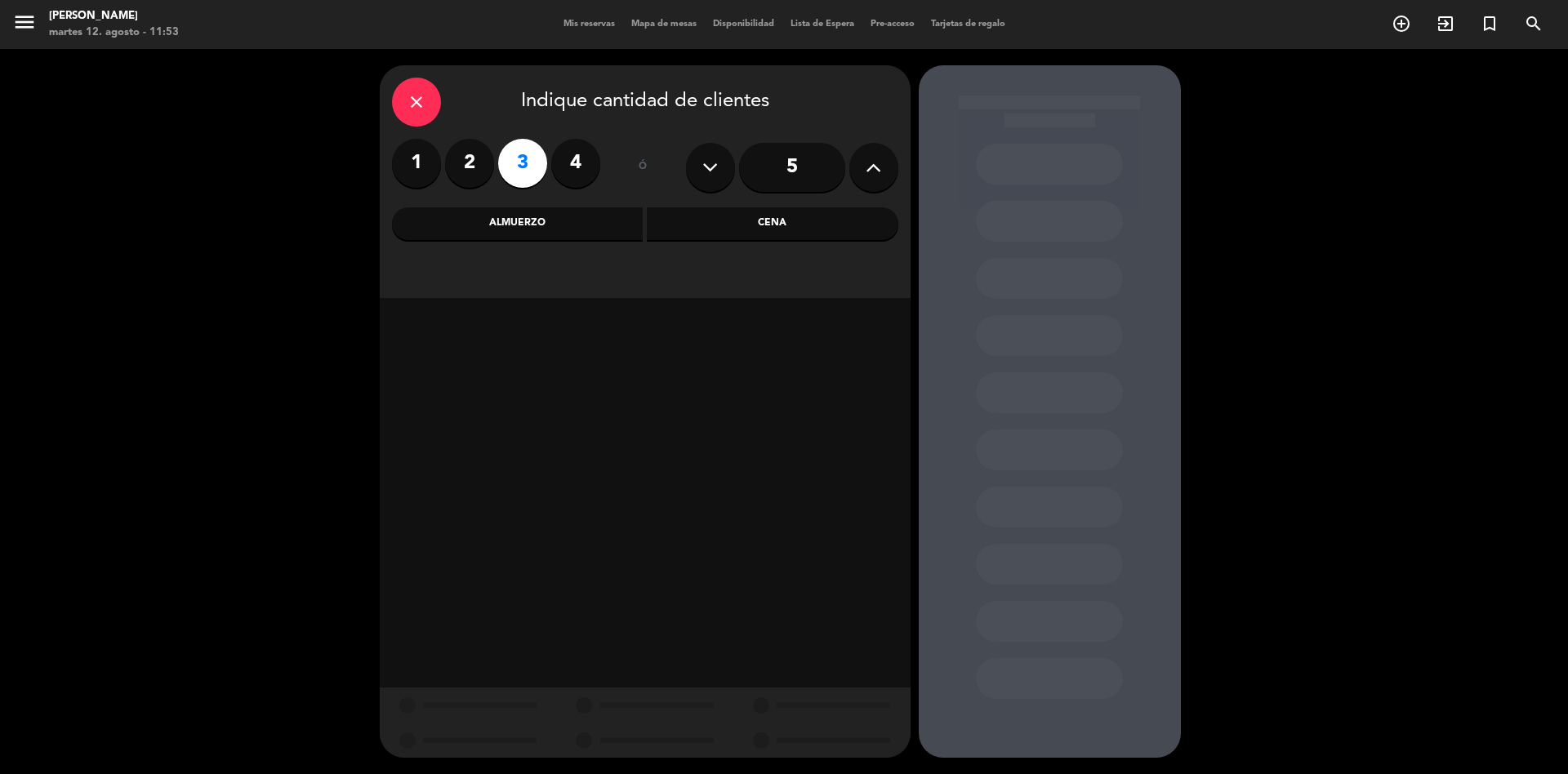
click at [582, 224] on div "Almuerzo" at bounding box center [518, 223] width 252 height 32
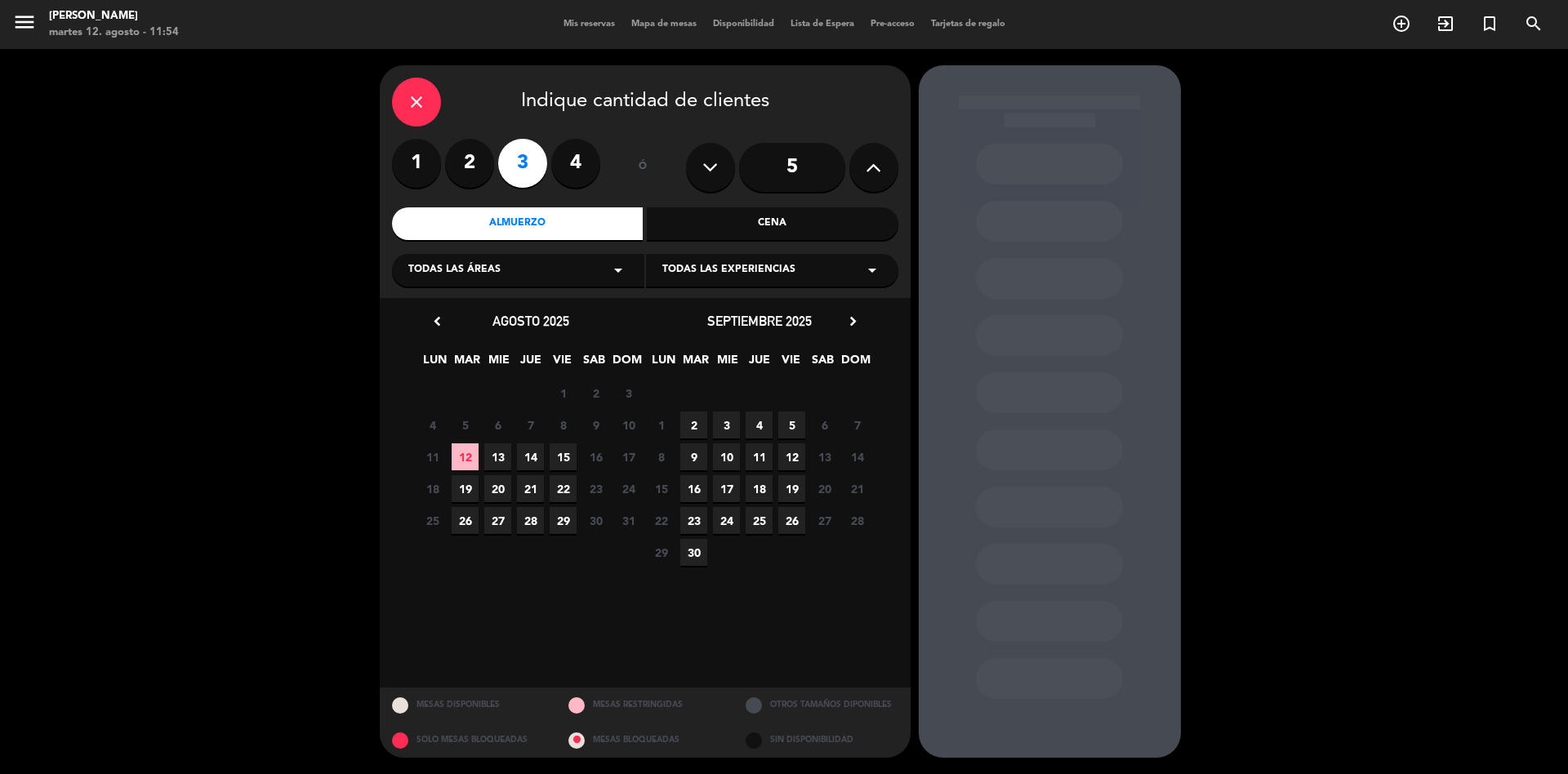
click at [467, 490] on span "19" at bounding box center [465, 489] width 27 height 27
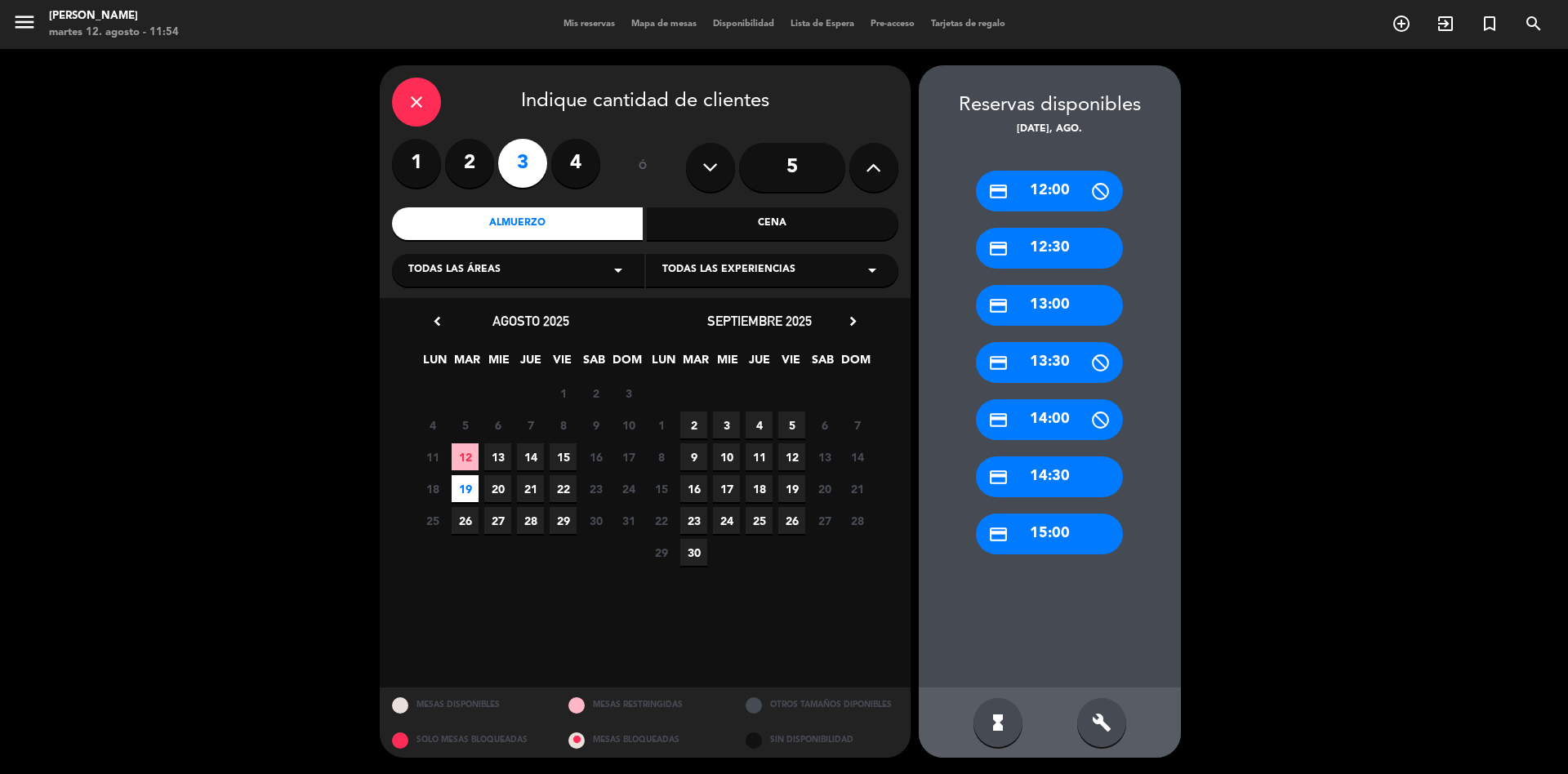
click at [1074, 321] on div "credit_card 13:00" at bounding box center [1049, 305] width 147 height 41
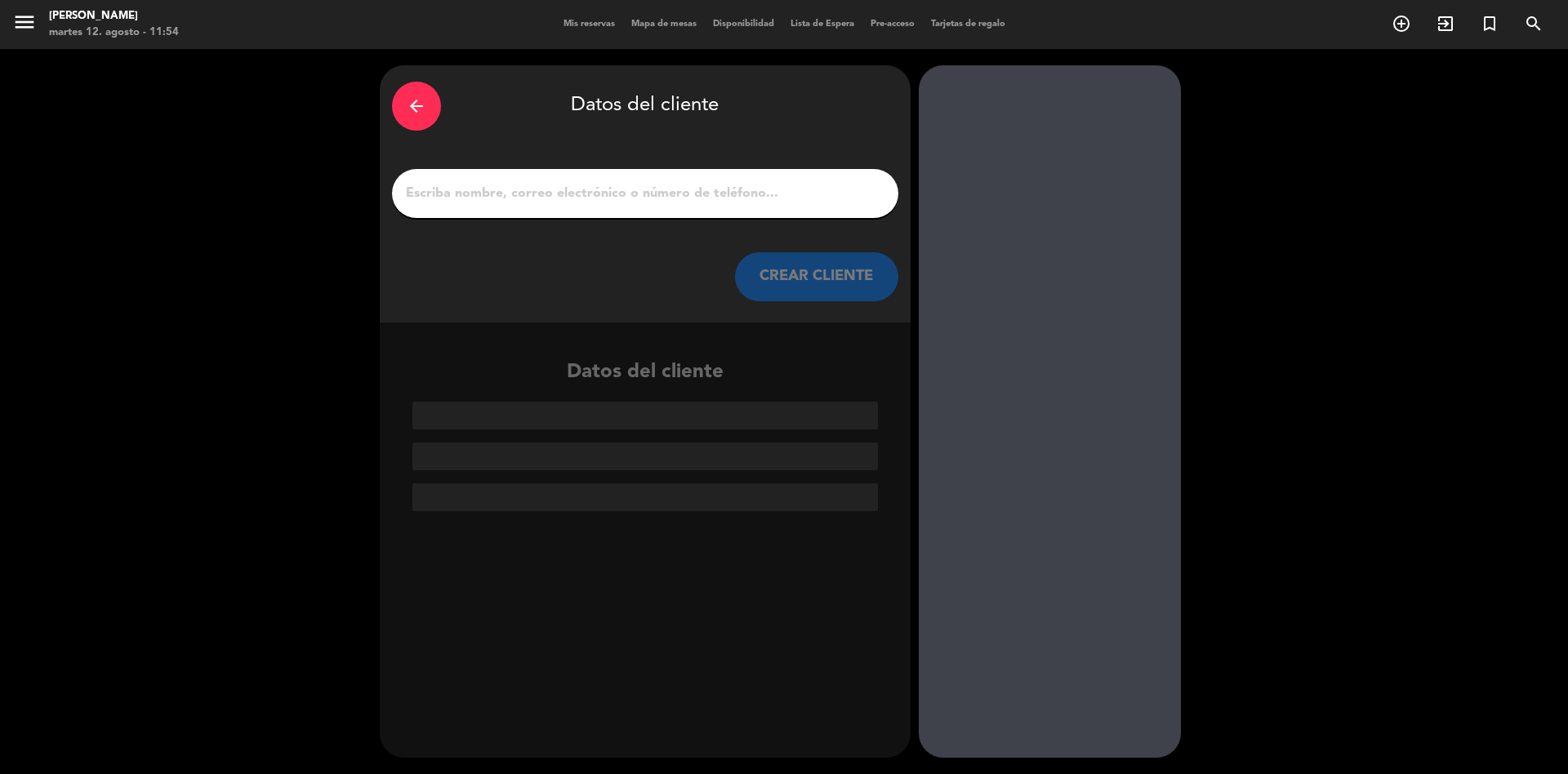
click at [607, 194] on input "1" at bounding box center [645, 194] width 482 height 23
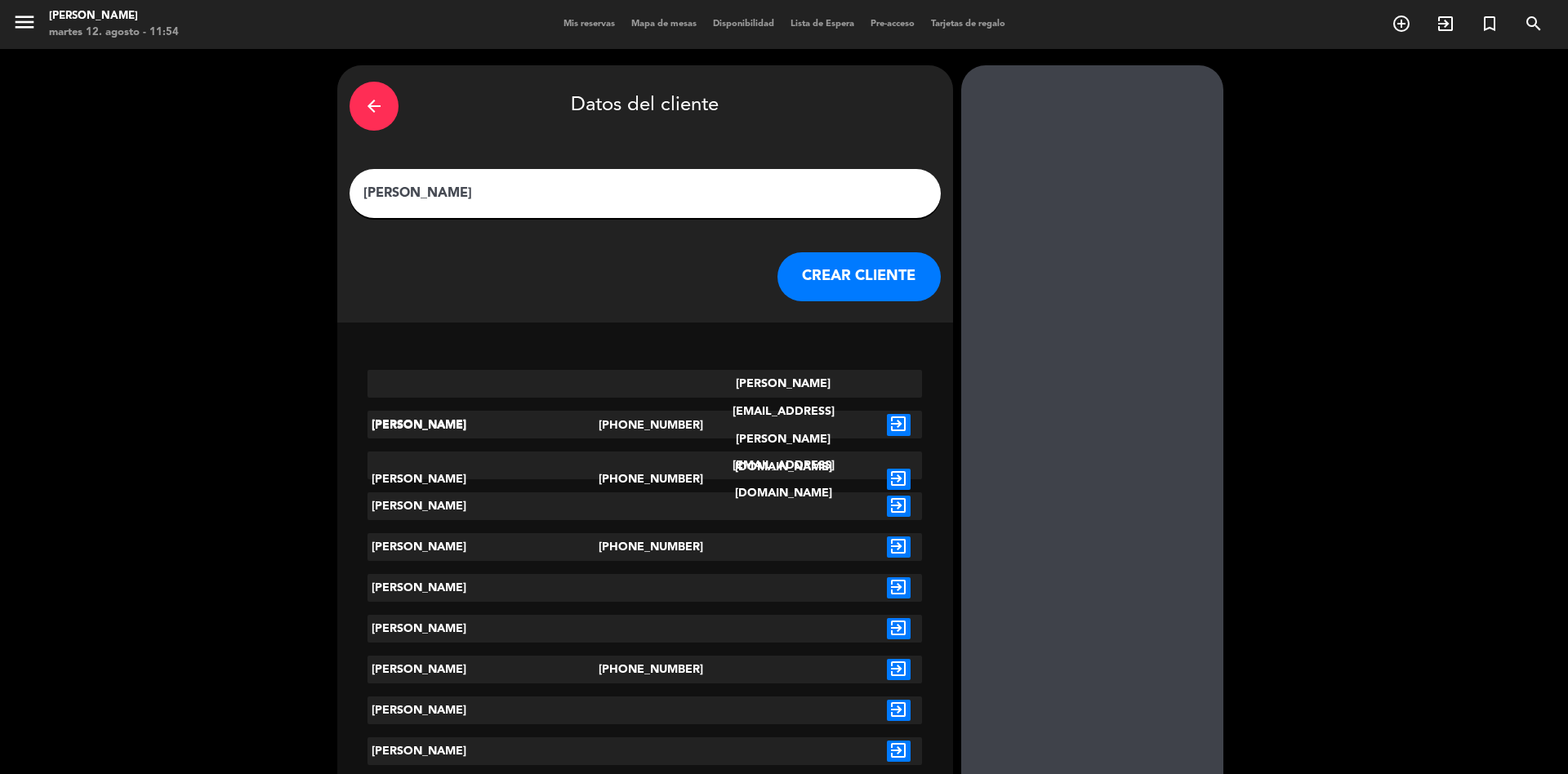
type input "[PERSON_NAME]"
click at [876, 657] on div "exit_to_app" at bounding box center [899, 670] width 46 height 28
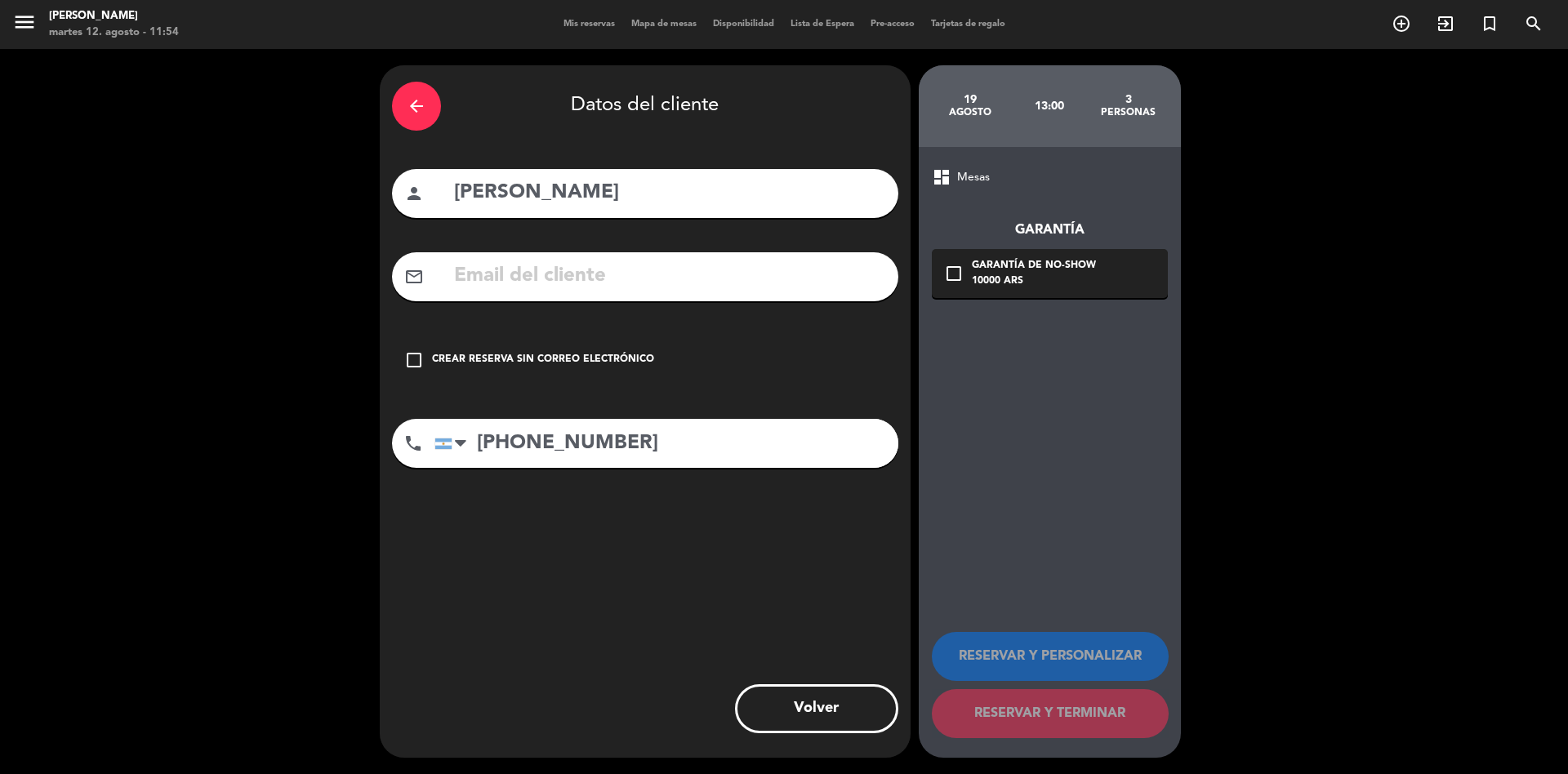
click at [506, 352] on div "Crear reserva sin correo electrónico" at bounding box center [543, 360] width 222 height 17
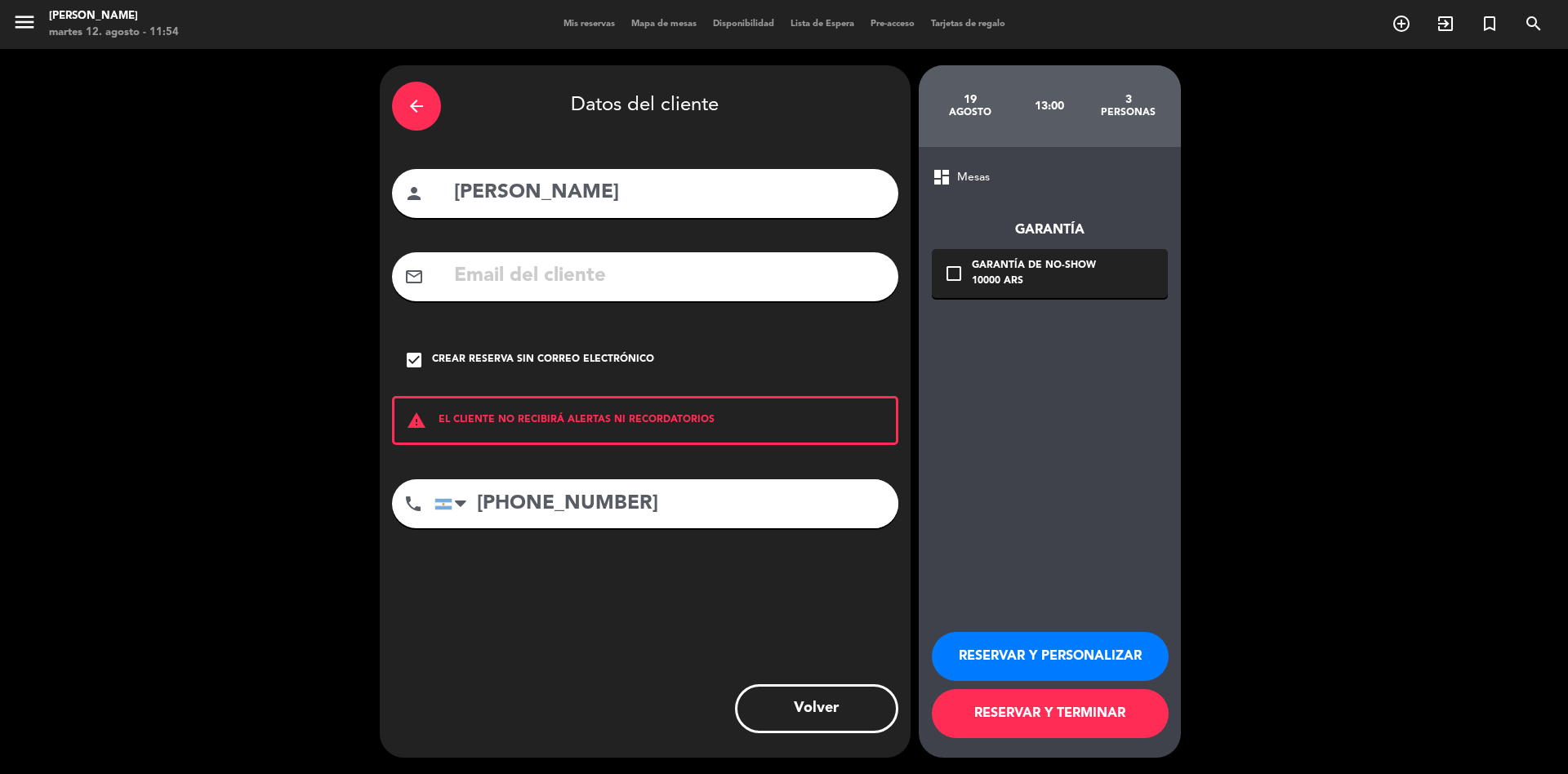
click at [1031, 711] on button "RESERVAR Y TERMINAR" at bounding box center [1051, 714] width 237 height 49
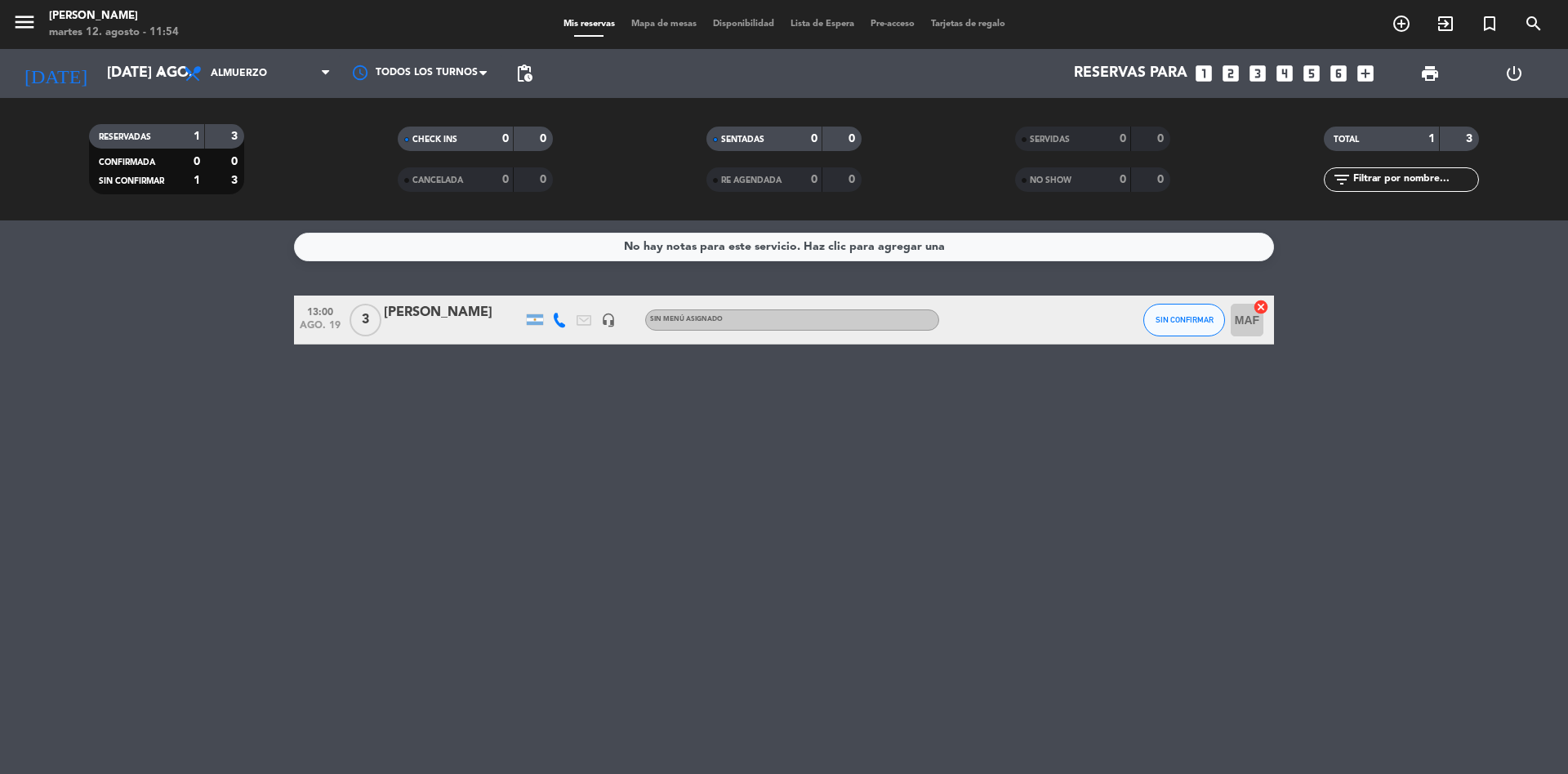
click at [1251, 72] on icon "looks_3" at bounding box center [1258, 74] width 22 height 22
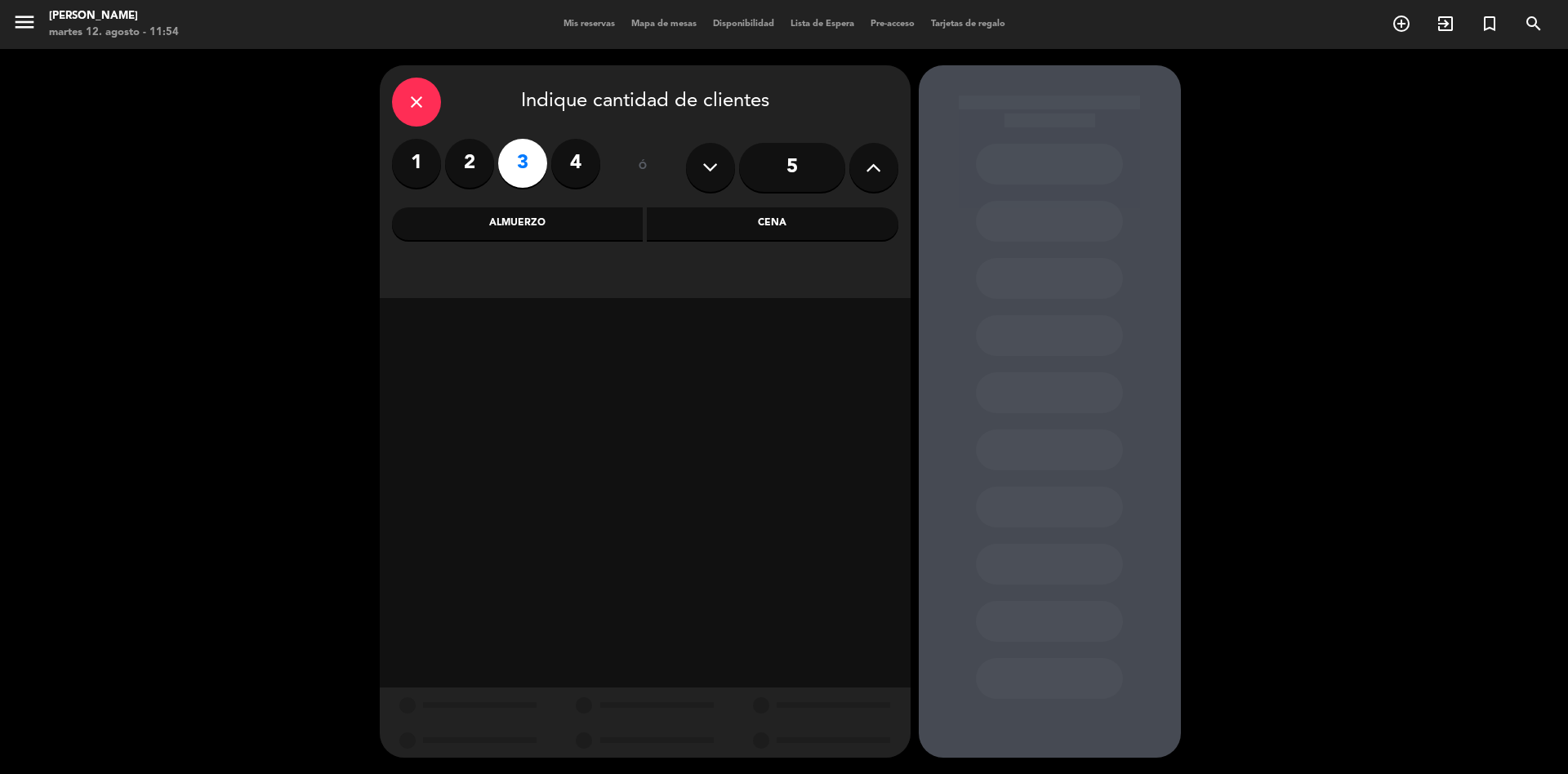
click at [557, 223] on div "Almuerzo" at bounding box center [518, 223] width 252 height 32
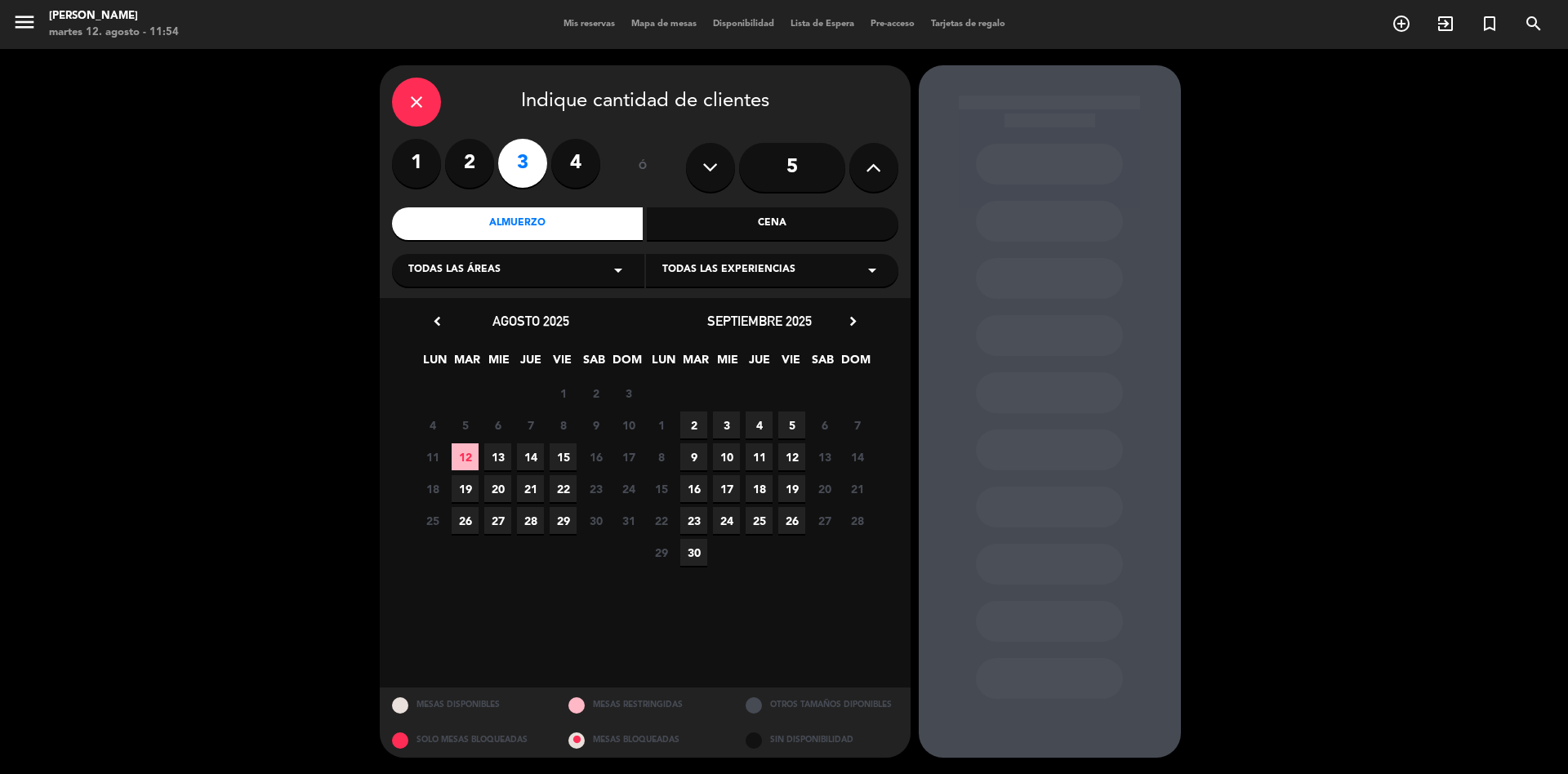
click at [469, 491] on span "19" at bounding box center [465, 489] width 27 height 27
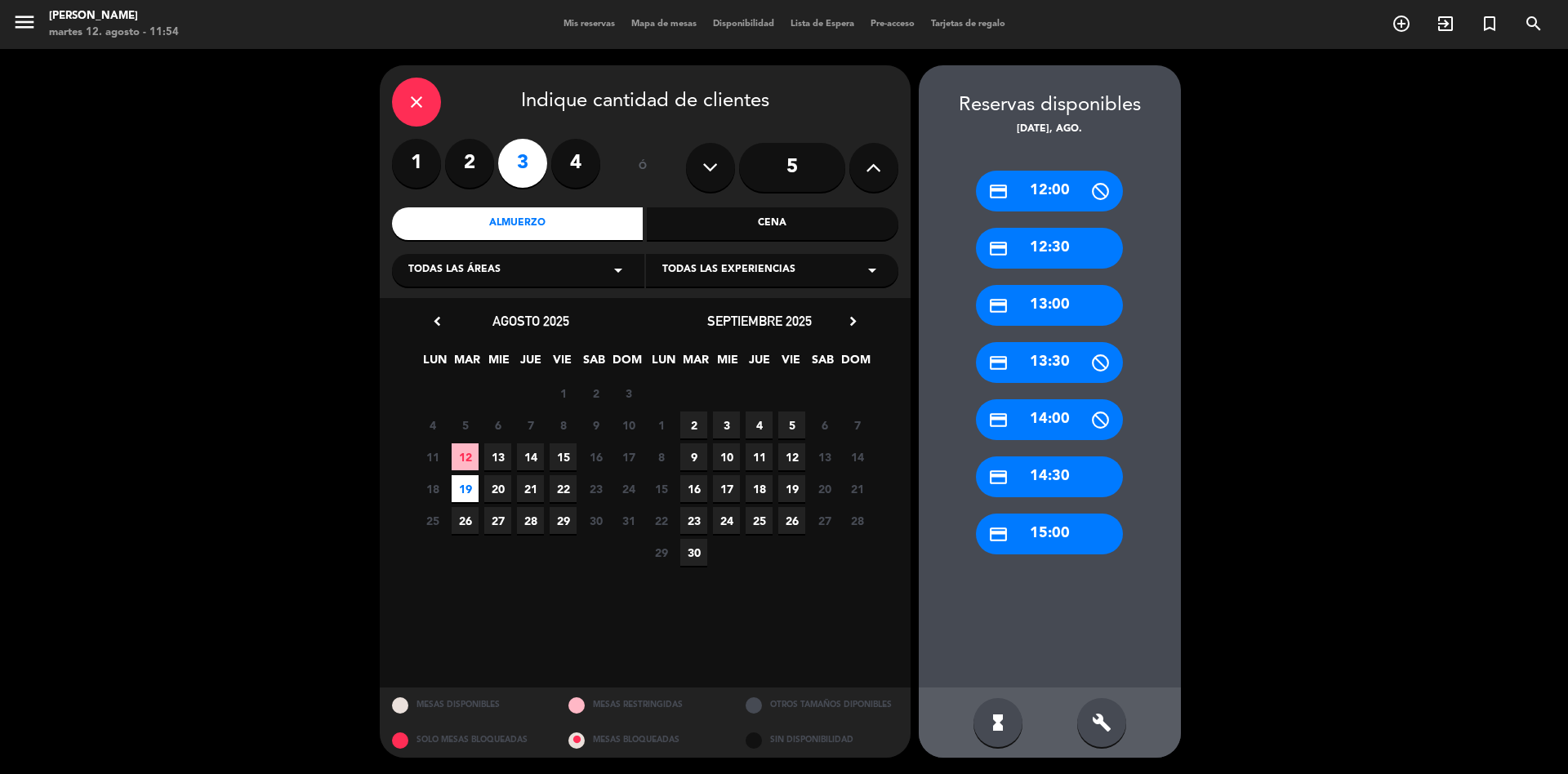
click at [1049, 310] on div "credit_card 13:00" at bounding box center [1049, 305] width 147 height 41
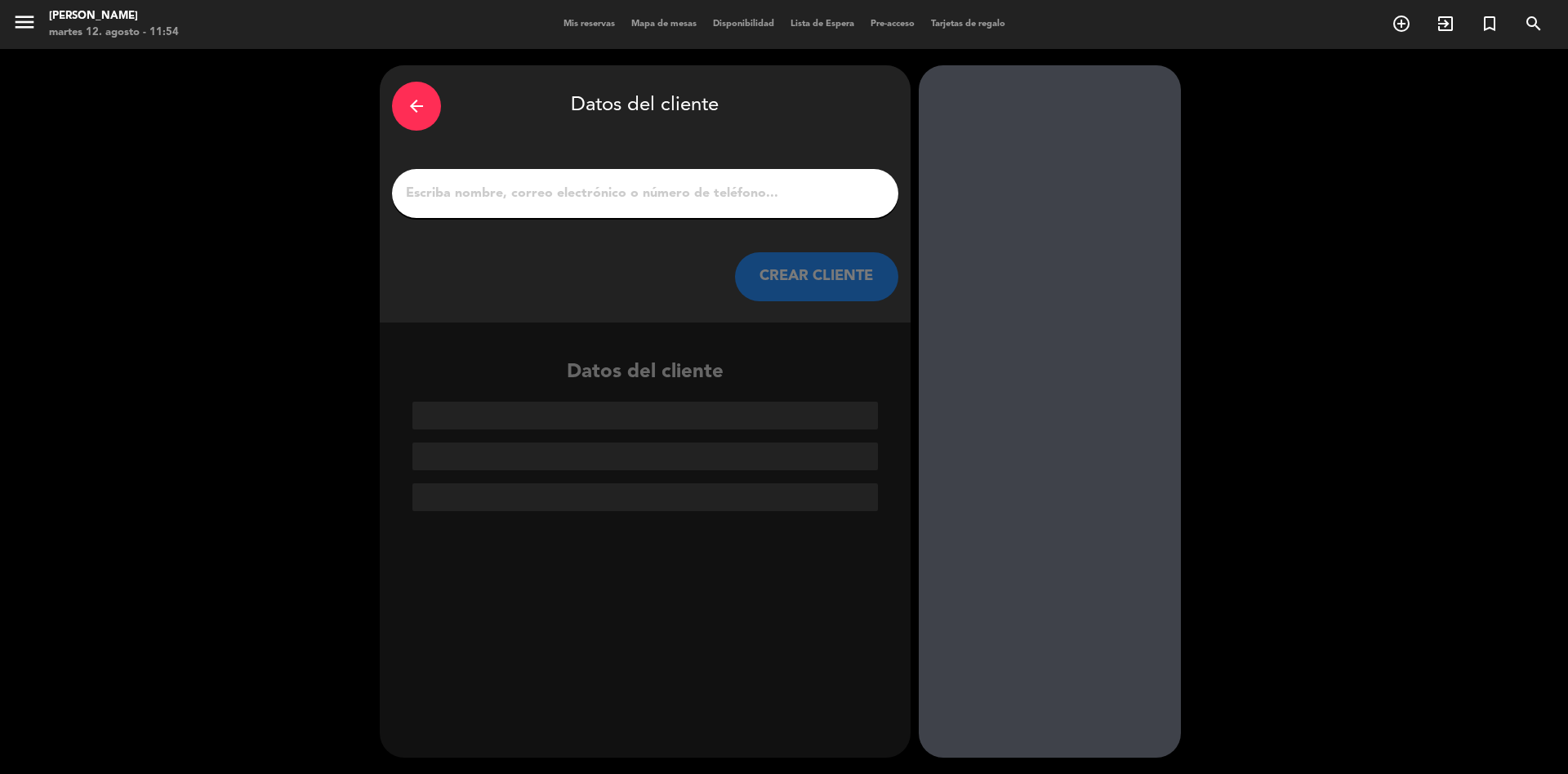
click at [593, 177] on div at bounding box center [645, 193] width 506 height 49
click at [589, 191] on input "1" at bounding box center [645, 194] width 482 height 23
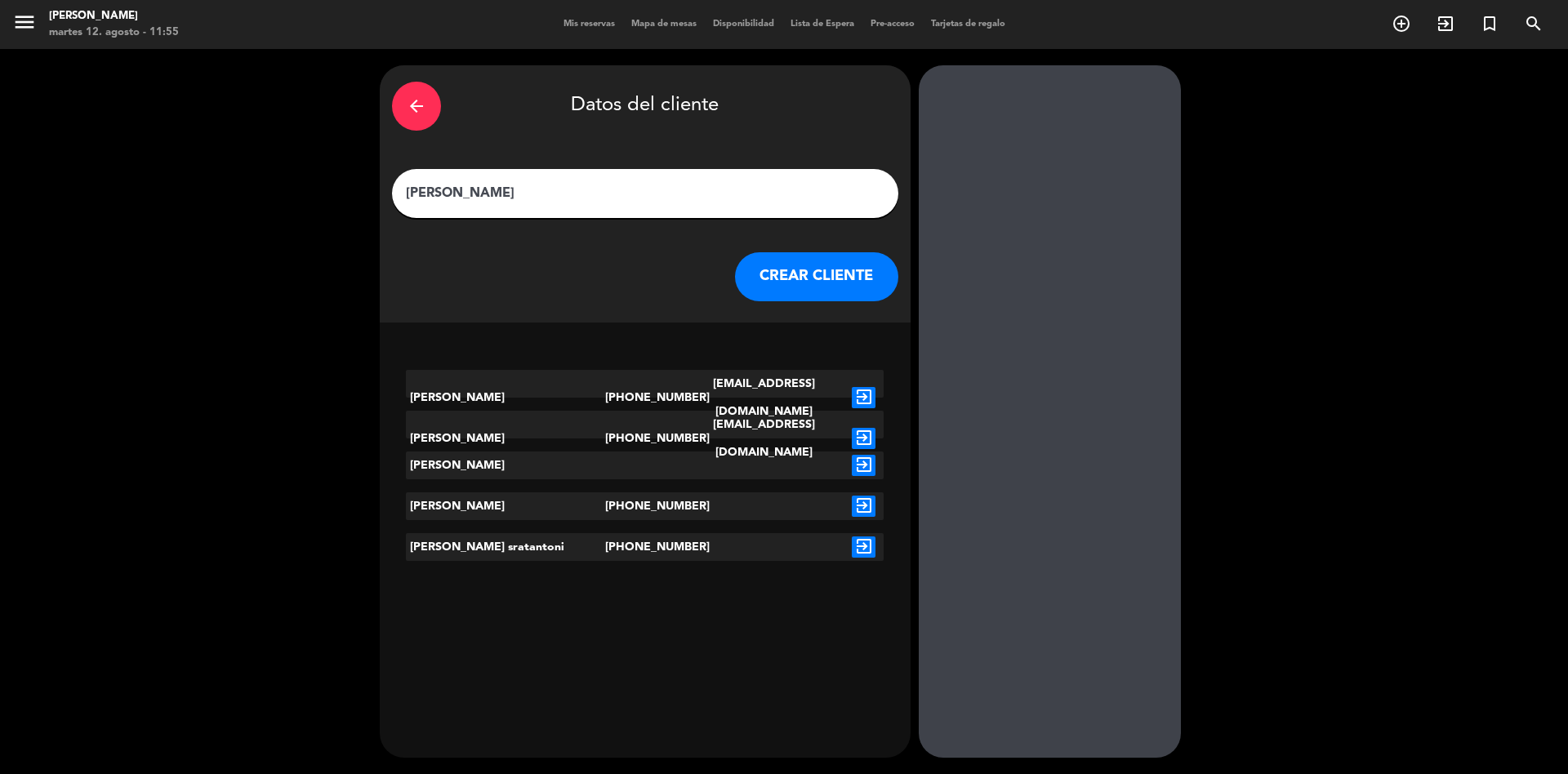
type input "[PERSON_NAME]"
click at [865, 505] on icon "exit_to_app" at bounding box center [864, 506] width 24 height 22
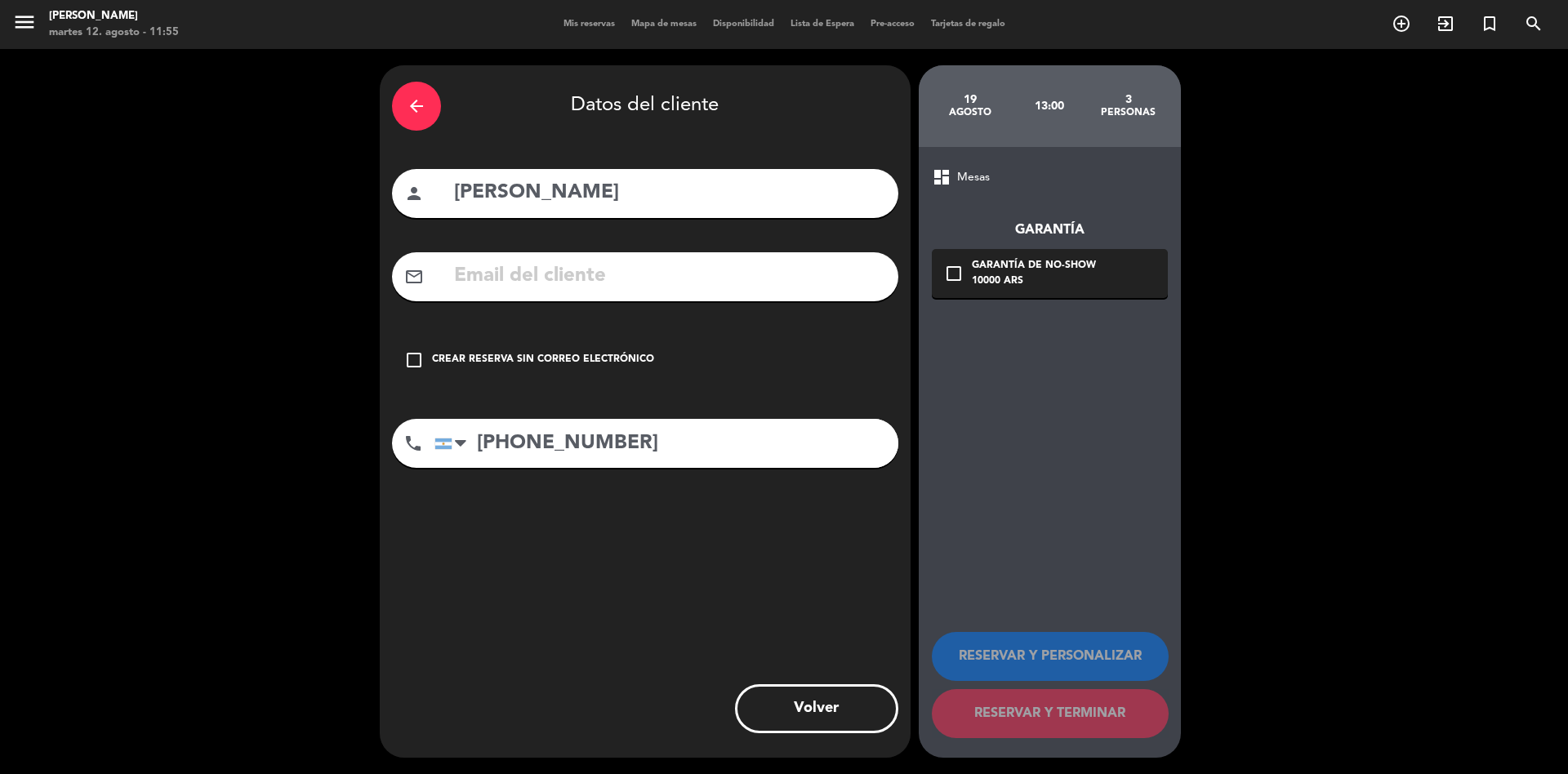
click at [501, 353] on div "Crear reserva sin correo electrónico" at bounding box center [543, 360] width 222 height 17
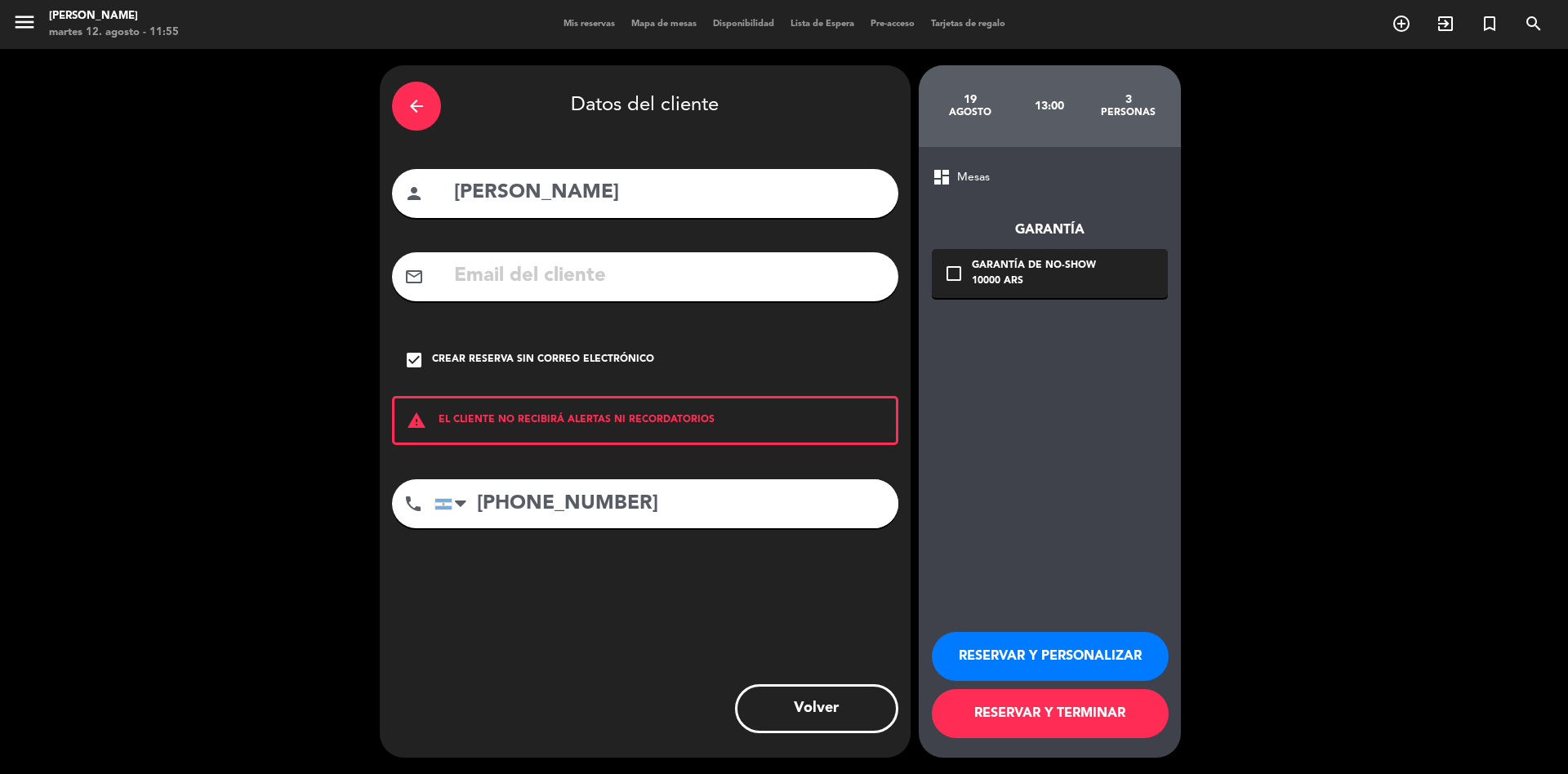
click at [1116, 715] on button "RESERVAR Y TERMINAR" at bounding box center [1051, 714] width 237 height 49
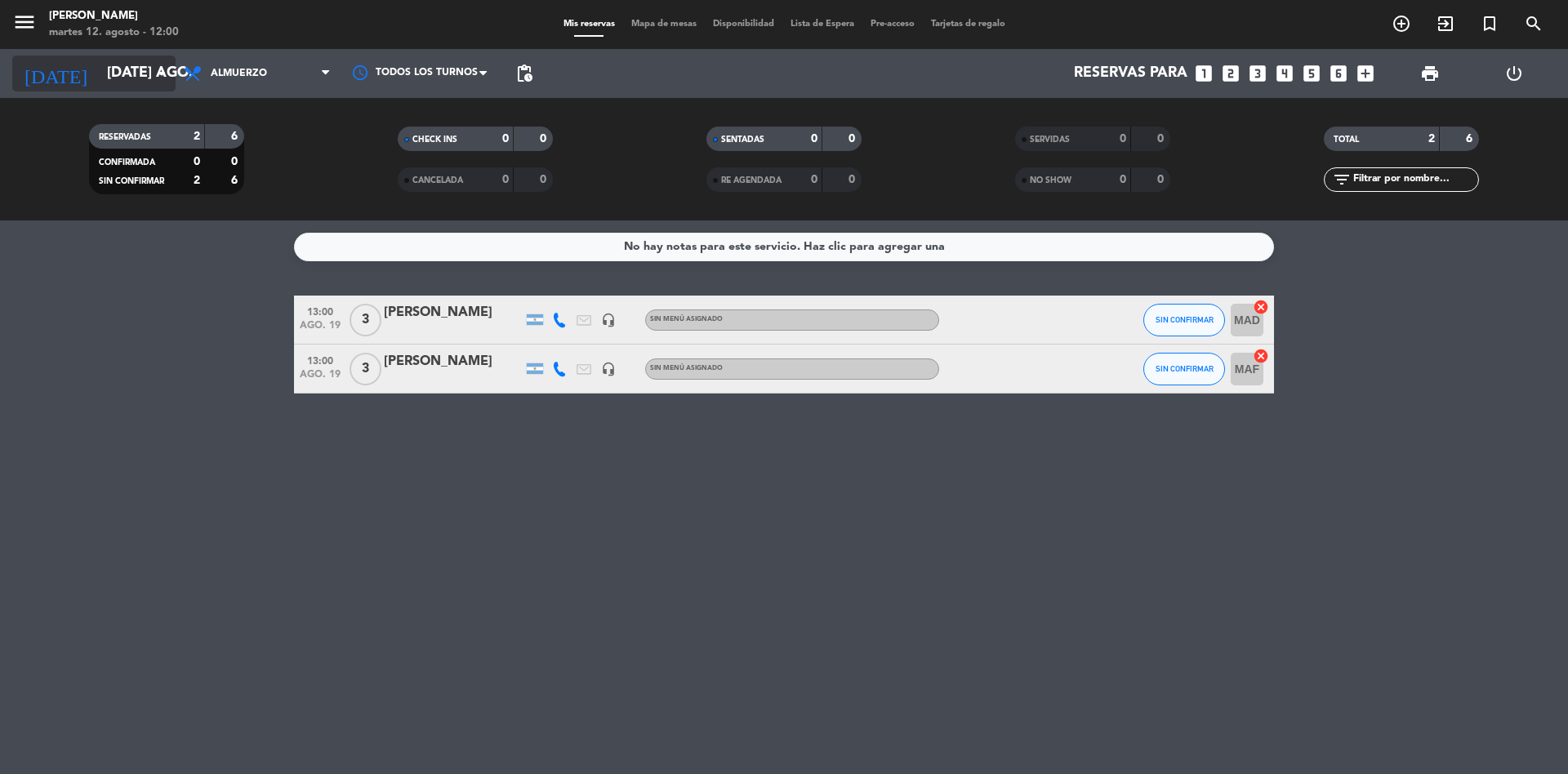
click at [143, 77] on input "[DATE] ago." at bounding box center [193, 73] width 190 height 32
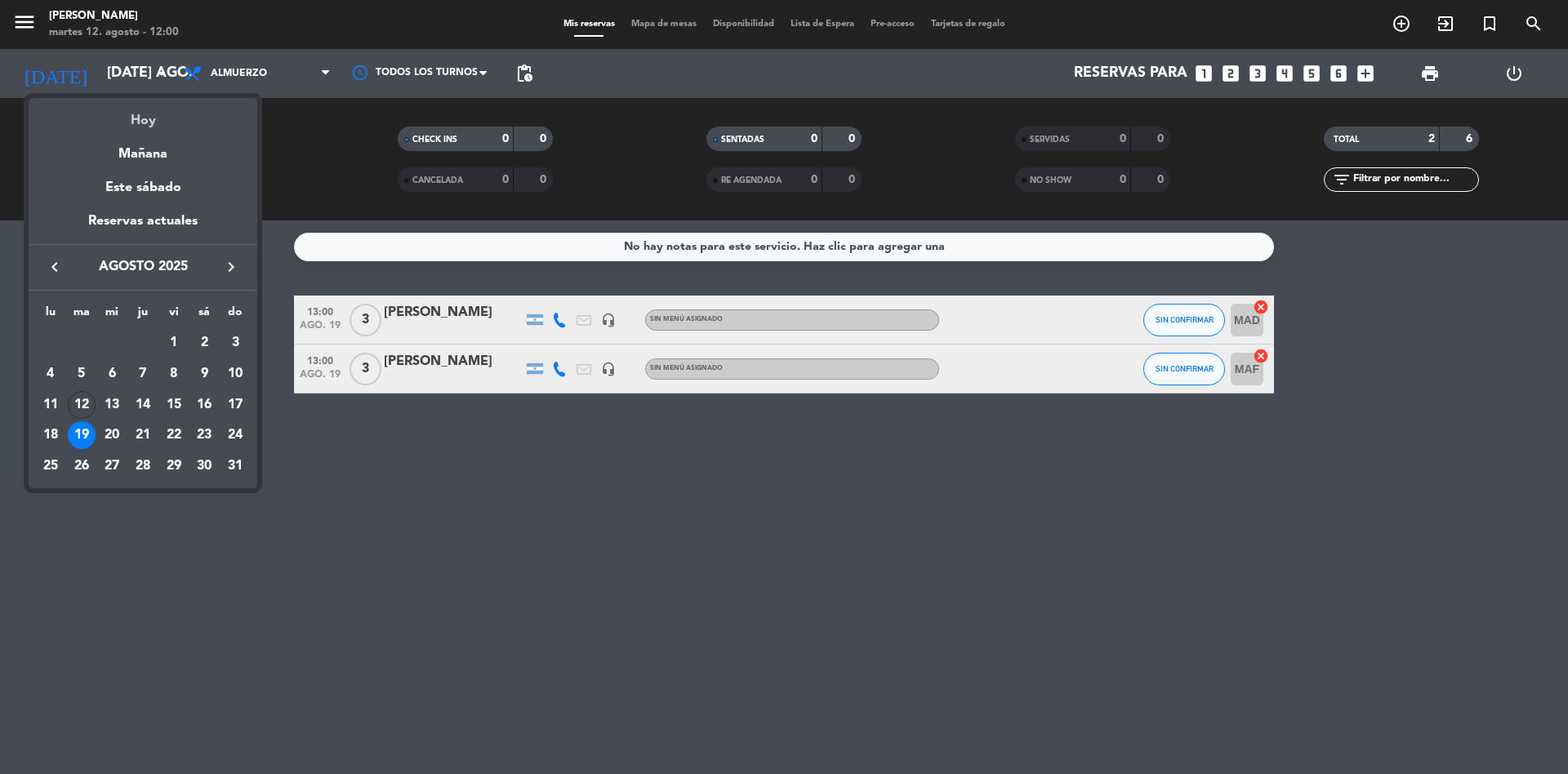
click at [146, 123] on div "Hoy" at bounding box center [143, 114] width 229 height 33
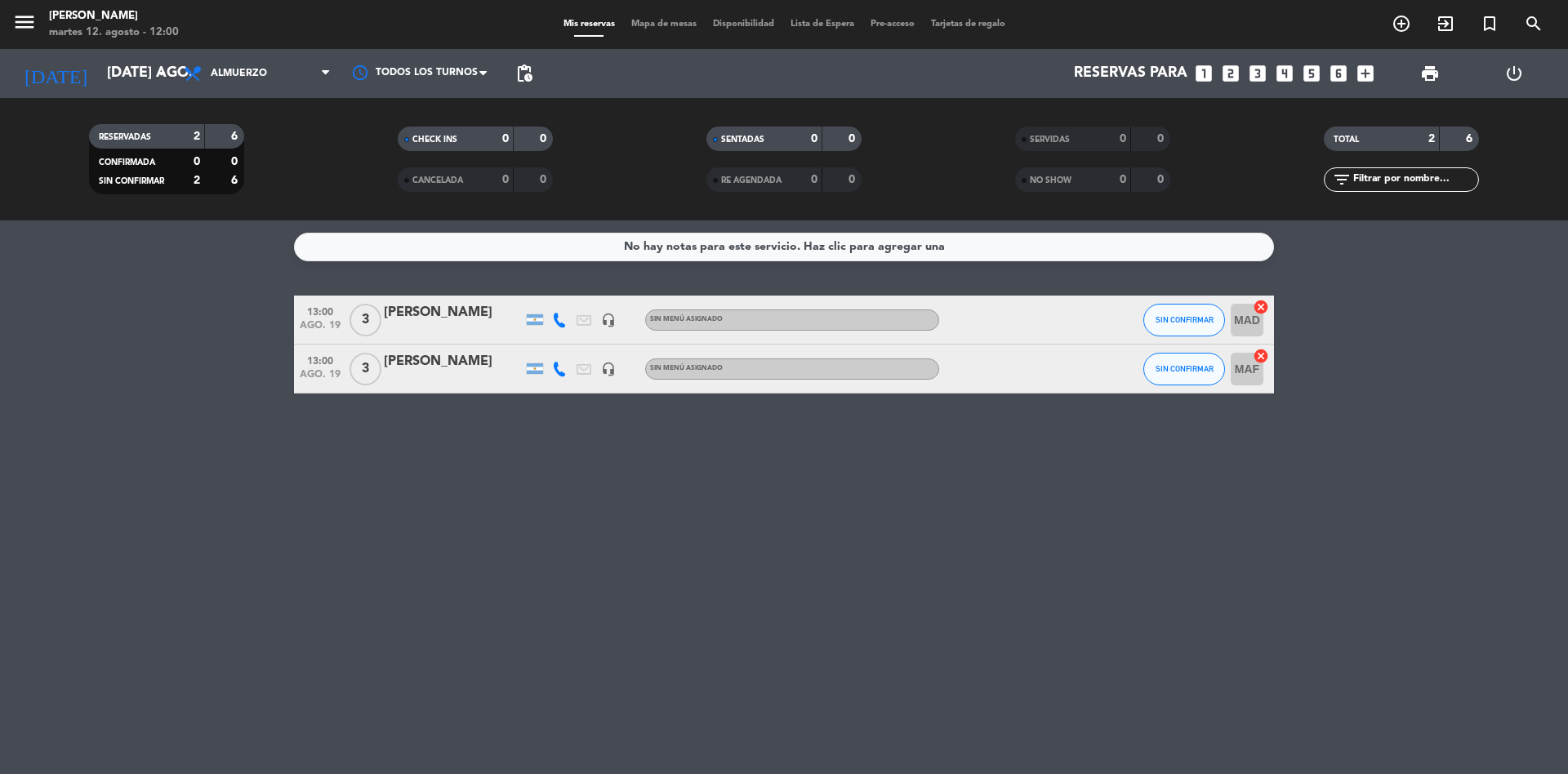
type input "[DATE] ago."
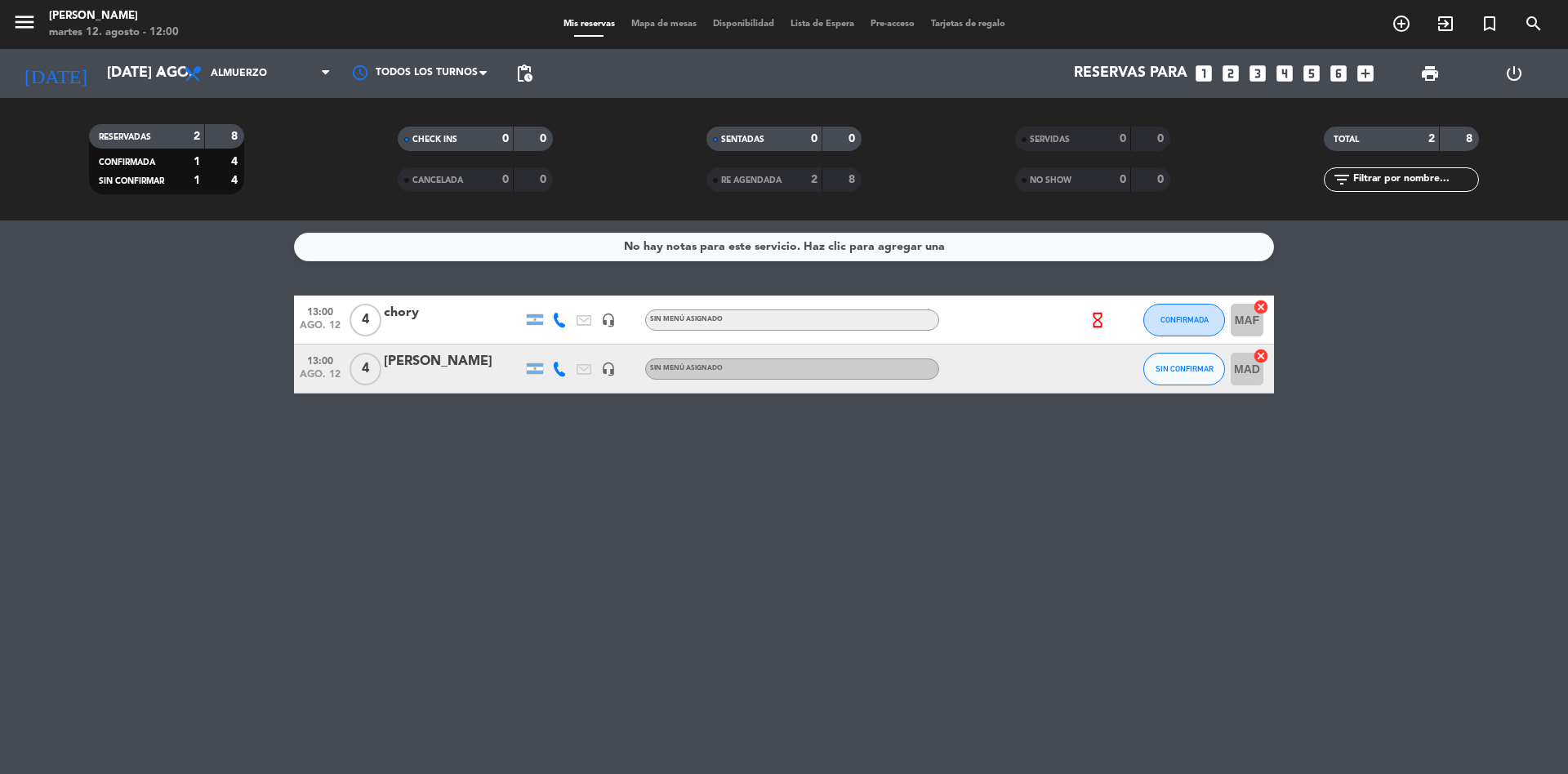
click at [75, 478] on div "No hay notas para este servicio. Haz clic para agregar una 13:00 ago. 12 4 chor…" at bounding box center [784, 497] width 1568 height 554
click at [559, 374] on icon at bounding box center [559, 370] width 15 height 15
